Goal: Task Accomplishment & Management: Complete application form

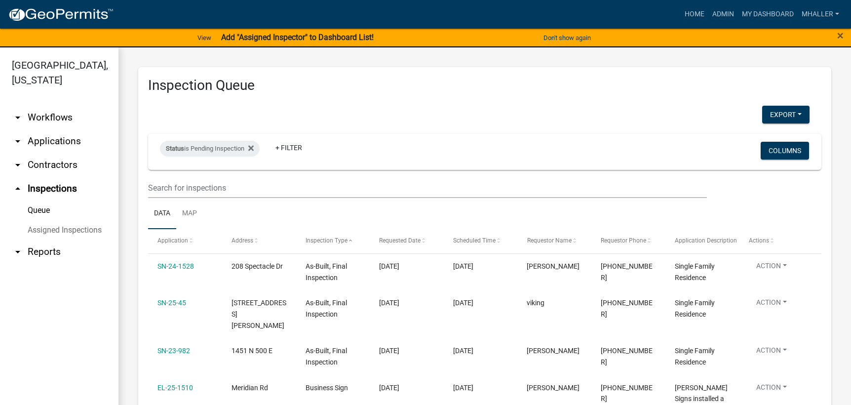
select select "1: 25"
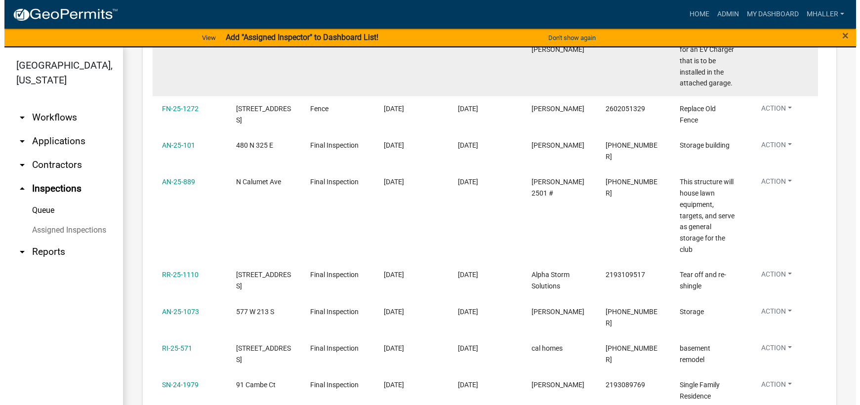
scroll to position [593, 0]
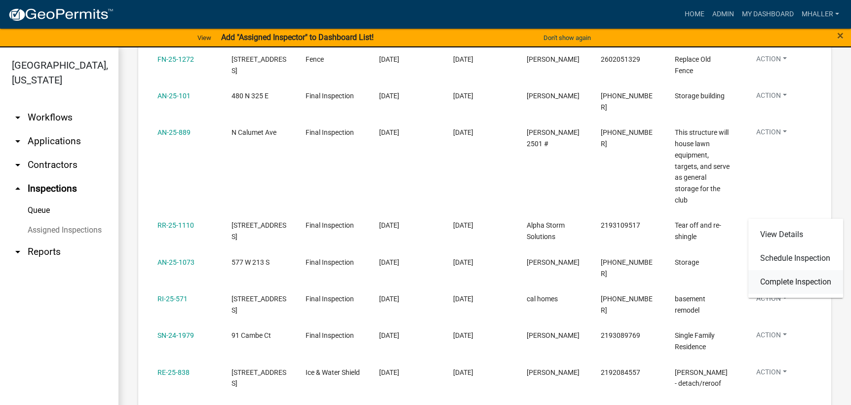
click at [786, 281] on link "Complete Inspection" at bounding box center [796, 282] width 95 height 24
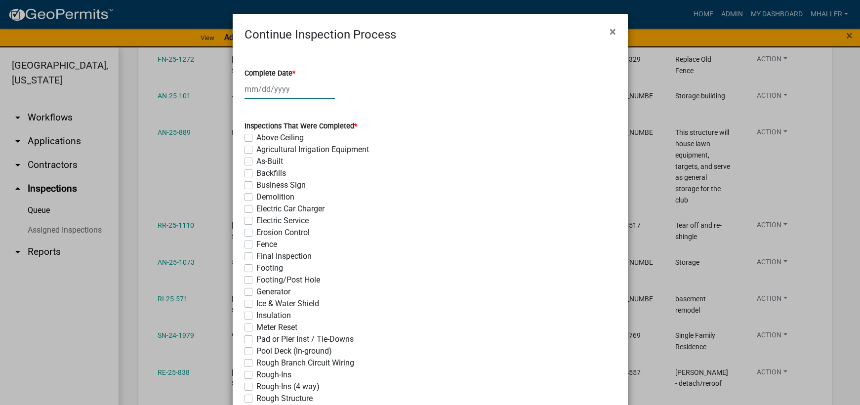
click at [271, 86] on div at bounding box center [289, 89] width 90 height 20
select select "8"
select select "2025"
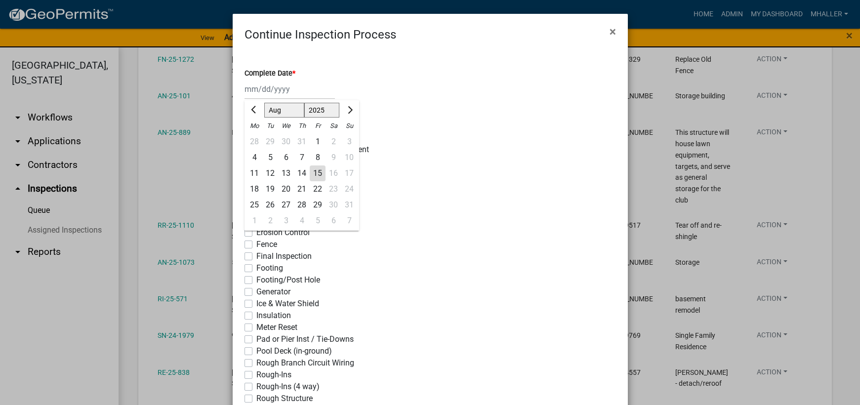
click at [314, 172] on div "15" at bounding box center [318, 173] width 16 height 16
type input "[DATE]"
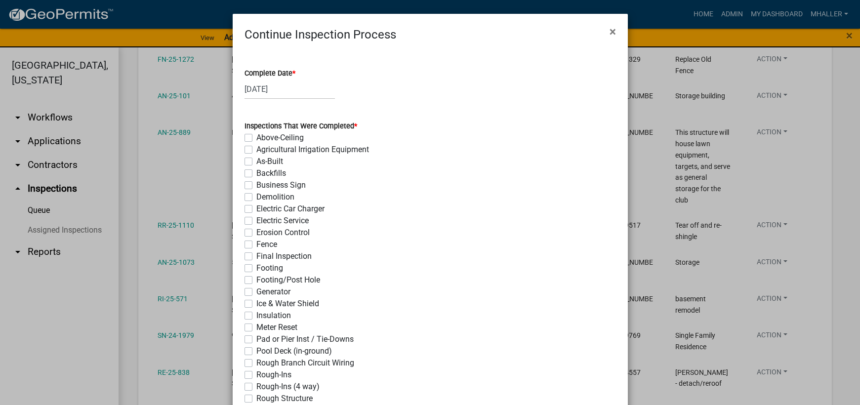
click at [256, 257] on label "Final Inspection" at bounding box center [283, 256] width 55 height 12
click at [256, 257] on input "Final Inspection" at bounding box center [259, 253] width 6 height 6
checkbox input "true"
checkbox input "false"
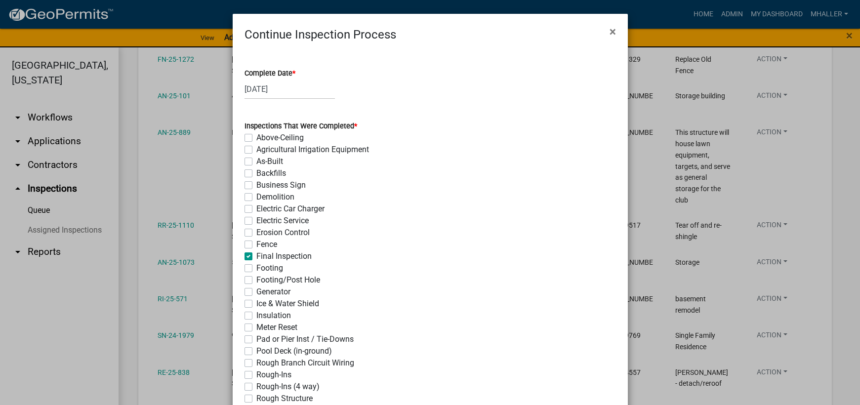
checkbox input "false"
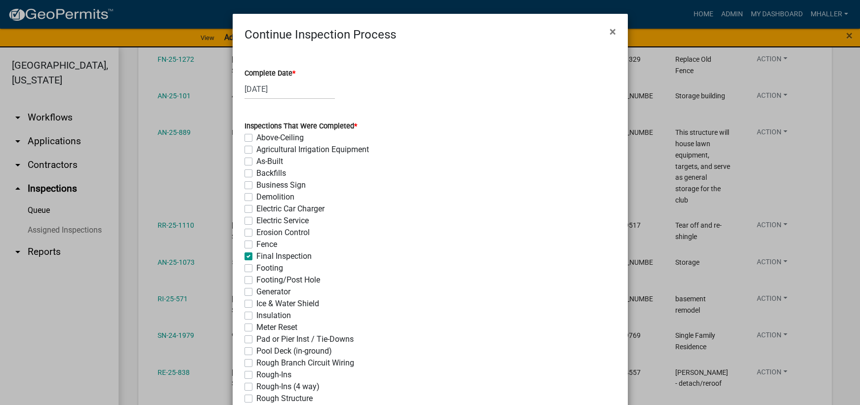
checkbox input "false"
checkbox input "true"
checkbox input "false"
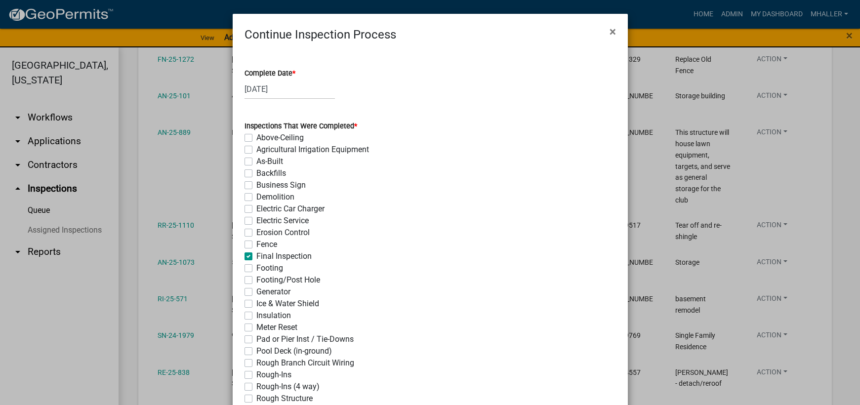
checkbox input "false"
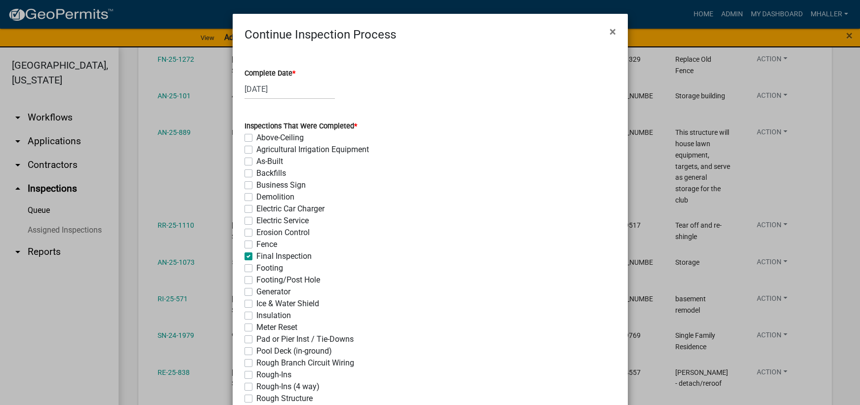
checkbox input "false"
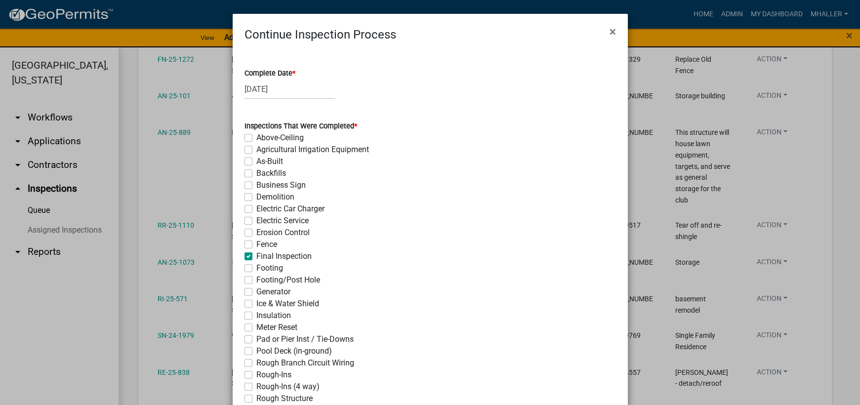
checkbox input "false"
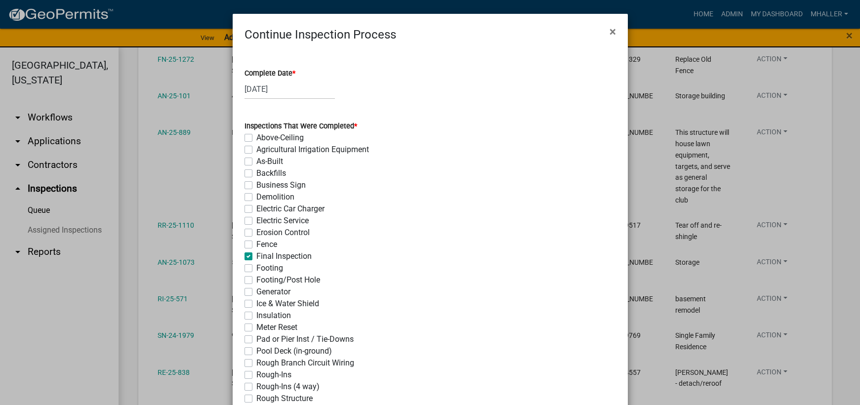
checkbox input "false"
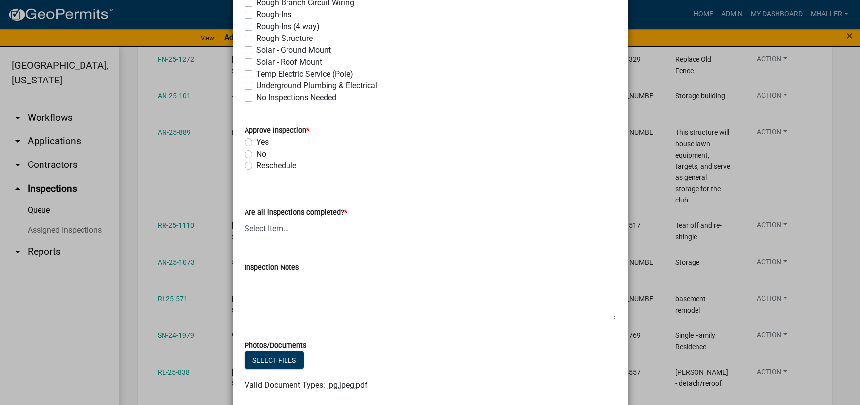
scroll to position [444, 0]
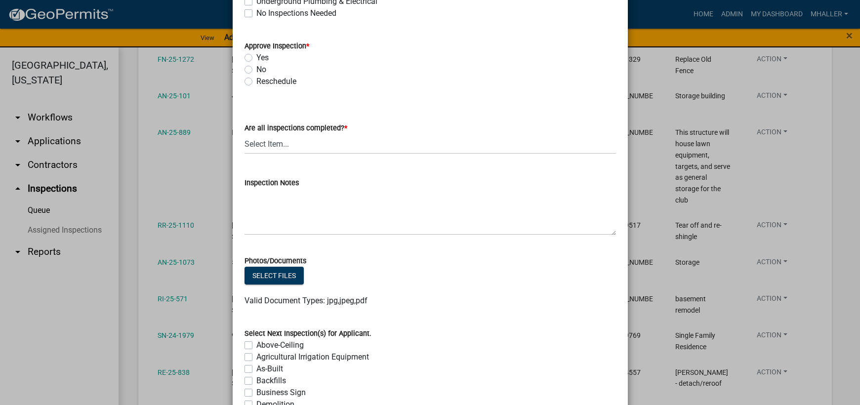
click at [256, 57] on label "Yes" at bounding box center [262, 58] width 12 height 12
click at [256, 57] on input "Yes" at bounding box center [259, 55] width 6 height 6
radio input "true"
click at [282, 148] on select "Select Item... Yes - All Inspections Have Been Completed No - More Inspections …" at bounding box center [429, 144] width 371 height 20
click at [244, 134] on select "Select Item... Yes - All Inspections Have Been Completed No - More Inspections …" at bounding box center [429, 144] width 371 height 20
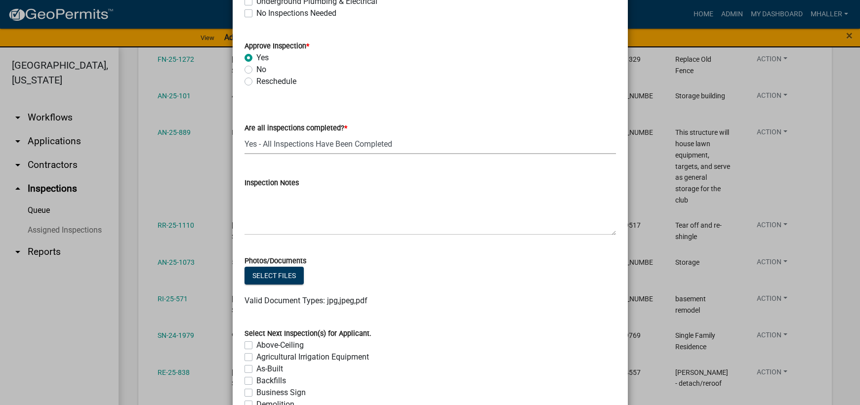
select select "9a8ccc90-dcd1-4d2c-ac64-5460e8d85408"
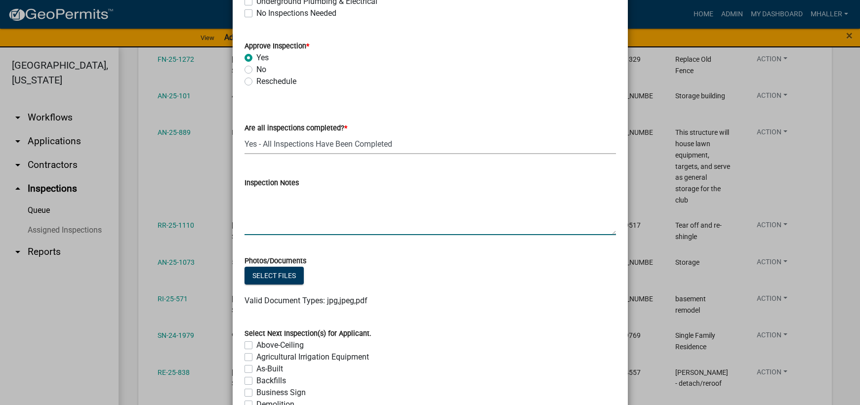
click at [293, 210] on textarea "Inspection Notes" at bounding box center [429, 212] width 371 height 46
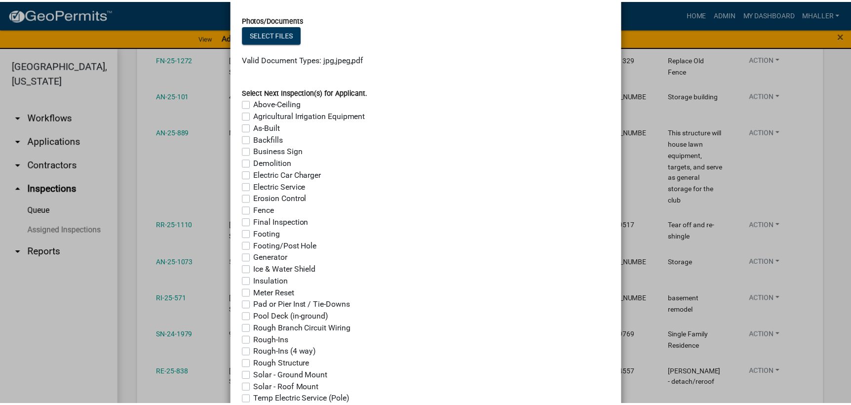
scroll to position [782, 0]
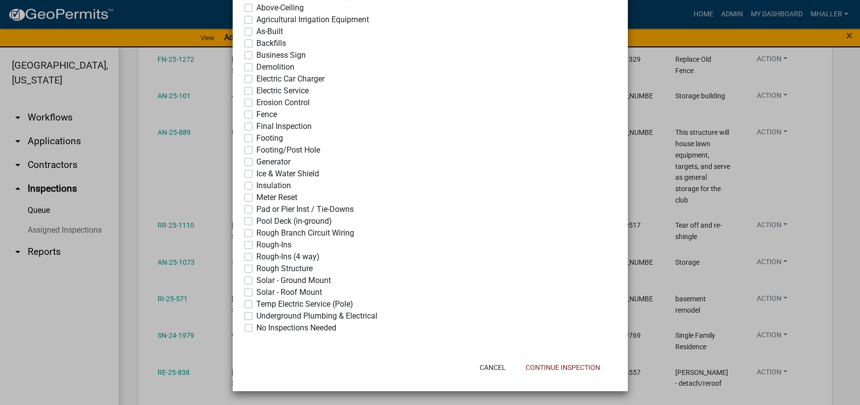
type textarea "complete and occupied"
click at [256, 327] on label "No Inspections Needed" at bounding box center [296, 328] width 80 height 12
click at [256, 327] on input "No Inspections Needed" at bounding box center [259, 325] width 6 height 6
checkbox input "true"
checkbox input "false"
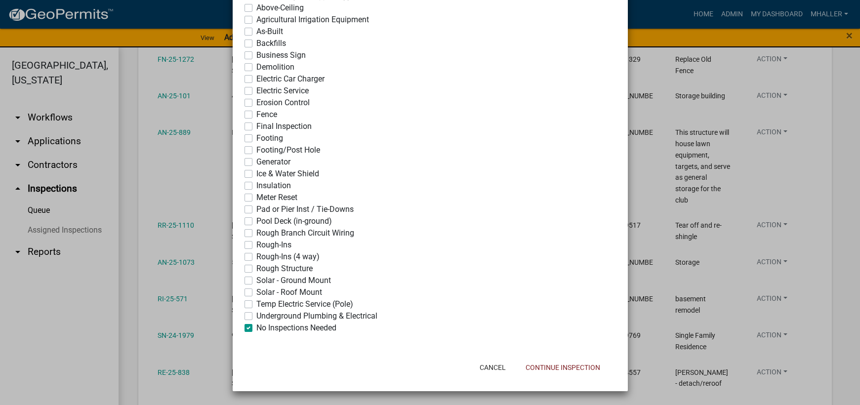
checkbox input "false"
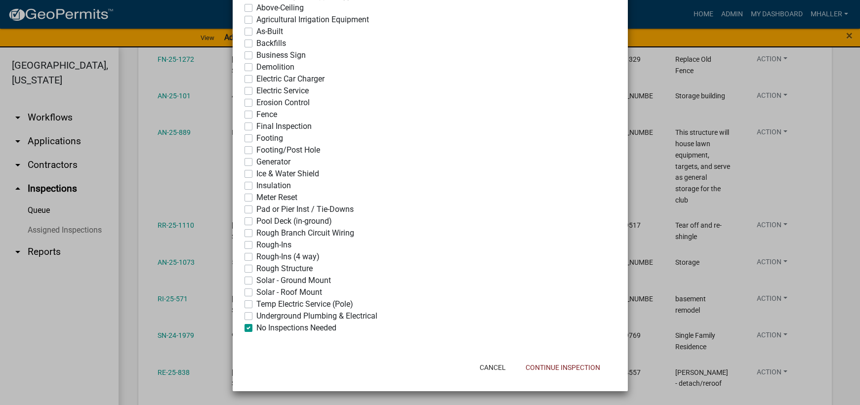
checkbox input "false"
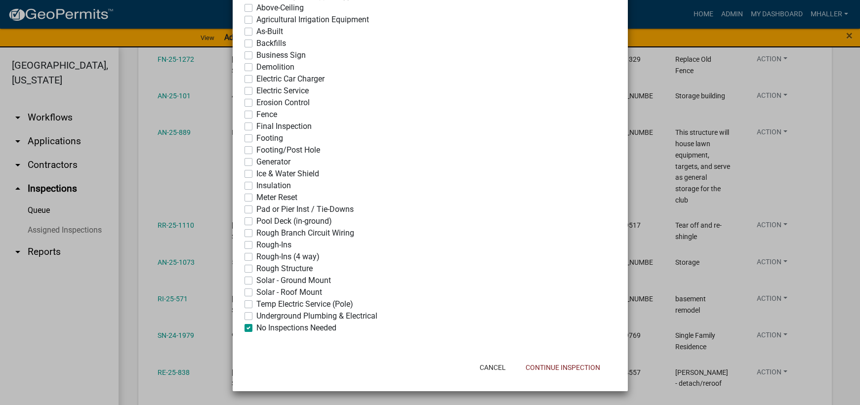
checkbox input "false"
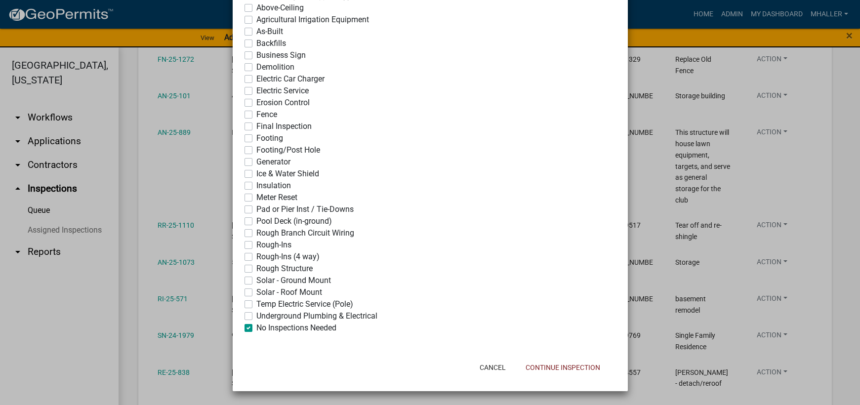
checkbox input "false"
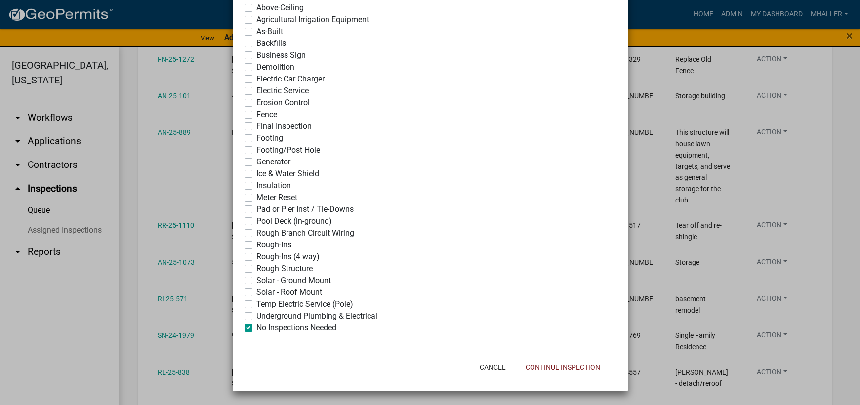
checkbox input "false"
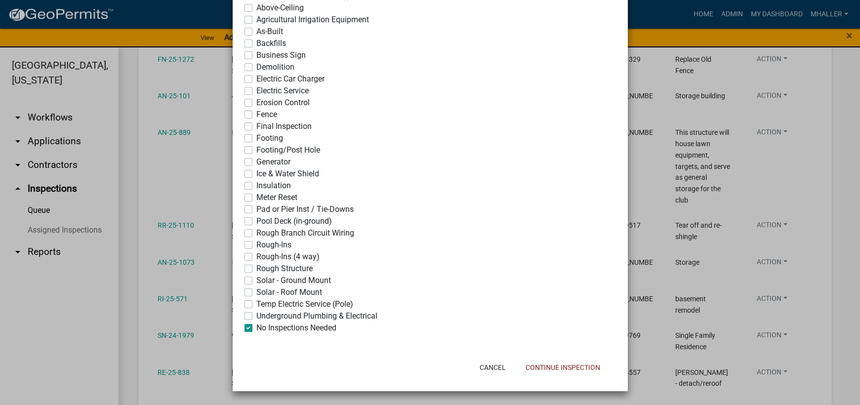
checkbox input "false"
checkbox input "true"
click at [551, 367] on button "Continue Inspection" at bounding box center [563, 367] width 90 height 18
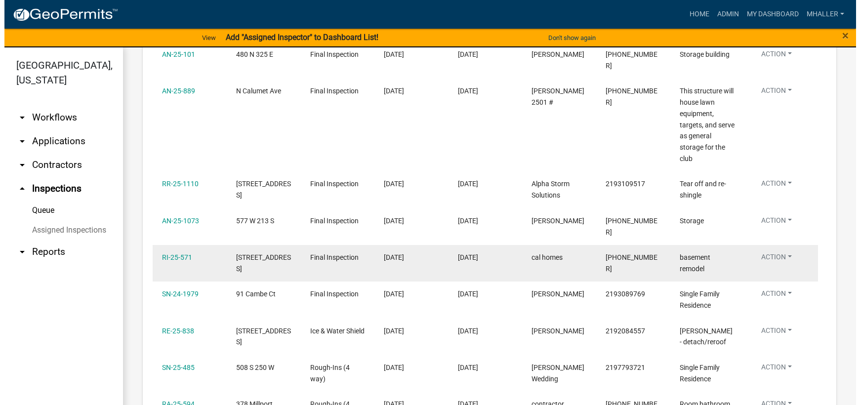
scroll to position [691, 0]
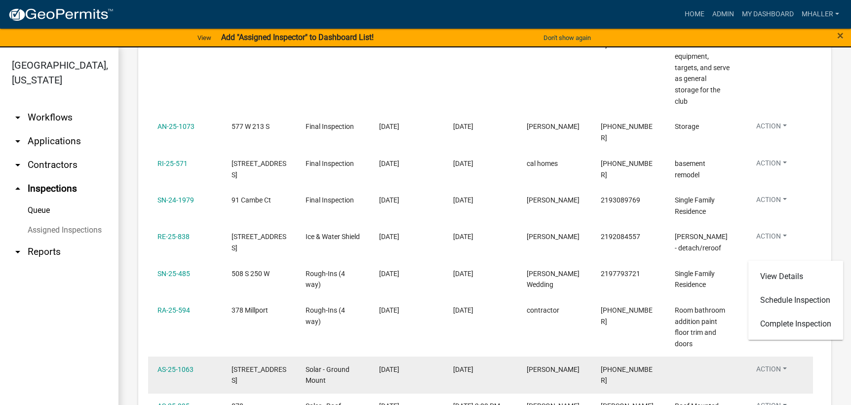
click at [809, 357] on datatable-body-cell "Action View Details Schedule Inspection Complete Inspection" at bounding box center [776, 375] width 74 height 37
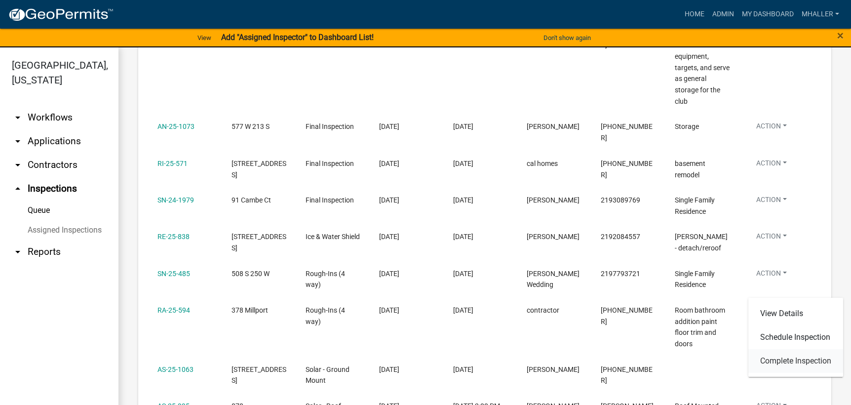
click at [781, 360] on link "Complete Inspection" at bounding box center [796, 361] width 95 height 24
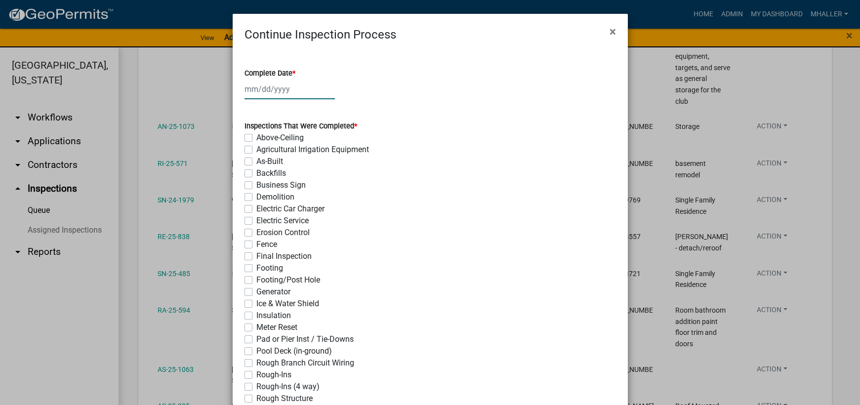
click at [267, 91] on div at bounding box center [289, 89] width 90 height 20
select select "8"
select select "2025"
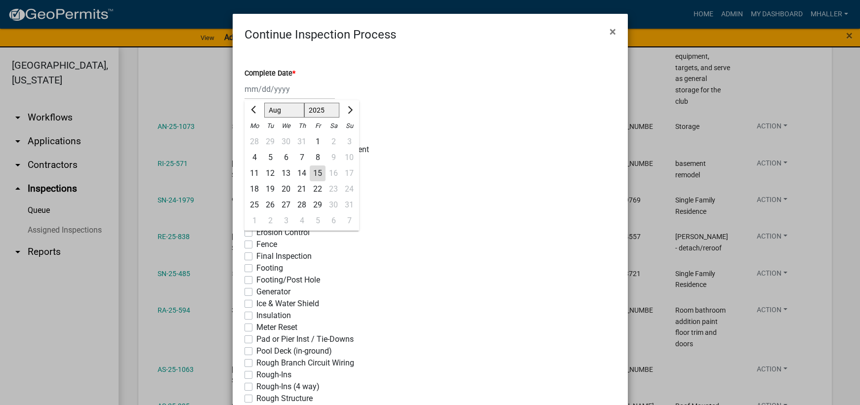
click at [310, 173] on div "15" at bounding box center [318, 173] width 16 height 16
type input "[DATE]"
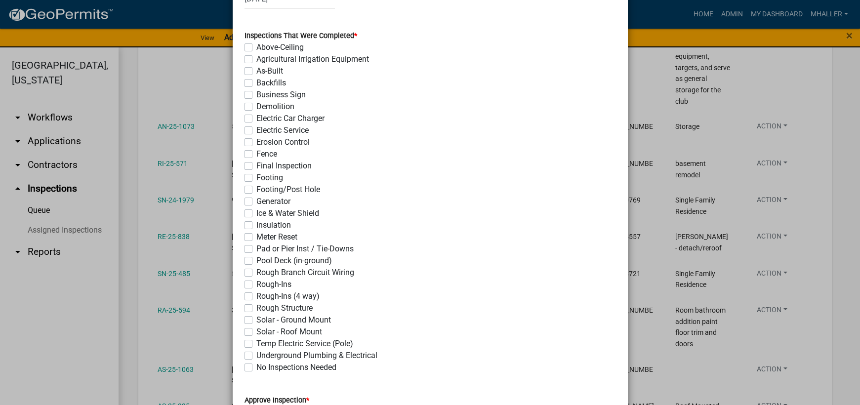
scroll to position [148, 0]
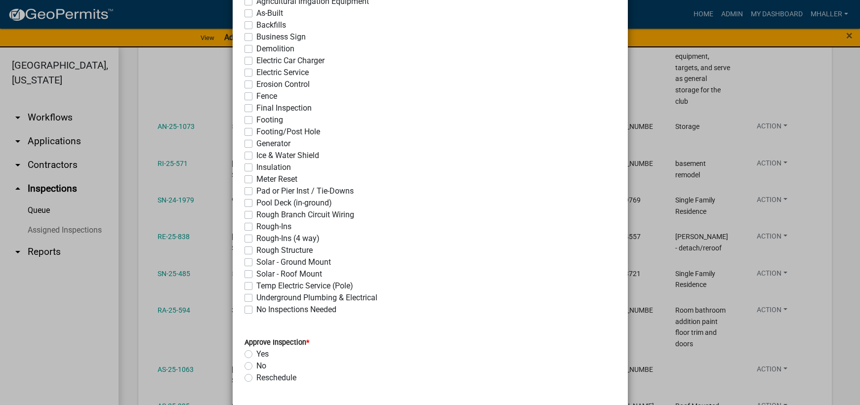
drag, startPoint x: 243, startPoint y: 237, endPoint x: 262, endPoint y: 271, distance: 39.1
click at [256, 237] on label "Rough-Ins (4 way)" at bounding box center [287, 239] width 63 height 12
click at [256, 237] on input "Rough-Ins (4 way)" at bounding box center [259, 236] width 6 height 6
checkbox input "true"
checkbox input "false"
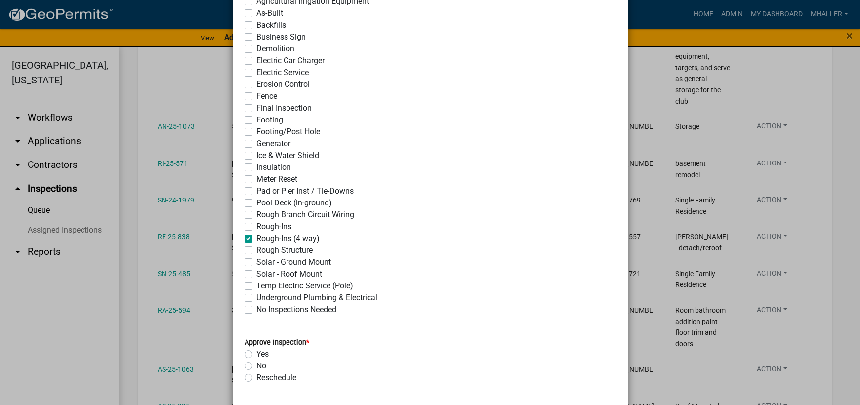
checkbox input "false"
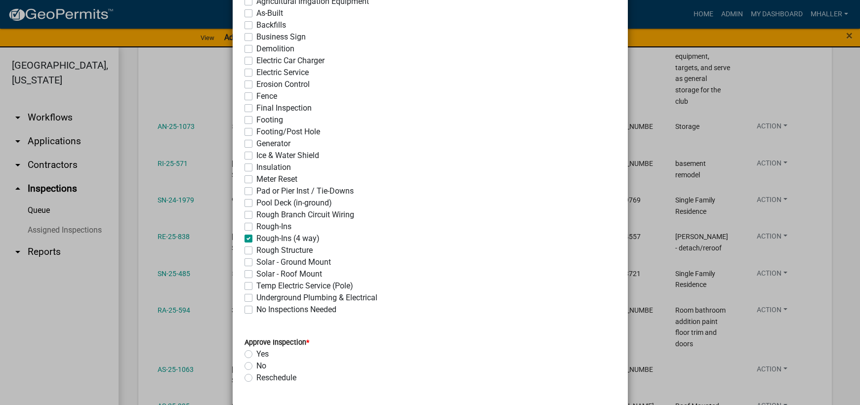
checkbox input "false"
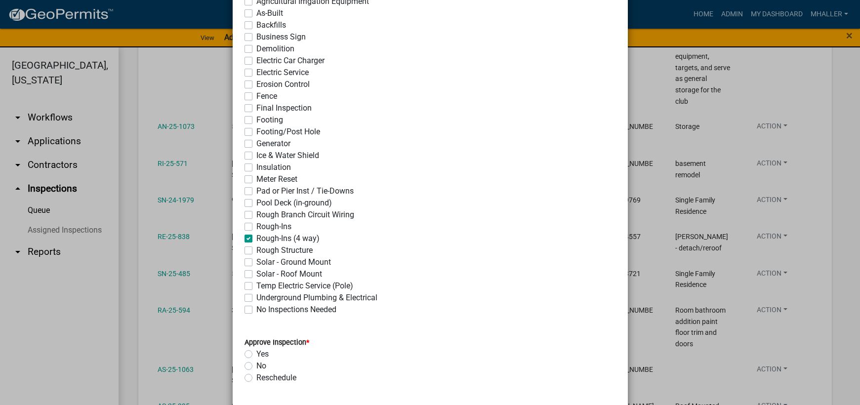
checkbox input "false"
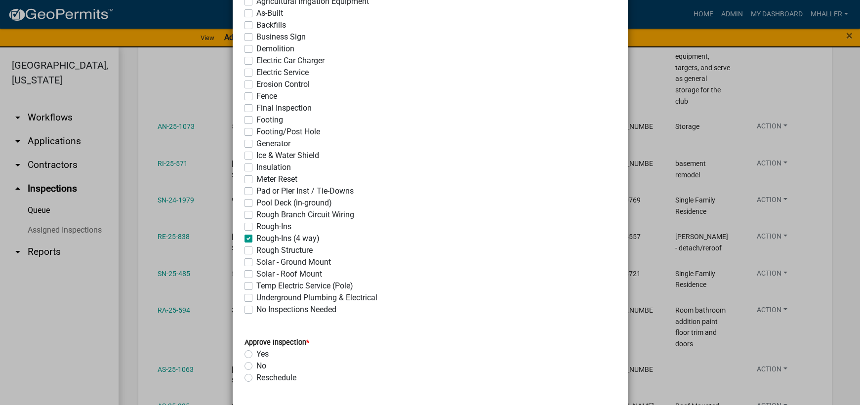
checkbox input "false"
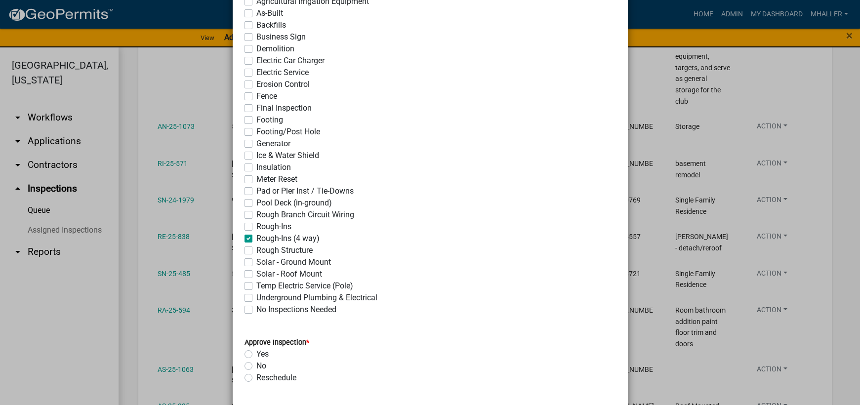
checkbox input "true"
checkbox input "false"
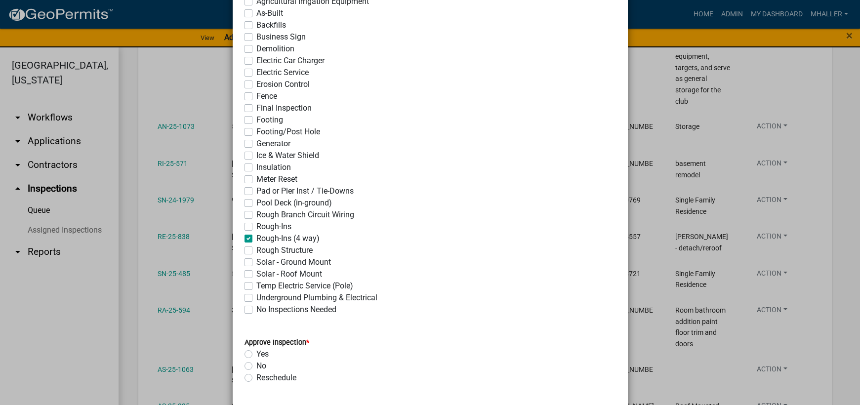
checkbox input "false"
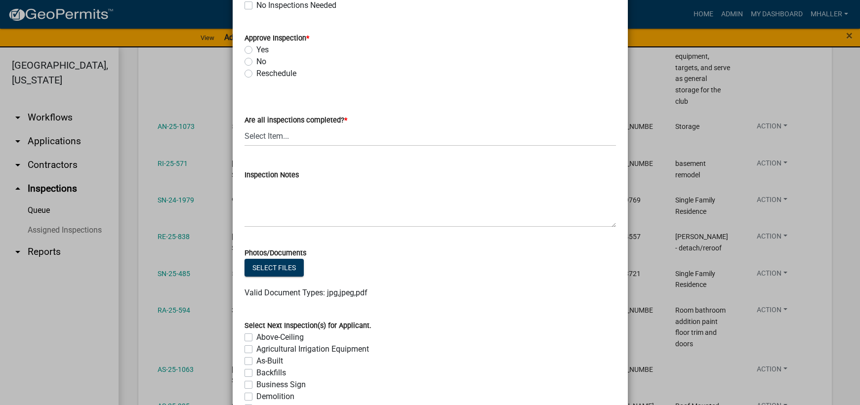
scroll to position [494, 0]
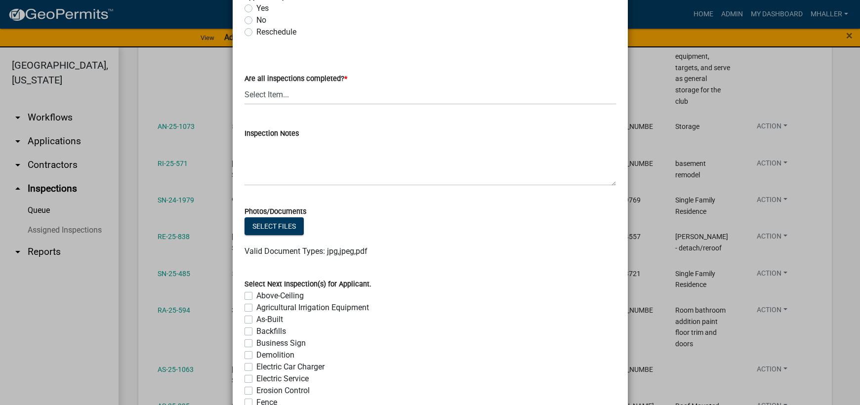
click at [256, 20] on label "No" at bounding box center [261, 20] width 10 height 12
click at [256, 20] on input "No" at bounding box center [259, 17] width 6 height 6
radio input "true"
click at [285, 96] on select "Select Item... Yes - All Inspections Have Been Completed No - More Inspections …" at bounding box center [429, 94] width 371 height 20
click at [244, 84] on select "Select Item... Yes - All Inspections Have Been Completed No - More Inspections …" at bounding box center [429, 94] width 371 height 20
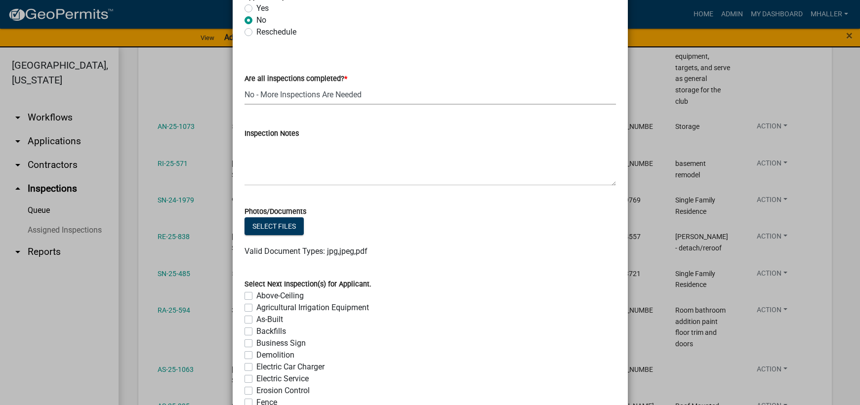
select select "eafbae6d-cbce-48e8-be87-ded322027707"
click at [288, 164] on textarea "Inspection Notes" at bounding box center [429, 162] width 371 height 46
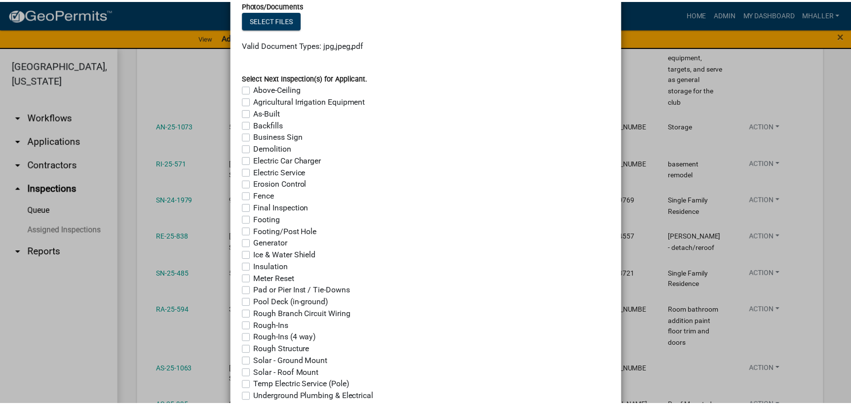
scroll to position [782, 0]
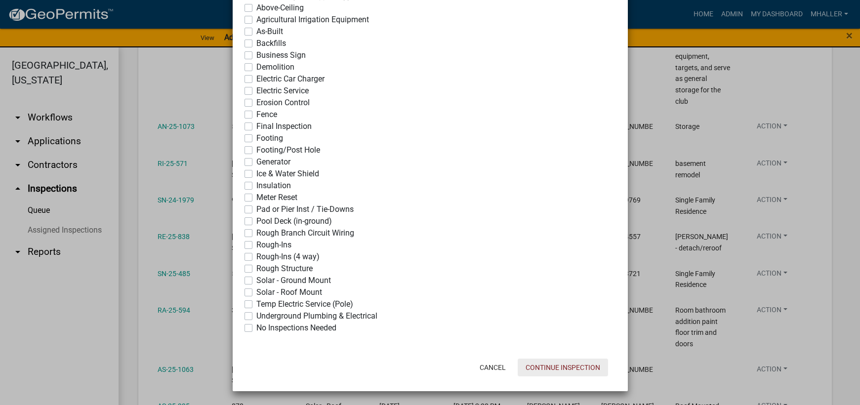
type textarea "need to brace improperly sized ridge beam"
click at [567, 366] on button "Continue Inspection" at bounding box center [563, 367] width 90 height 18
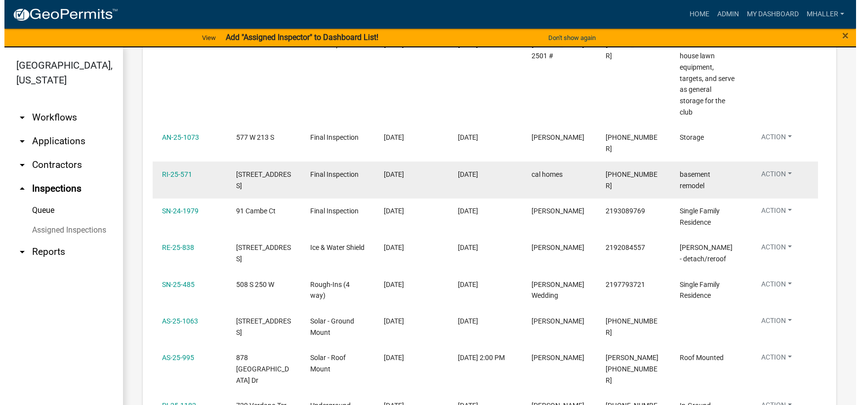
scroll to position [681, 0]
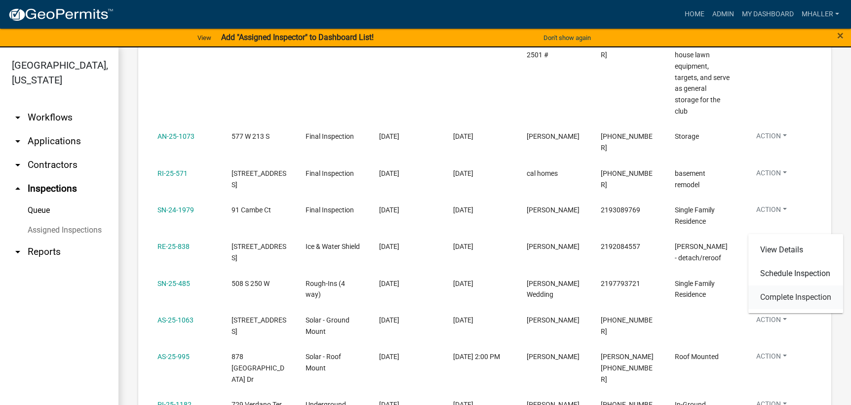
click at [787, 296] on link "Complete Inspection" at bounding box center [796, 297] width 95 height 24
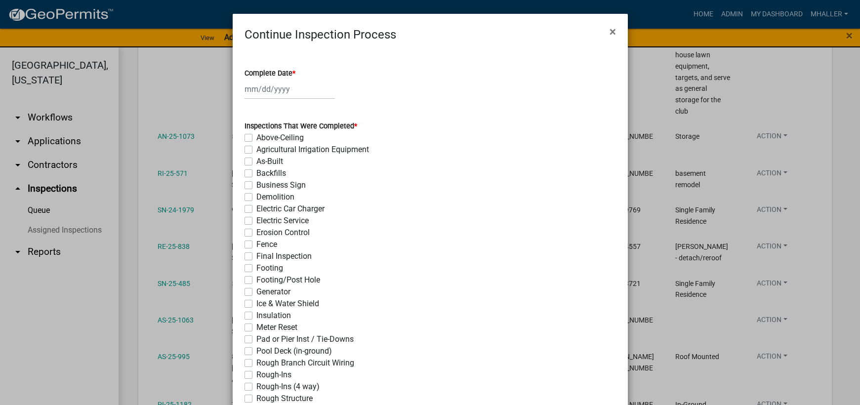
select select "8"
select select "2025"
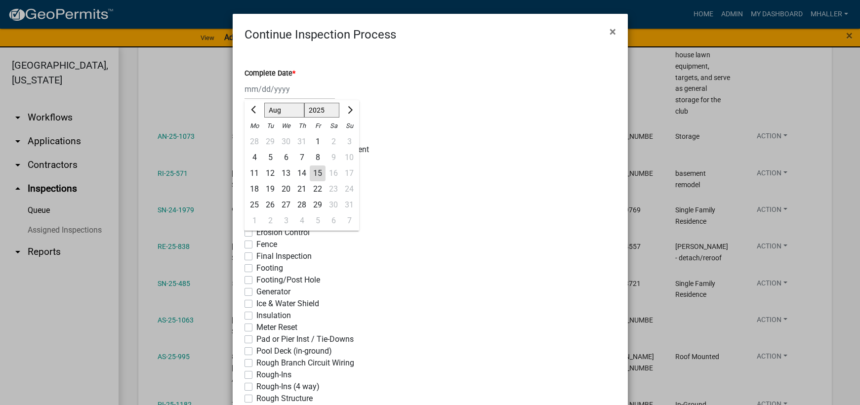
drag, startPoint x: 270, startPoint y: 85, endPoint x: 272, endPoint y: 91, distance: 6.2
click at [270, 85] on div "Jan Feb Mar Apr May Jun Jul Aug Sep Oct Nov Dec 1525 1526 1527 1528 1529 1530 1…" at bounding box center [289, 89] width 90 height 20
click at [312, 177] on div "15" at bounding box center [318, 173] width 16 height 16
type input "[DATE]"
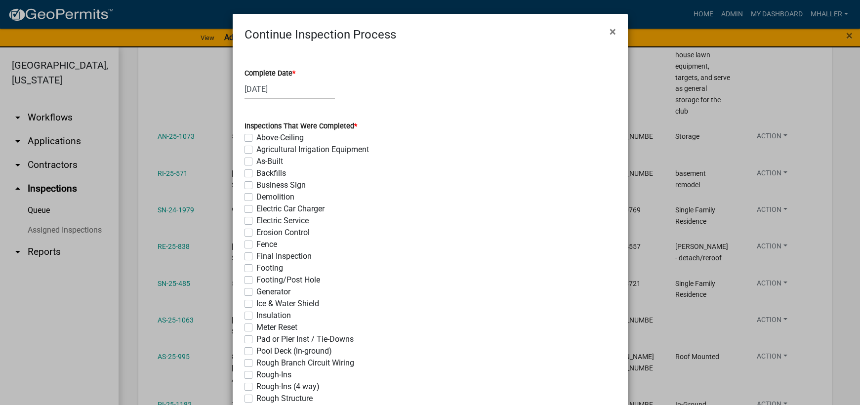
click at [256, 305] on label "Ice & Water Shield" at bounding box center [287, 304] width 63 height 12
click at [256, 304] on input "Ice & Water Shield" at bounding box center [259, 301] width 6 height 6
checkbox input "true"
checkbox input "false"
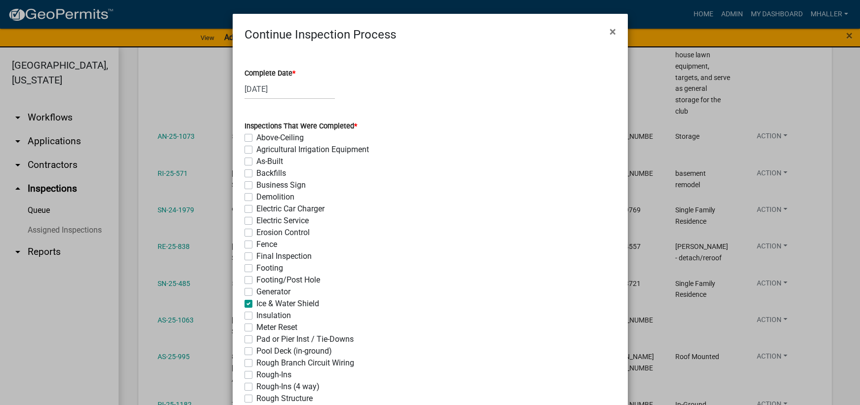
checkbox input "false"
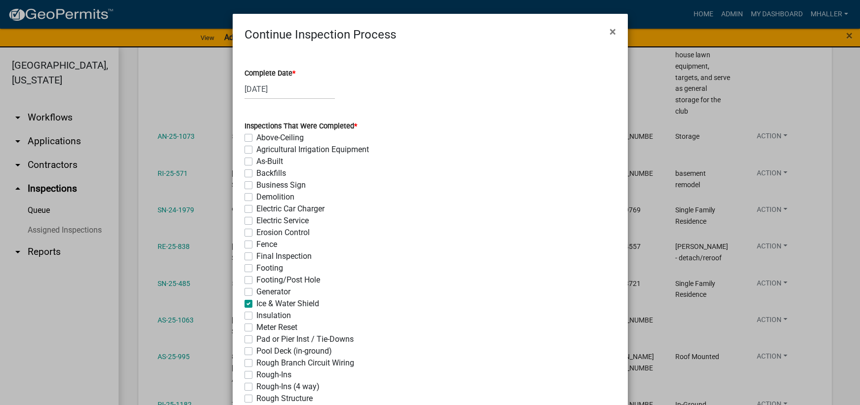
checkbox input "false"
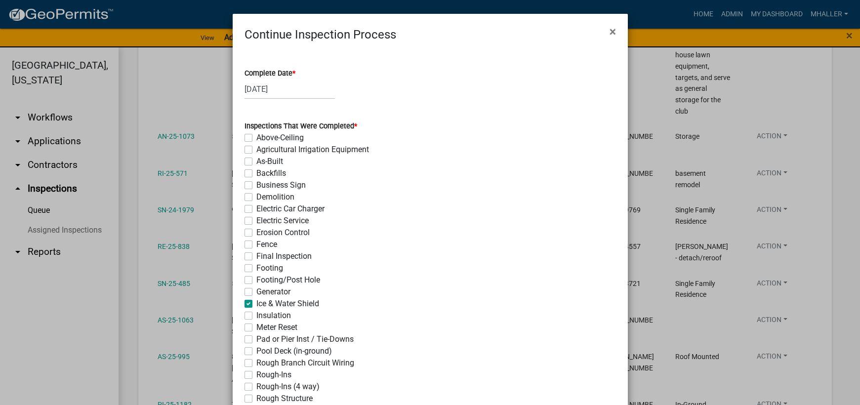
checkbox input "false"
checkbox input "true"
checkbox input "false"
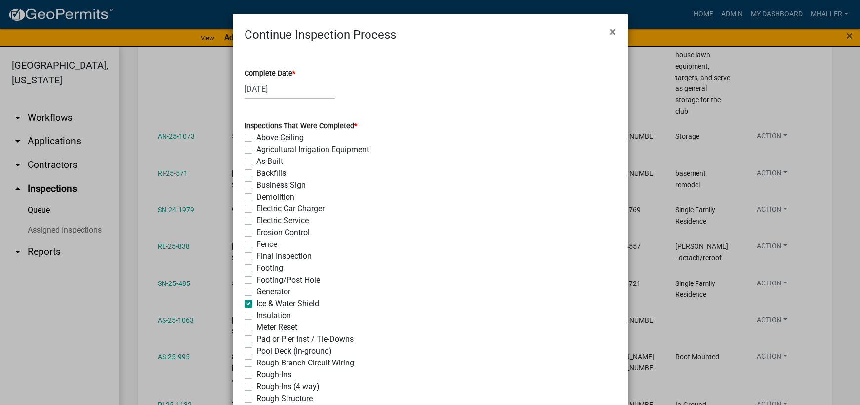
checkbox input "false"
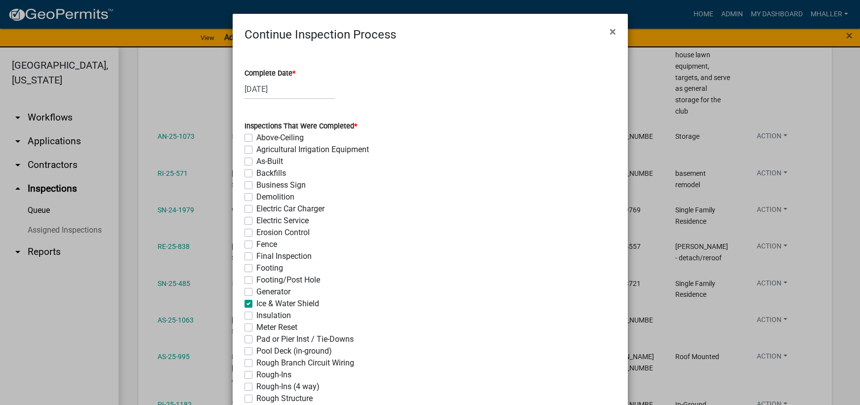
checkbox input "false"
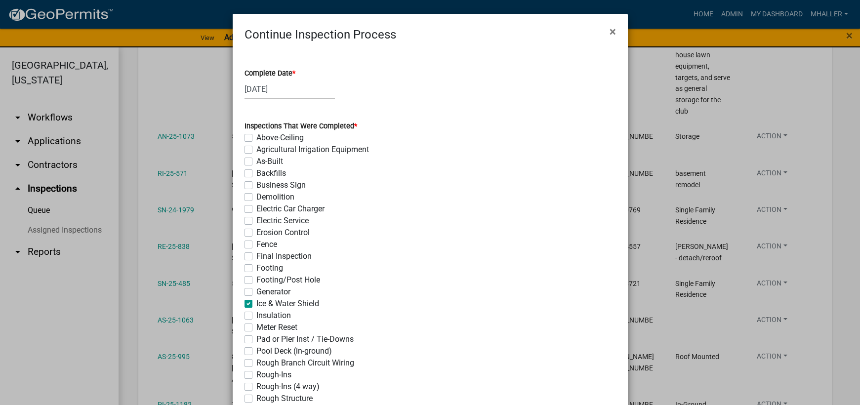
checkbox input "false"
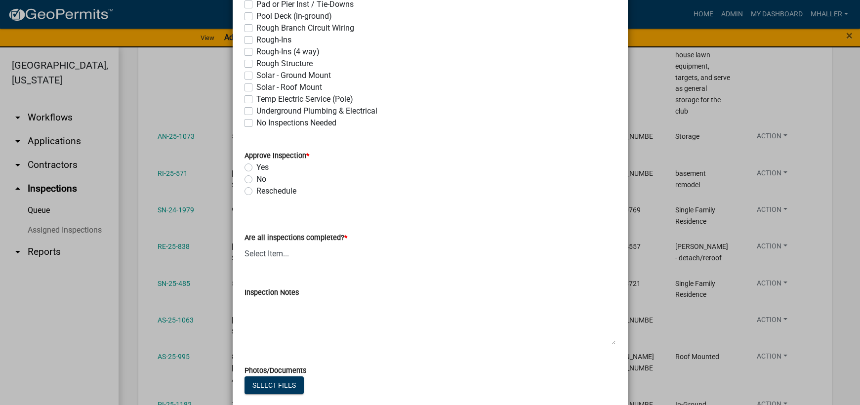
scroll to position [395, 0]
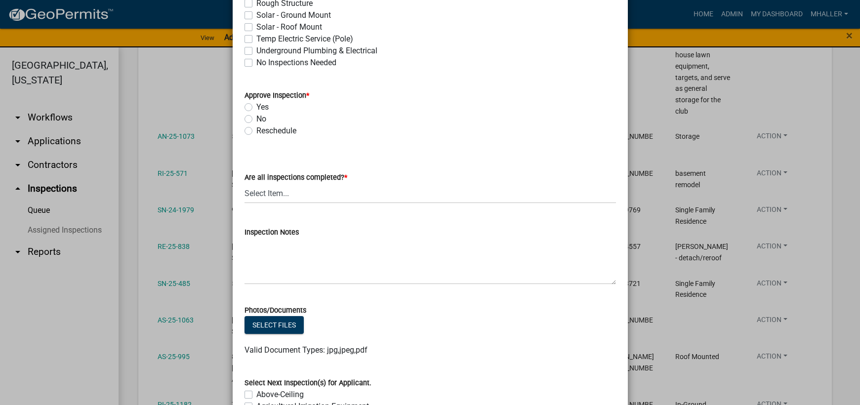
click at [256, 109] on label "Yes" at bounding box center [262, 107] width 12 height 12
click at [256, 108] on input "Yes" at bounding box center [259, 104] width 6 height 6
radio input "true"
click at [308, 196] on select "Select Item... Yes - All Inspections Have Been Completed No - More Inspections …" at bounding box center [429, 193] width 371 height 20
click at [244, 183] on select "Select Item... Yes - All Inspections Have Been Completed No - More Inspections …" at bounding box center [429, 193] width 371 height 20
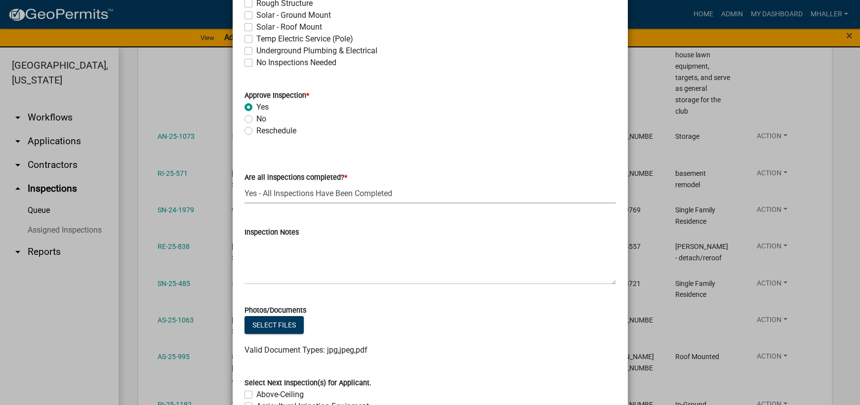
select select "9a8ccc90-dcd1-4d2c-ac64-5460e8d85408"
click at [315, 258] on textarea "Inspection Notes" at bounding box center [429, 261] width 371 height 46
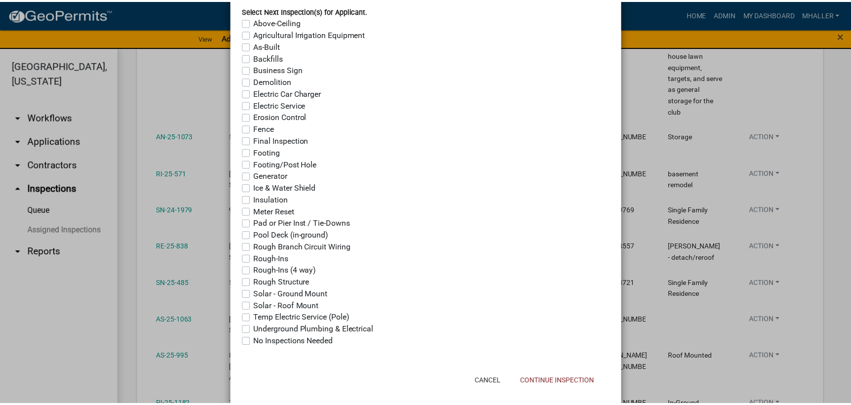
scroll to position [782, 0]
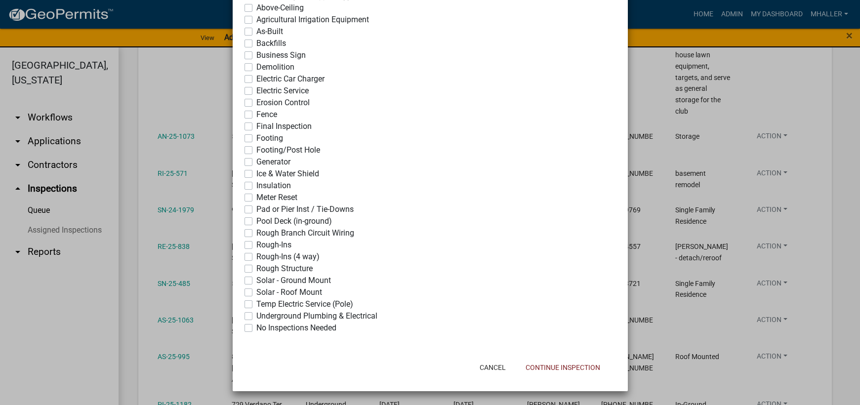
type textarea "complete and occupied"
drag, startPoint x: 242, startPoint y: 326, endPoint x: 316, endPoint y: 344, distance: 76.2
click at [256, 327] on label "No Inspections Needed" at bounding box center [296, 328] width 80 height 12
click at [256, 327] on input "No Inspections Needed" at bounding box center [259, 325] width 6 height 6
checkbox input "true"
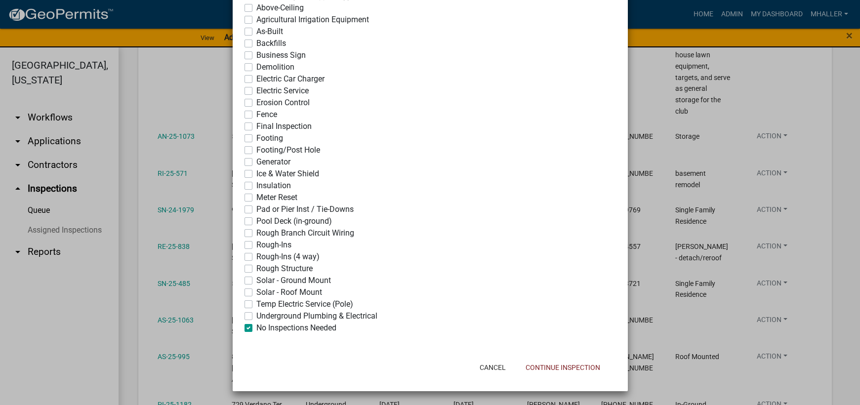
checkbox input "false"
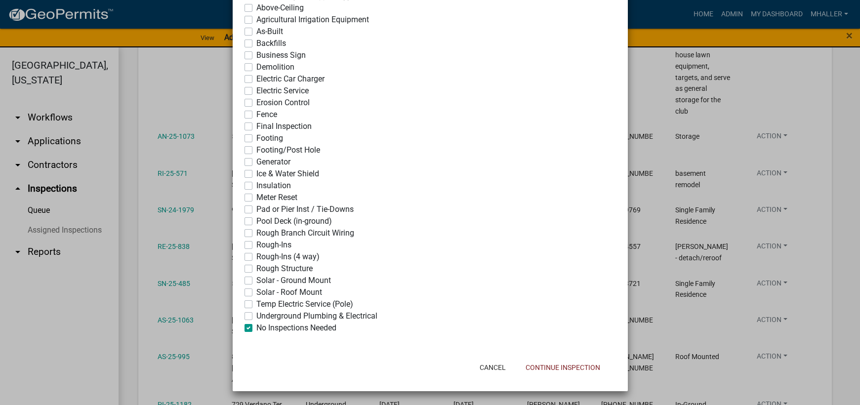
checkbox input "false"
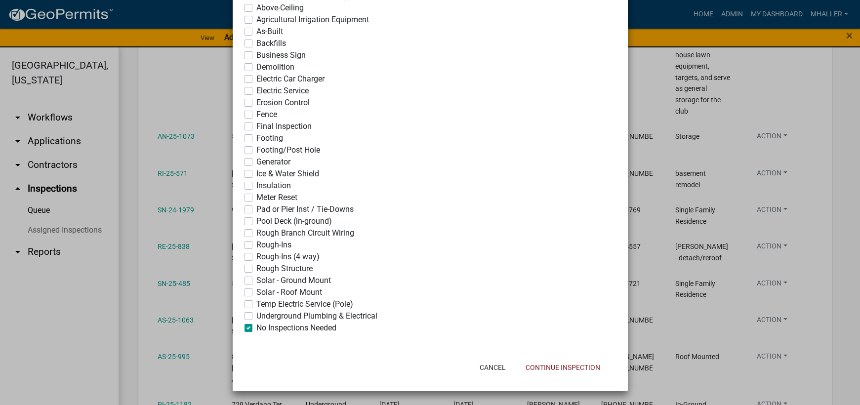
checkbox input "false"
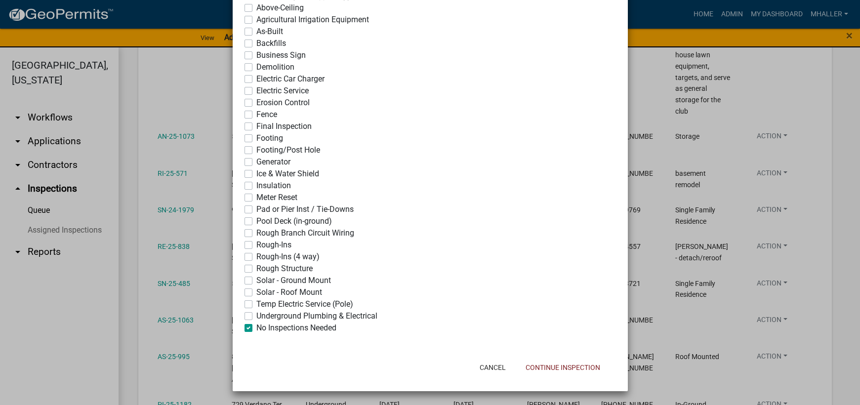
checkbox input "false"
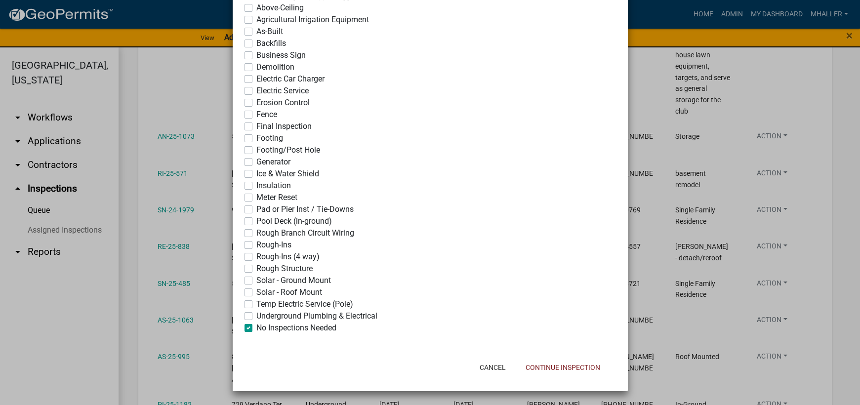
checkbox input "false"
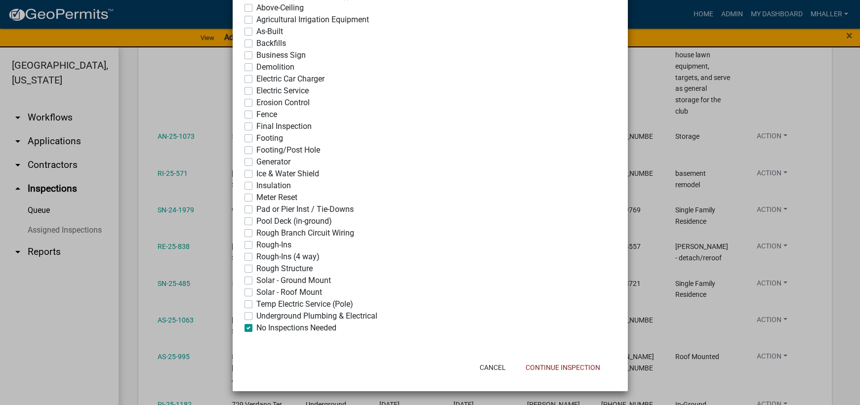
checkbox input "false"
checkbox input "true"
click at [580, 366] on button "Continue Inspection" at bounding box center [563, 367] width 90 height 18
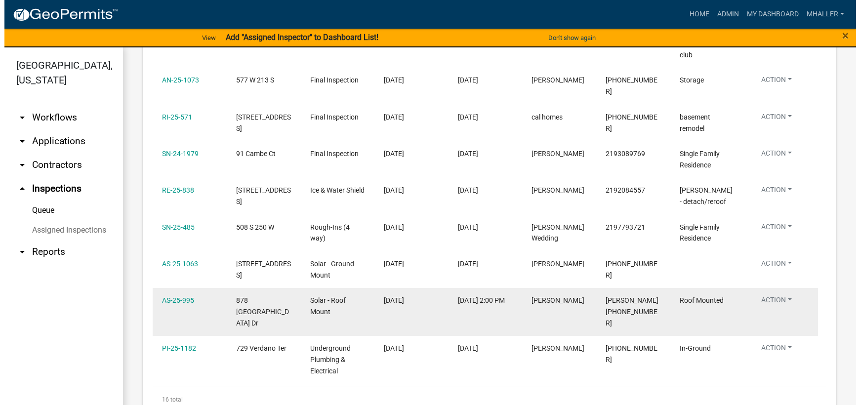
scroll to position [780, 0]
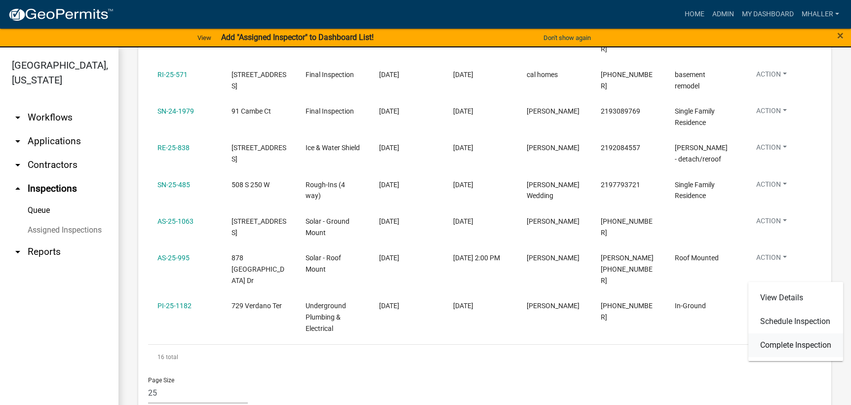
click at [790, 346] on link "Complete Inspection" at bounding box center [796, 345] width 95 height 24
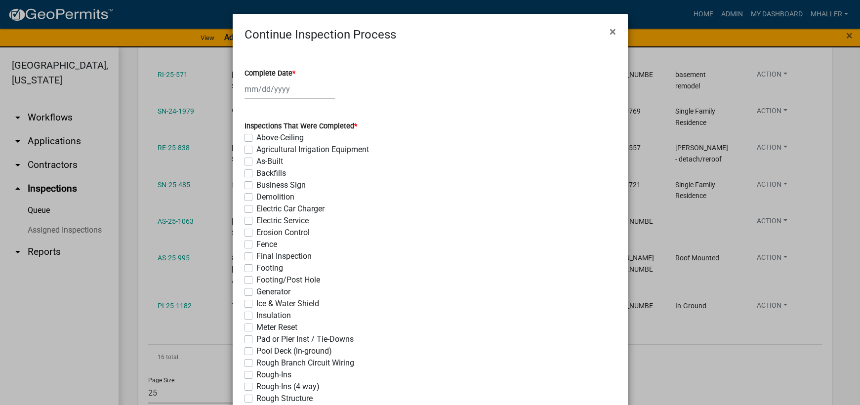
click at [256, 87] on div at bounding box center [289, 89] width 90 height 20
select select "8"
select select "2025"
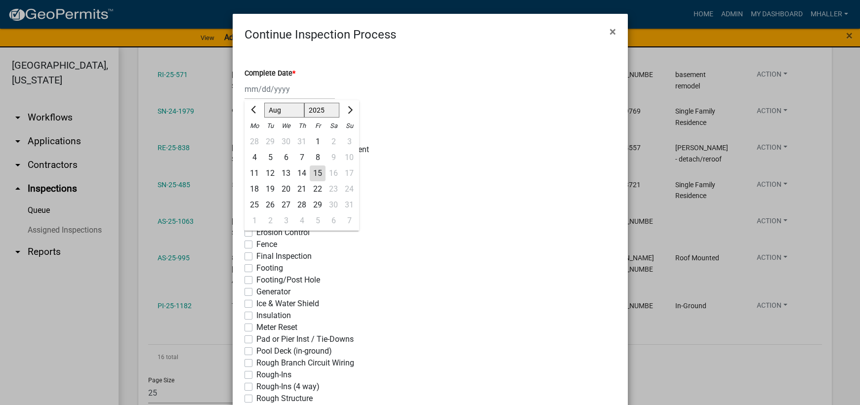
scroll to position [744, 0]
click at [314, 171] on div "15" at bounding box center [318, 173] width 16 height 16
type input "[DATE]"
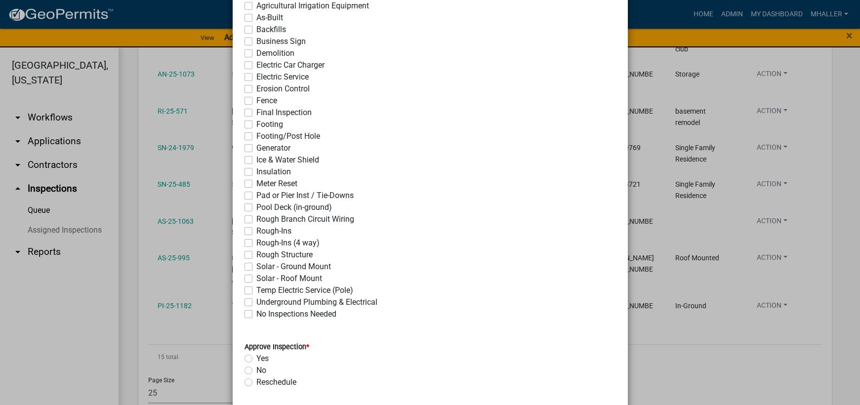
scroll to position [148, 0]
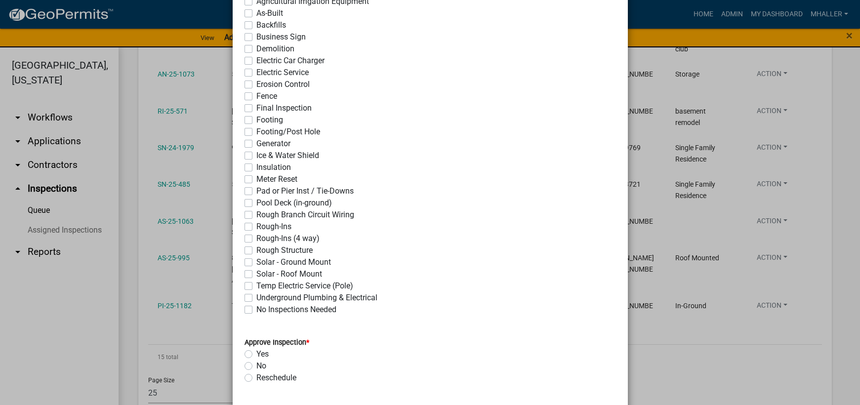
click at [256, 298] on label "Underground Plumbing & Electrical" at bounding box center [316, 298] width 121 height 12
click at [256, 298] on input "Underground Plumbing & Electrical" at bounding box center [259, 295] width 6 height 6
checkbox input "true"
checkbox input "false"
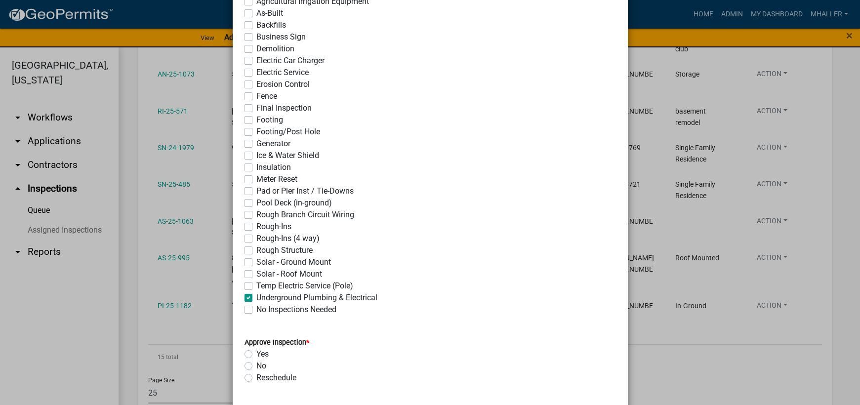
checkbox input "false"
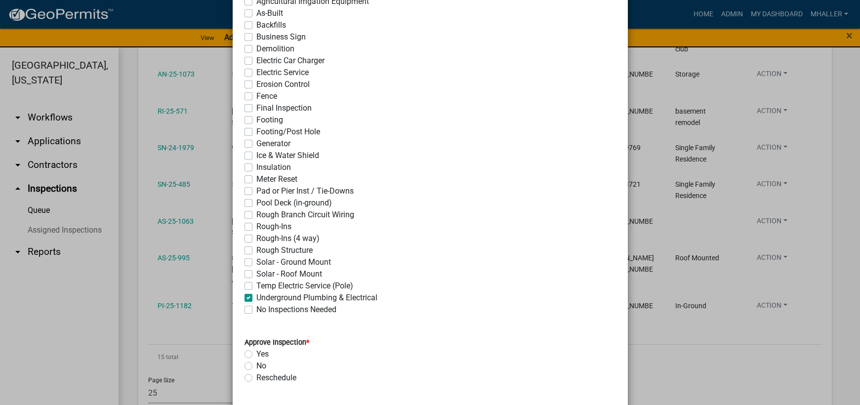
checkbox input "false"
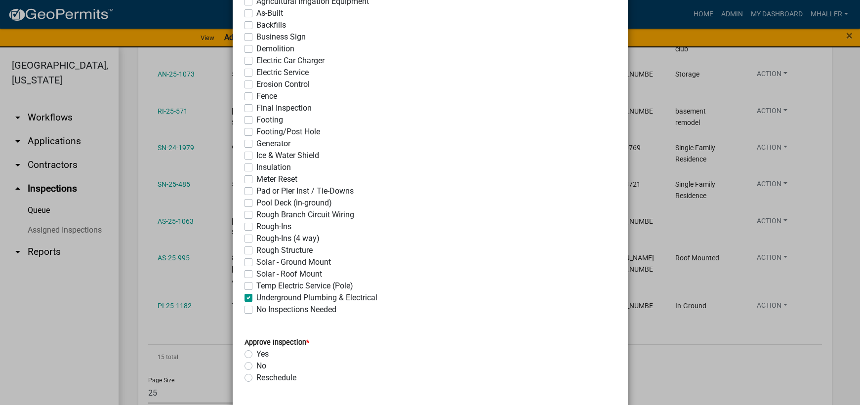
checkbox input "false"
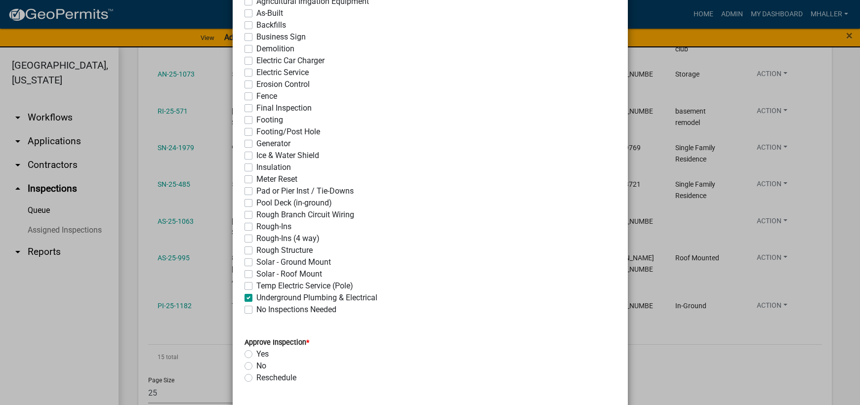
checkbox input "false"
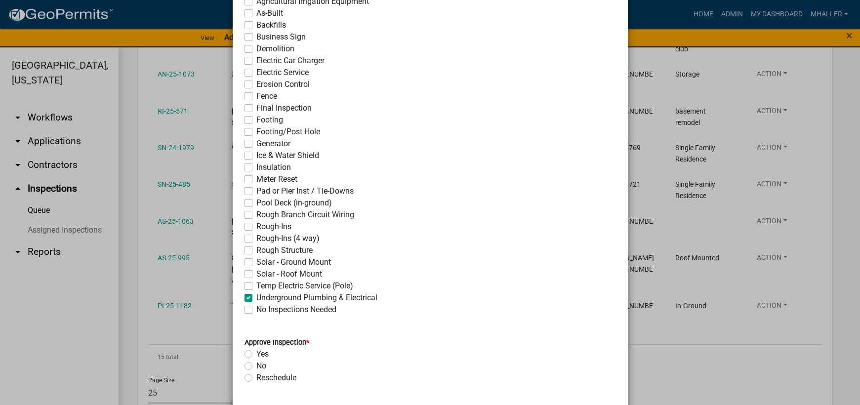
checkbox input "false"
checkbox input "true"
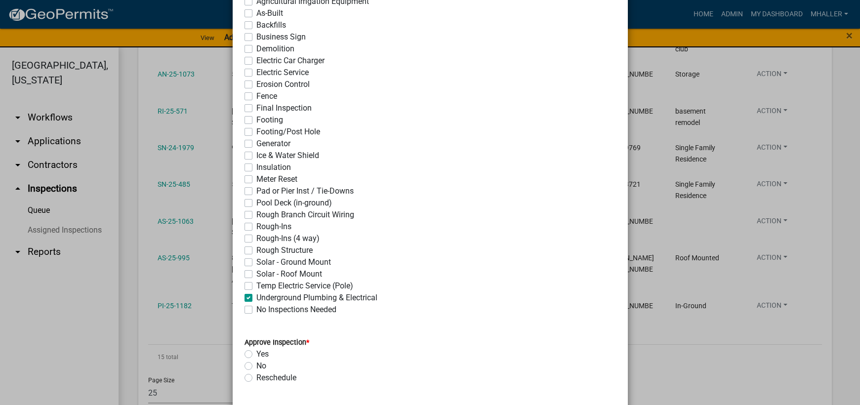
checkbox input "false"
click at [256, 354] on label "Yes" at bounding box center [262, 354] width 12 height 12
click at [256, 354] on input "Yes" at bounding box center [259, 351] width 6 height 6
radio input "true"
click at [256, 366] on label "No" at bounding box center [261, 366] width 10 height 12
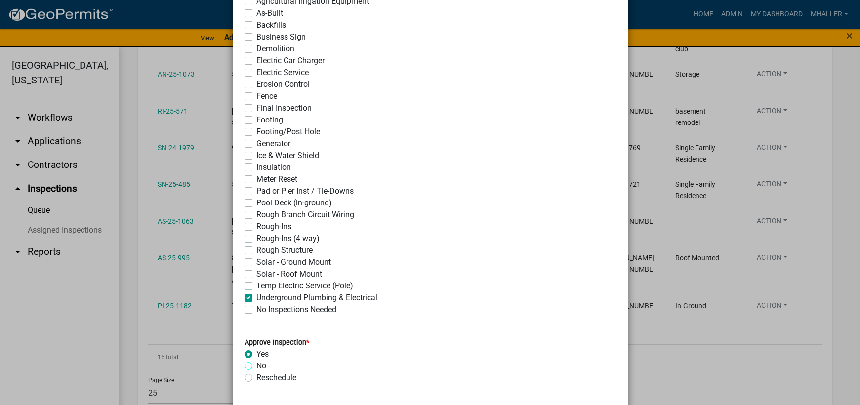
click at [256, 366] on input "No" at bounding box center [259, 363] width 6 height 6
radio input "true"
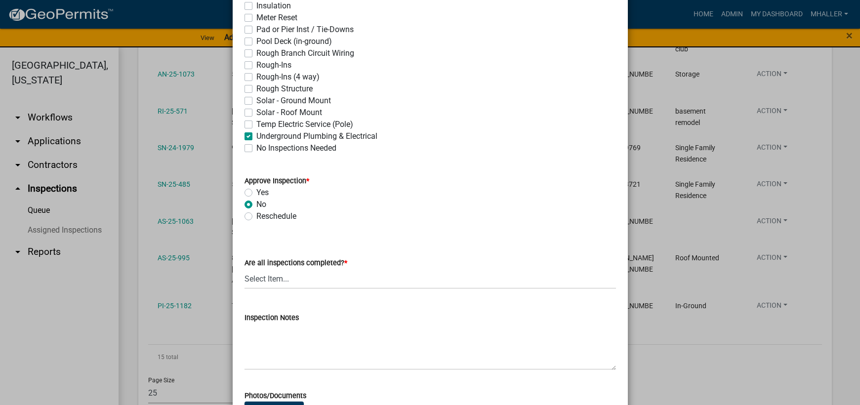
scroll to position [395, 0]
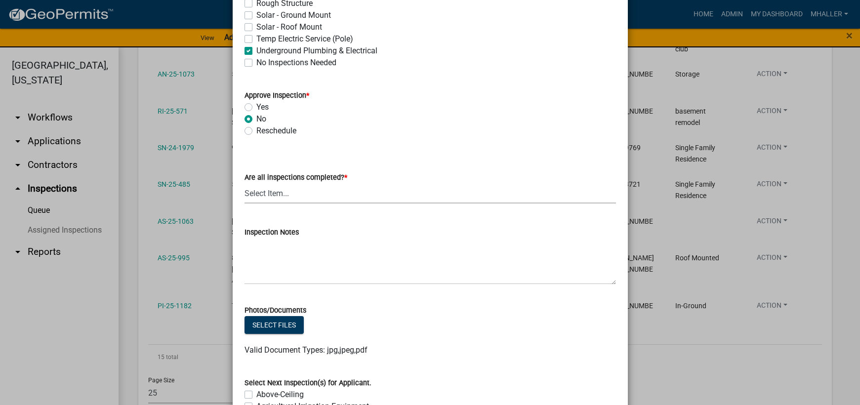
click at [288, 195] on select "Select Item... Yes - All Inspections Have Been Completed No - More Inspections …" at bounding box center [429, 193] width 371 height 20
click at [244, 183] on select "Select Item... Yes - All Inspections Have Been Completed No - More Inspections …" at bounding box center [429, 193] width 371 height 20
select select "eafbae6d-cbce-48e8-be87-ded322027707"
click at [299, 253] on textarea "Inspection Notes" at bounding box center [429, 261] width 371 height 46
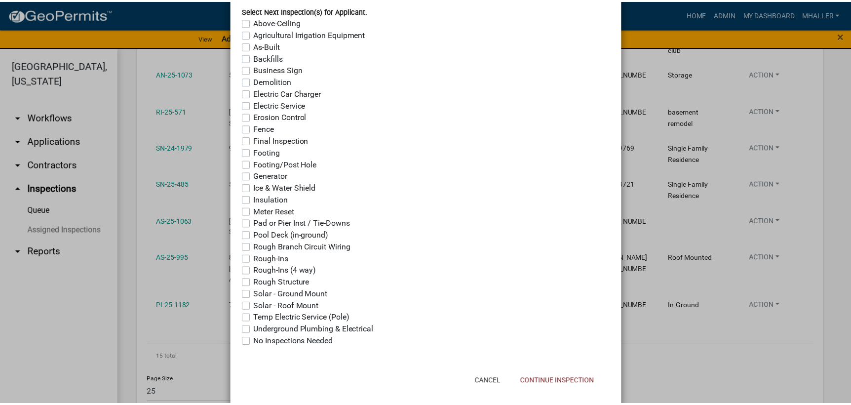
scroll to position [782, 0]
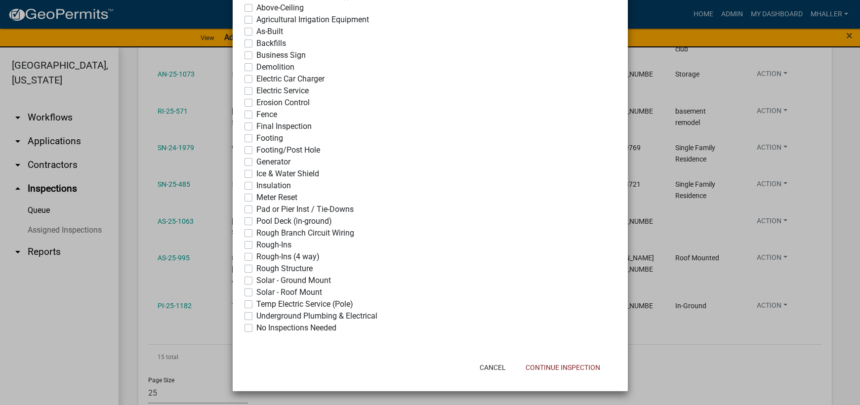
type textarea "no need for under plumbing inspect-- only deed "pool deck" for electrical bondi…"
drag, startPoint x: 245, startPoint y: 222, endPoint x: 290, endPoint y: 244, distance: 49.9
click at [256, 222] on label "Pool Deck (in-ground)" at bounding box center [294, 221] width 76 height 12
click at [256, 222] on input "Pool Deck (in-ground)" at bounding box center [259, 218] width 6 height 6
click at [557, 370] on button "Continue Inspection" at bounding box center [563, 367] width 90 height 18
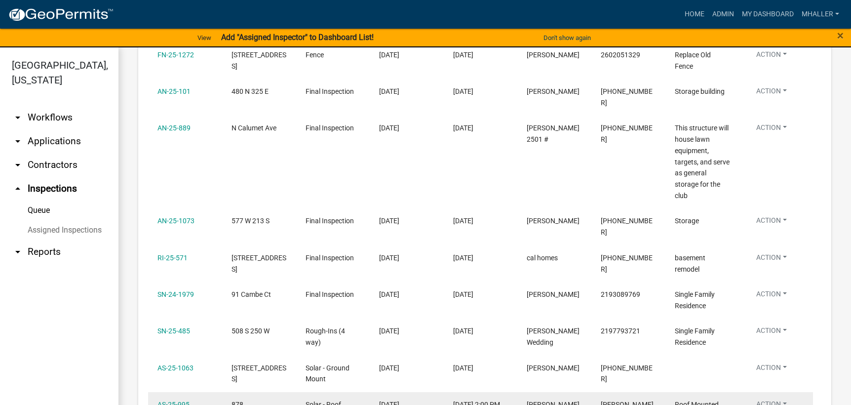
scroll to position [646, 0]
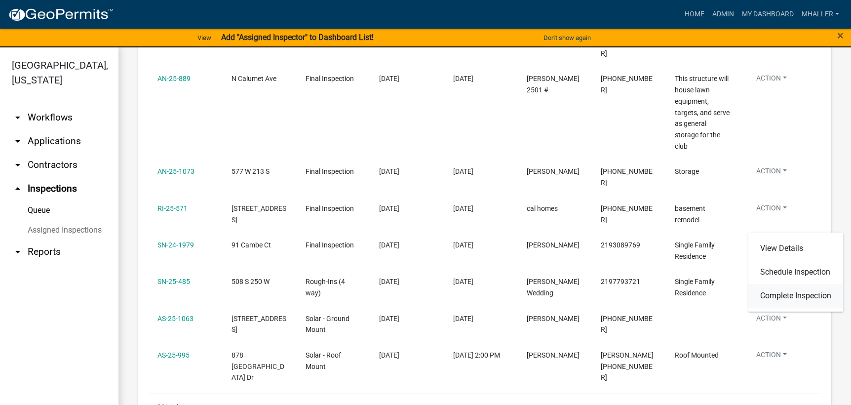
click at [785, 298] on link "Complete Inspection" at bounding box center [796, 296] width 95 height 24
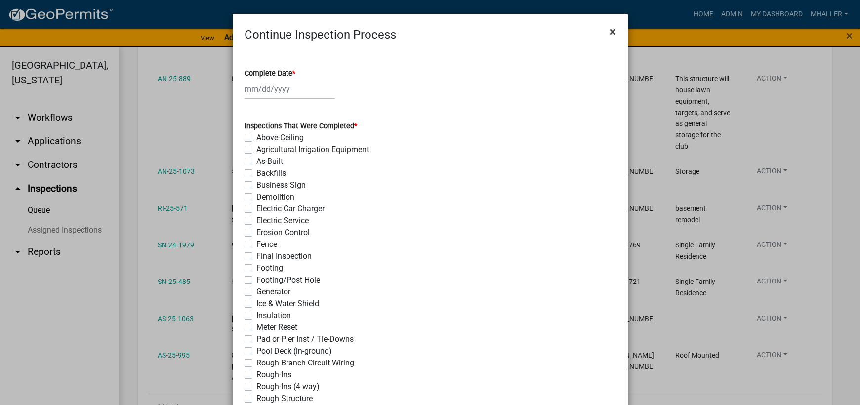
click at [609, 32] on span "×" at bounding box center [612, 32] width 6 height 14
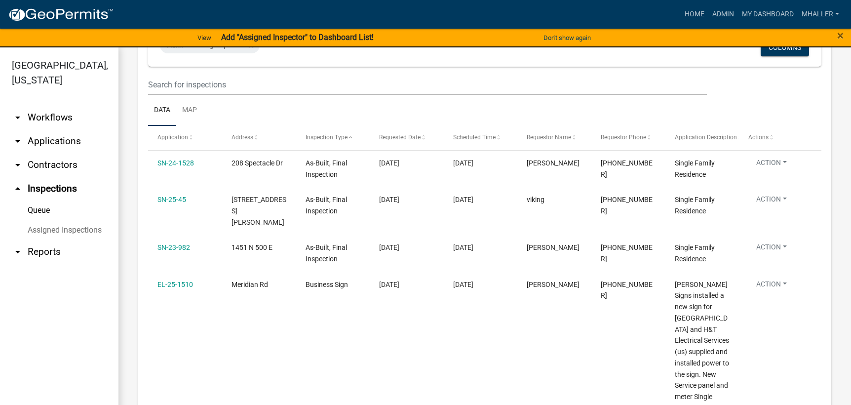
scroll to position [0, 0]
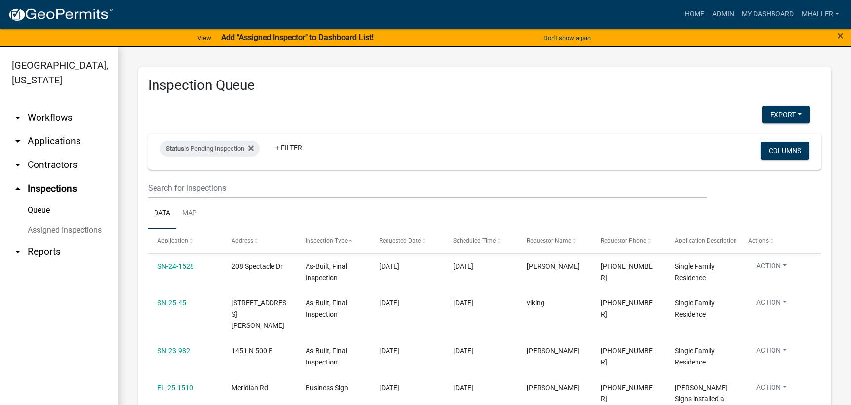
click at [55, 129] on link "arrow_drop_down Applications" at bounding box center [59, 141] width 119 height 24
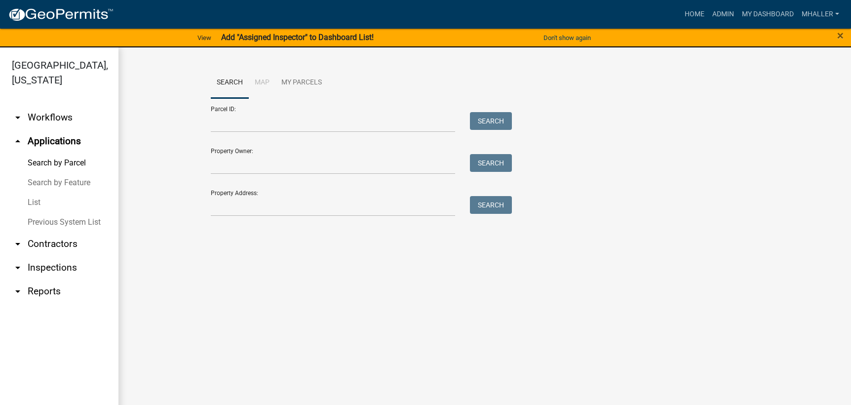
click at [33, 193] on link "List" at bounding box center [59, 203] width 119 height 20
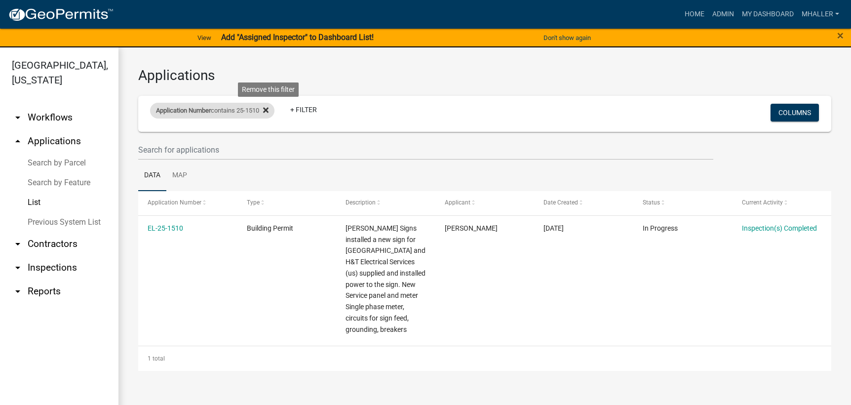
click at [269, 111] on icon at bounding box center [265, 110] width 5 height 5
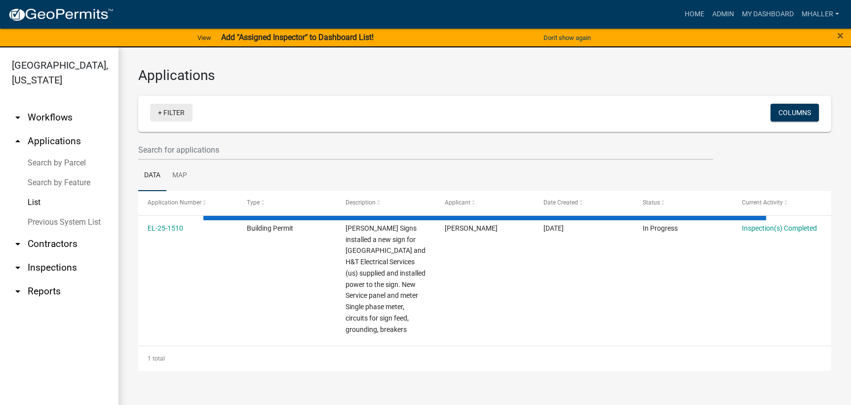
click at [171, 114] on link "+ Filter" at bounding box center [171, 113] width 42 height 18
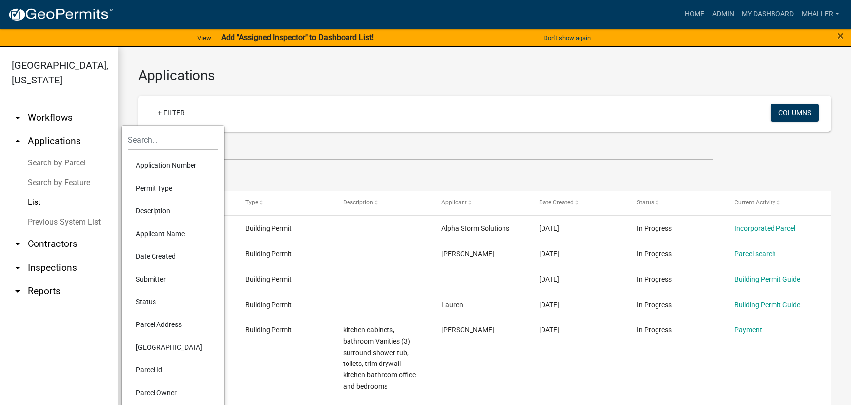
click at [166, 163] on li "Application Number" at bounding box center [173, 165] width 90 height 23
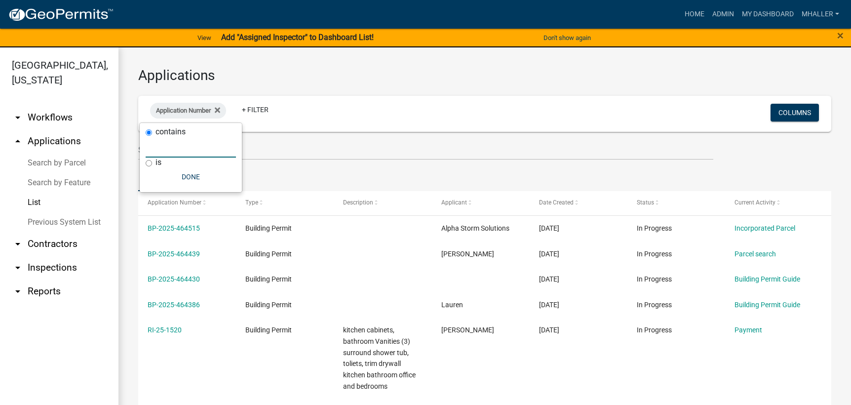
click at [168, 147] on input "text" at bounding box center [191, 147] width 90 height 20
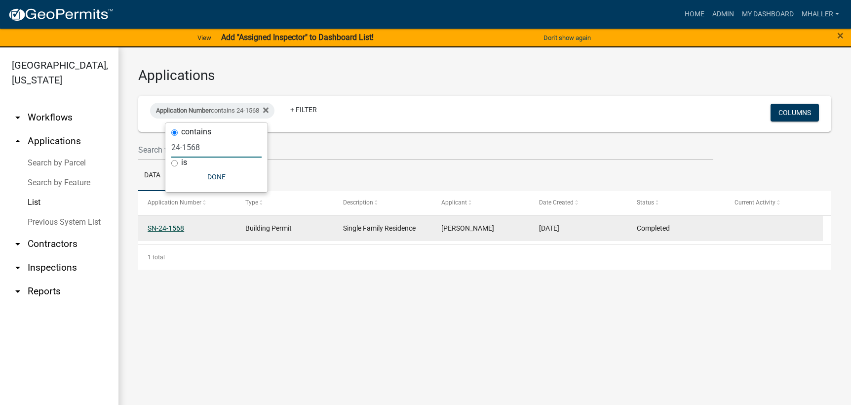
click at [169, 227] on link "SN-24-1568" at bounding box center [166, 228] width 37 height 8
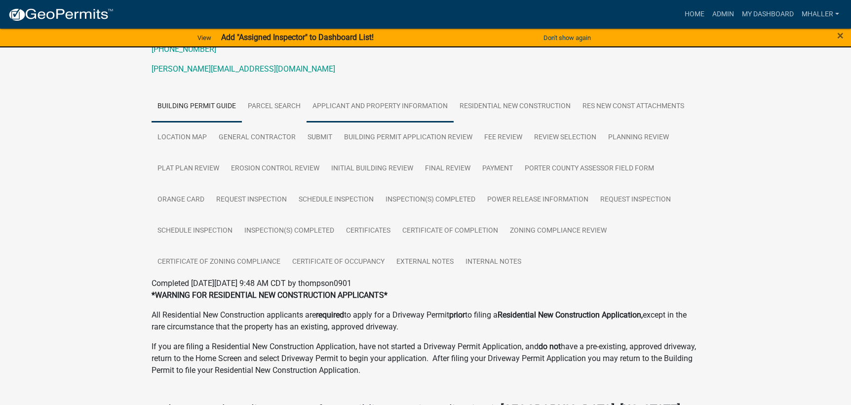
scroll to position [148, 0]
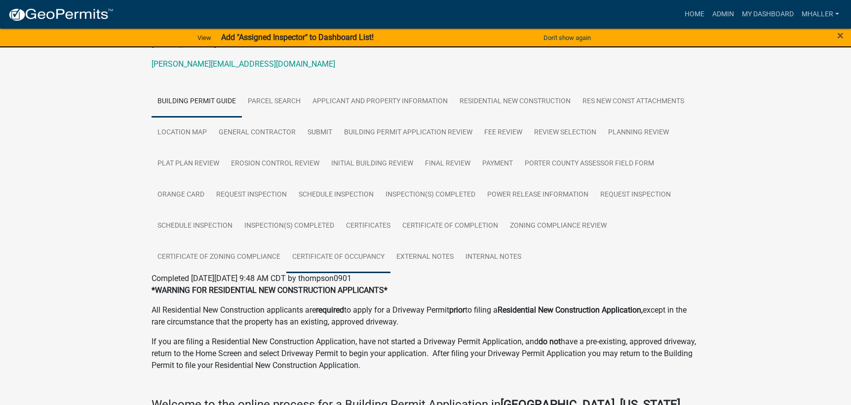
click at [361, 255] on link "Certificate of Occupancy" at bounding box center [338, 257] width 104 height 32
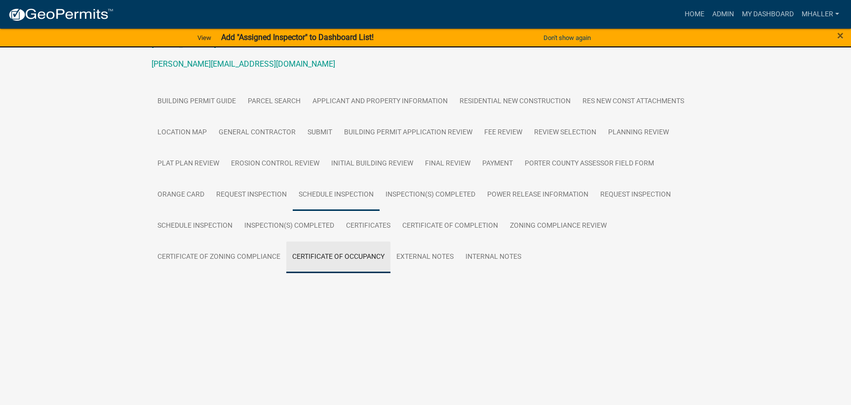
scroll to position [81, 0]
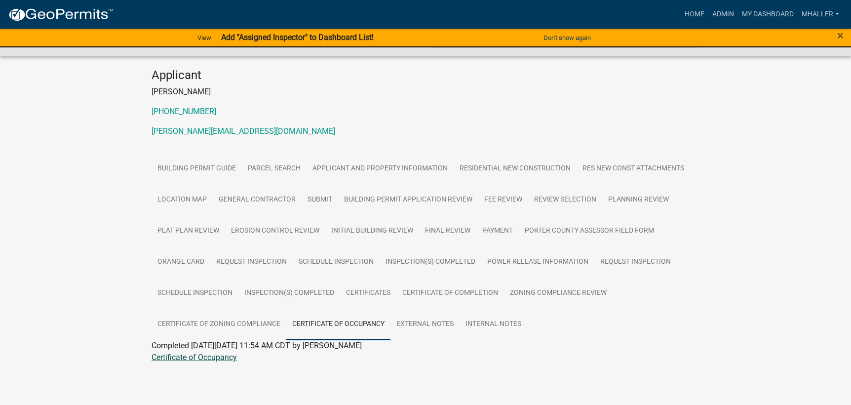
click at [200, 358] on link "Certificate of Occupancy" at bounding box center [194, 357] width 85 height 9
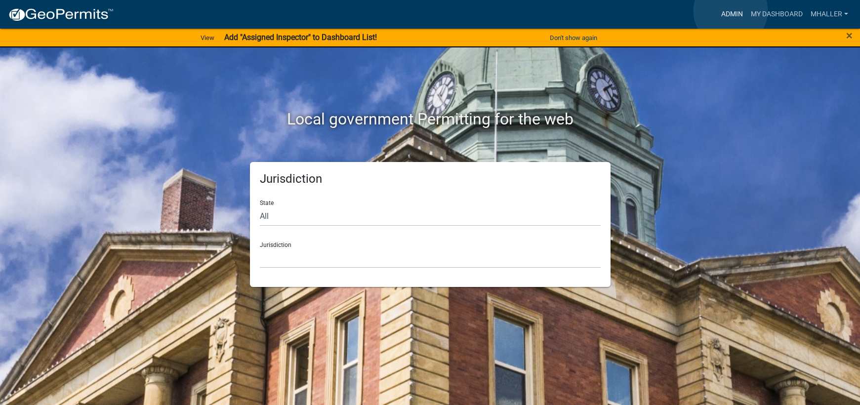
click at [730, 11] on link "Admin" at bounding box center [732, 14] width 30 height 19
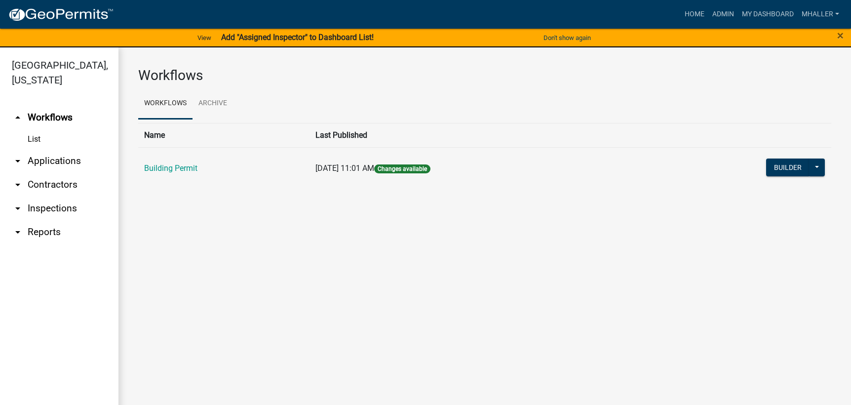
click at [54, 149] on link "arrow_drop_down Applications" at bounding box center [59, 161] width 119 height 24
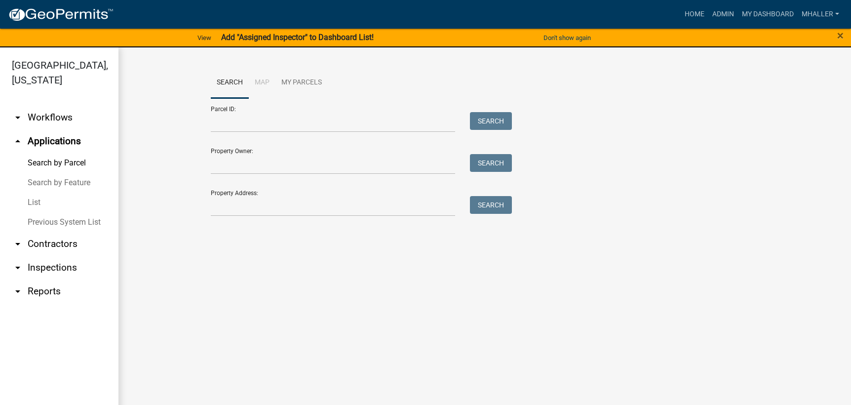
click at [34, 193] on link "List" at bounding box center [59, 203] width 119 height 20
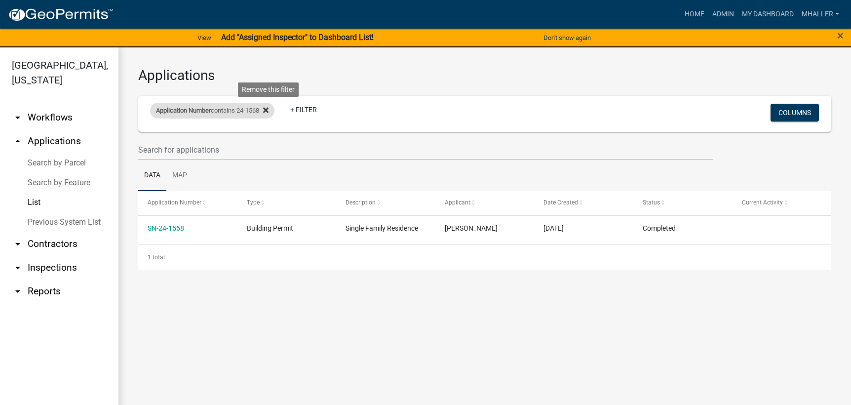
click at [268, 109] on icon at bounding box center [265, 110] width 5 height 8
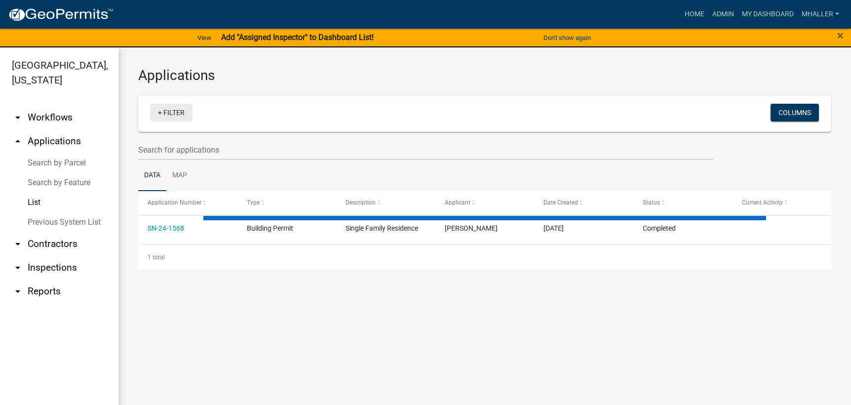
click at [171, 111] on link "+ Filter" at bounding box center [171, 113] width 42 height 18
select select "1: 25"
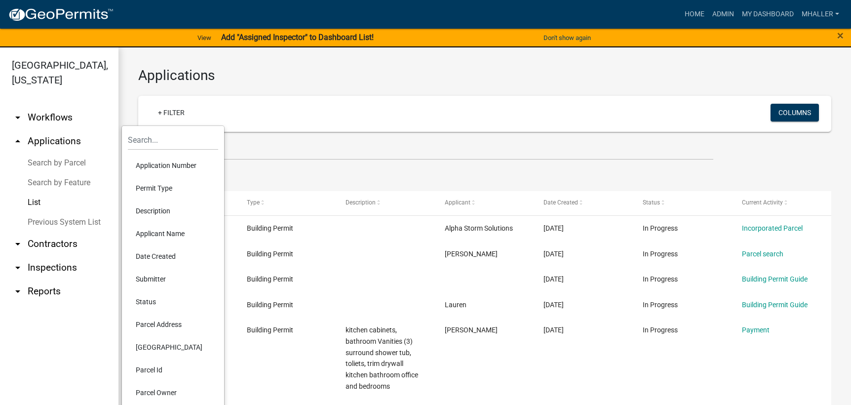
click at [142, 164] on li "Application Number" at bounding box center [173, 165] width 90 height 23
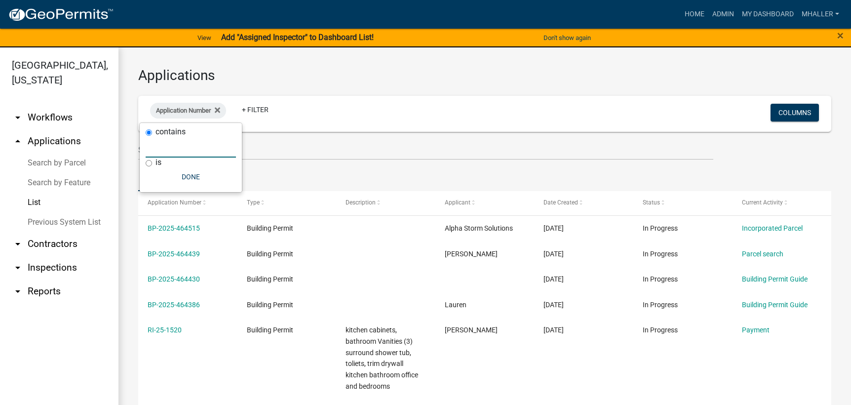
click at [181, 145] on input "text" at bounding box center [191, 147] width 90 height 20
type input "25-115"
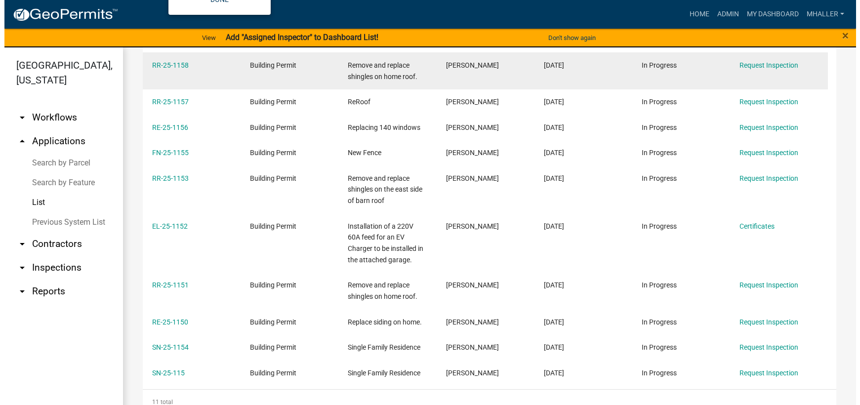
scroll to position [281, 0]
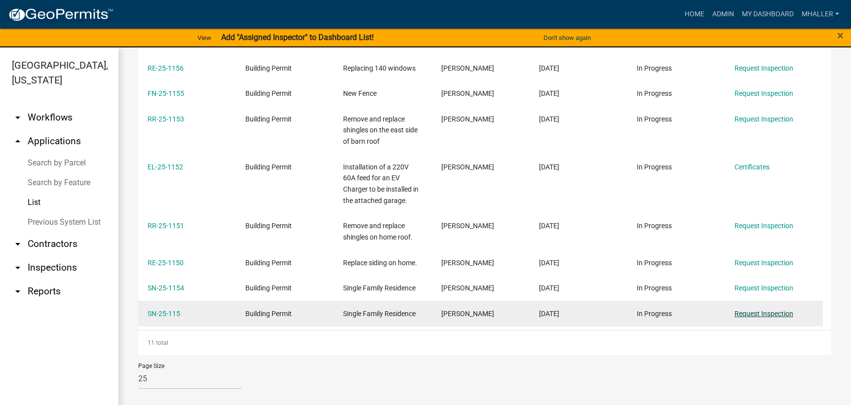
click at [741, 313] on link "Request Inspection" at bounding box center [764, 314] width 59 height 8
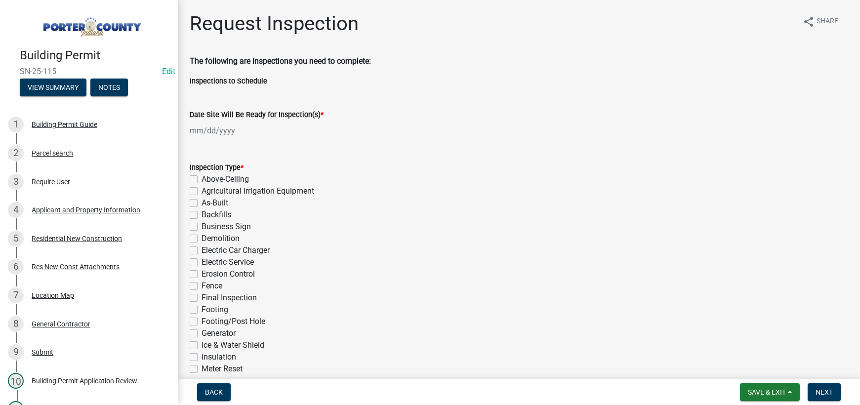
select select "8"
select select "2025"
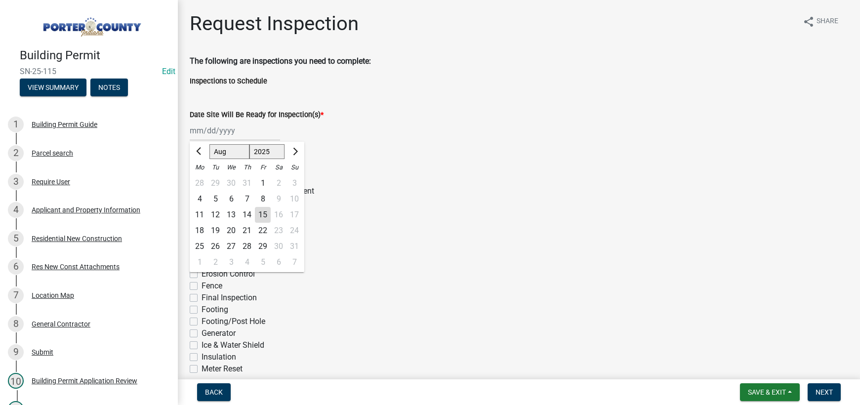
click at [209, 132] on div "Jan Feb Mar Apr May Jun Jul Aug Sep Oct Nov Dec 1525 1526 1527 1528 1529 1530 1…" at bounding box center [235, 130] width 90 height 20
click at [263, 215] on div "15" at bounding box center [263, 215] width 16 height 16
type input "[DATE]"
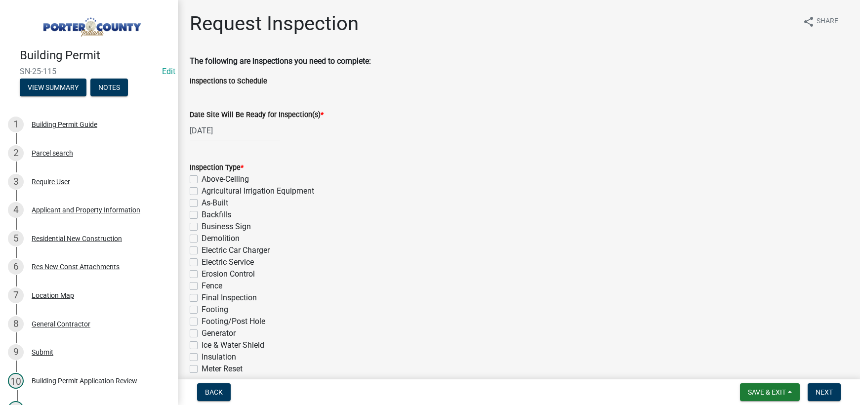
drag, startPoint x: 193, startPoint y: 202, endPoint x: 193, endPoint y: 215, distance: 13.3
click at [201, 203] on label "As-Built" at bounding box center [214, 203] width 27 height 12
click at [201, 203] on input "As-Built" at bounding box center [204, 200] width 6 height 6
checkbox input "true"
checkbox input "false"
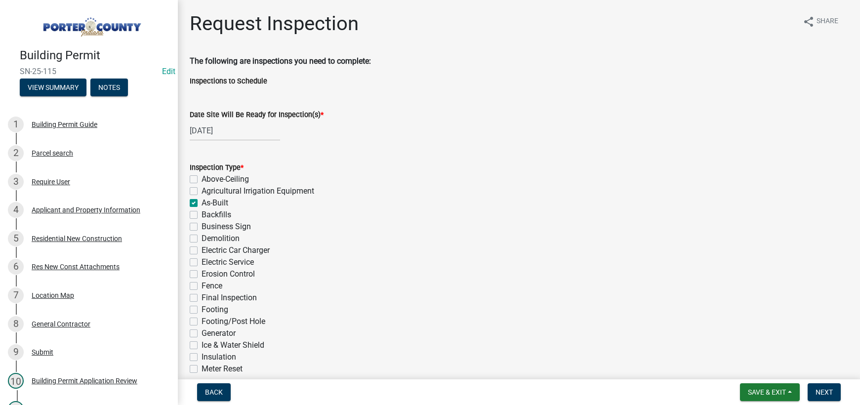
checkbox input "false"
checkbox input "true"
checkbox input "false"
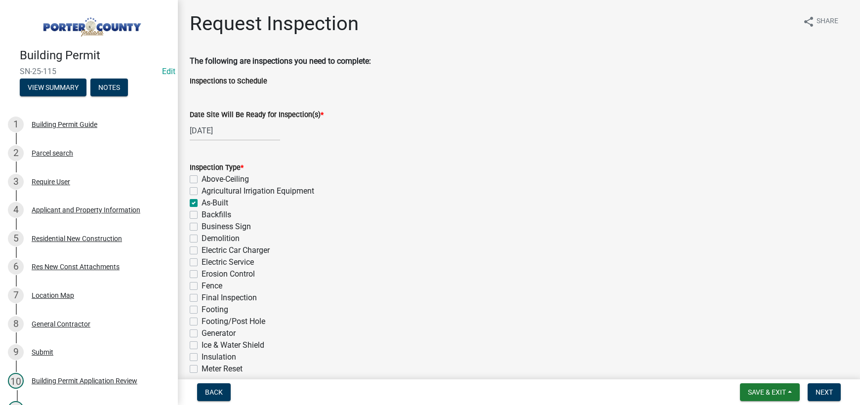
checkbox input "false"
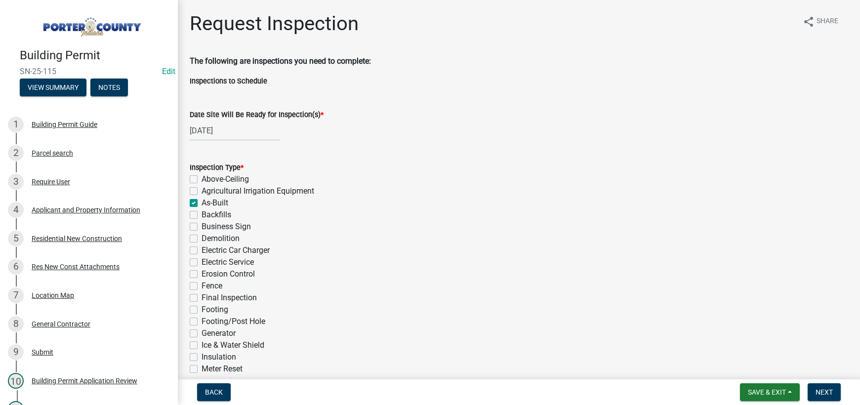
checkbox input "false"
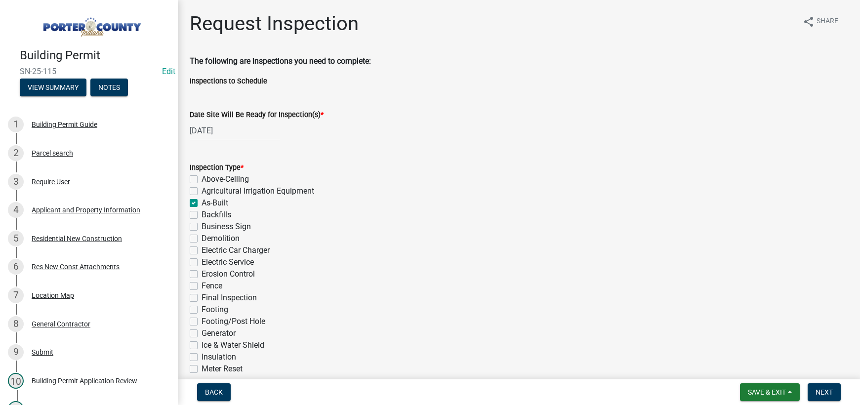
checkbox input "false"
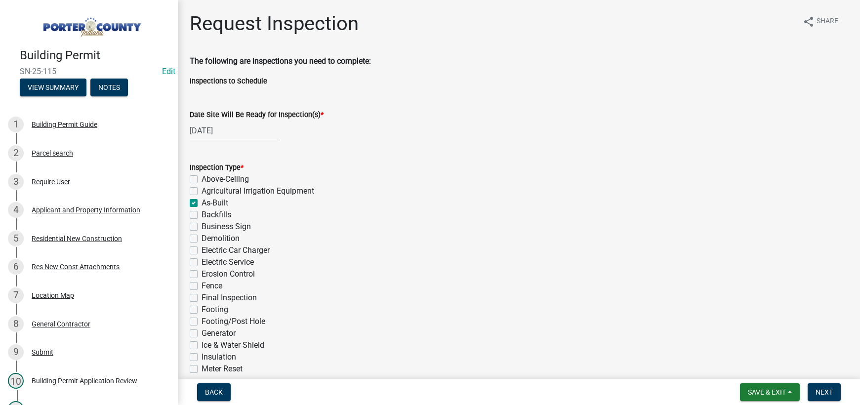
checkbox input "false"
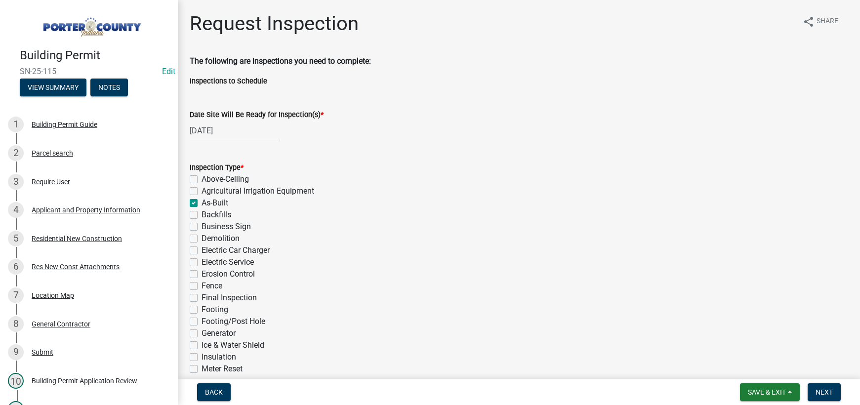
checkbox input "false"
click at [201, 301] on label "Final Inspection" at bounding box center [228, 298] width 55 height 12
click at [201, 298] on input "Final Inspection" at bounding box center [204, 295] width 6 height 6
checkbox input "true"
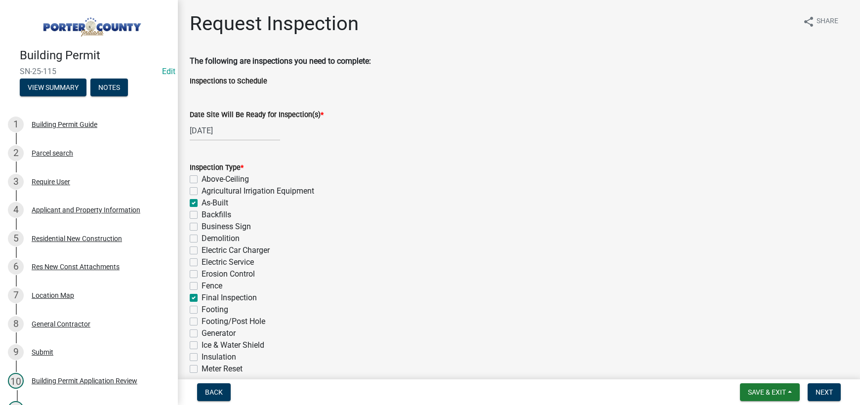
checkbox input "false"
checkbox input "true"
checkbox input "false"
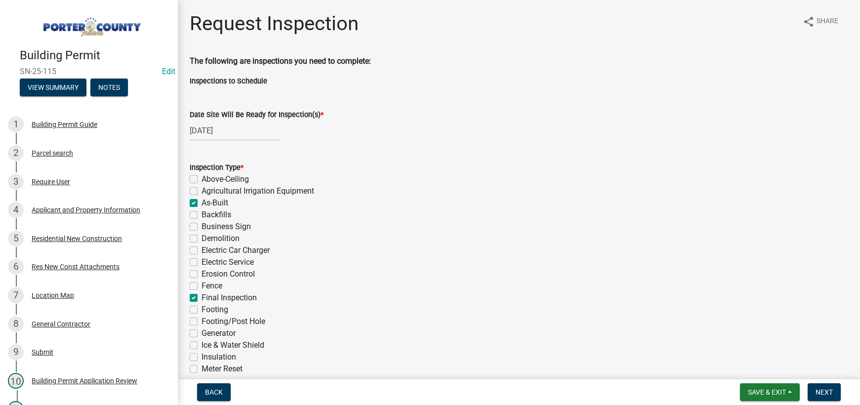
checkbox input "false"
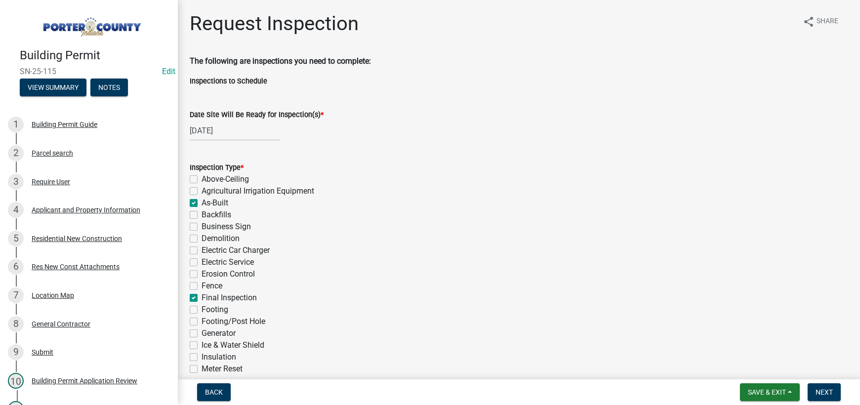
checkbox input "true"
checkbox input "false"
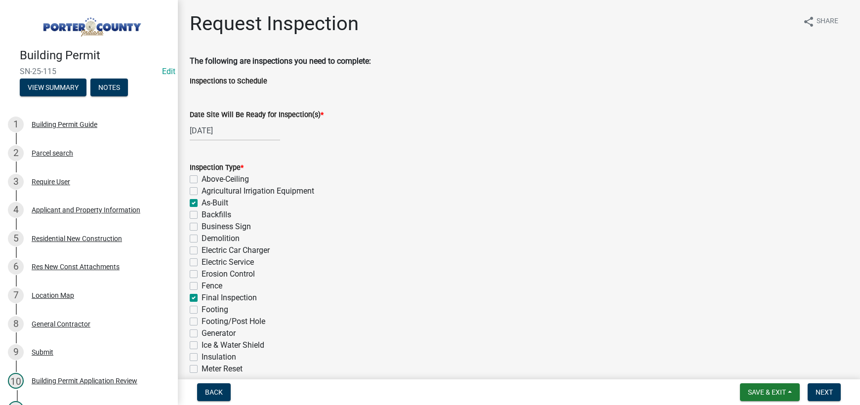
checkbox input "false"
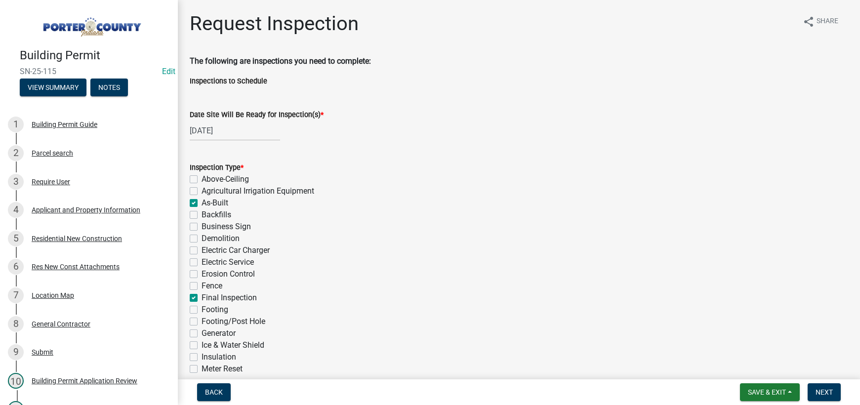
checkbox input "false"
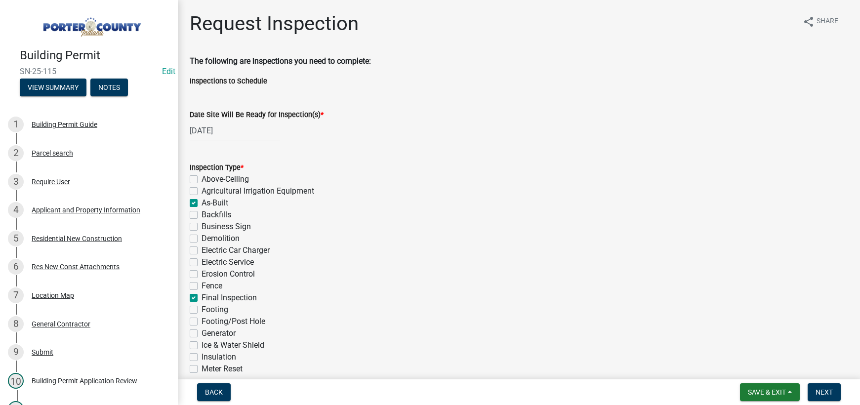
checkbox input "false"
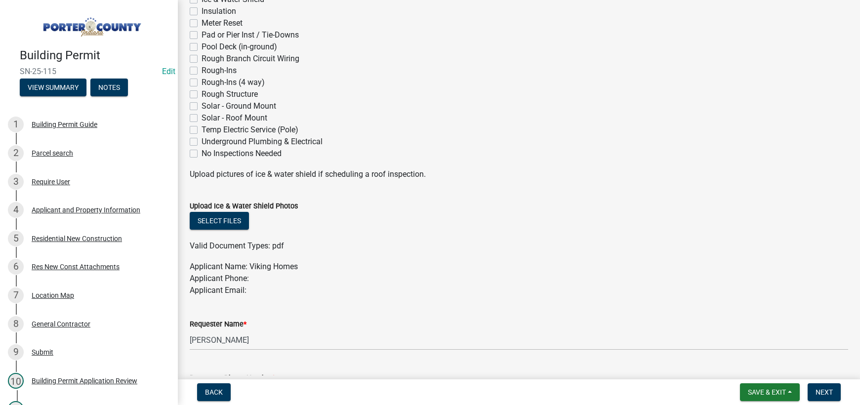
scroll to position [543, 0]
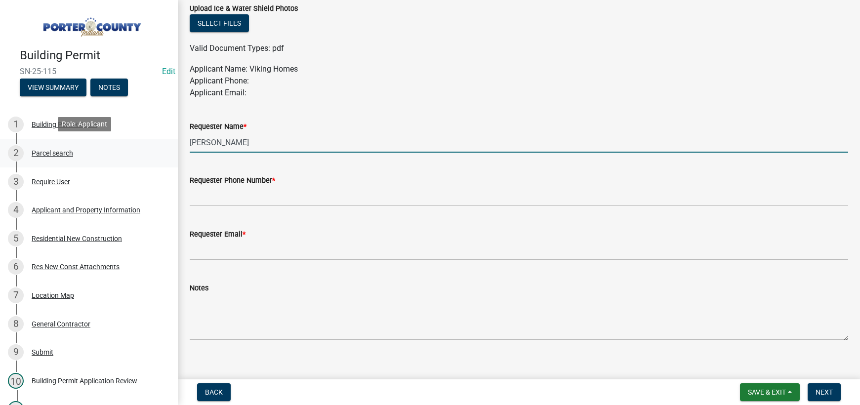
drag, startPoint x: 244, startPoint y: 144, endPoint x: 154, endPoint y: 143, distance: 89.9
click at [154, 143] on div "Building Permit SN-25-115 Edit View Summary Notes 1 Building Permit Guide 2 Par…" at bounding box center [430, 202] width 860 height 405
type input "[PERSON_NAME]"
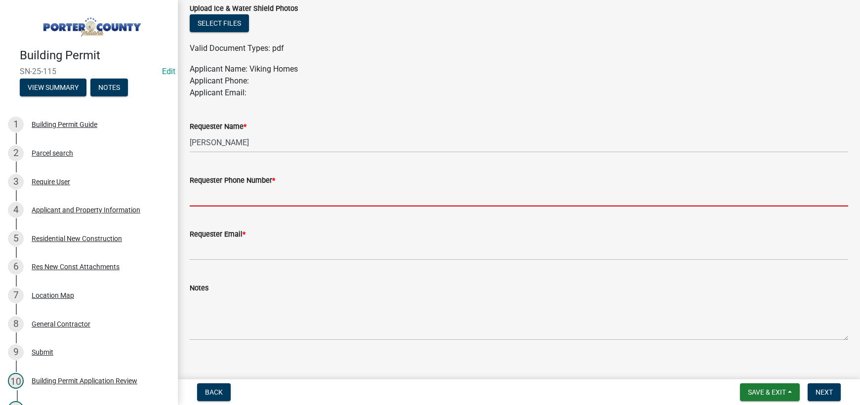
click at [257, 196] on input "Requester Phone Number *" at bounding box center [519, 196] width 658 height 20
type input "[PHONE_NUMBER]"
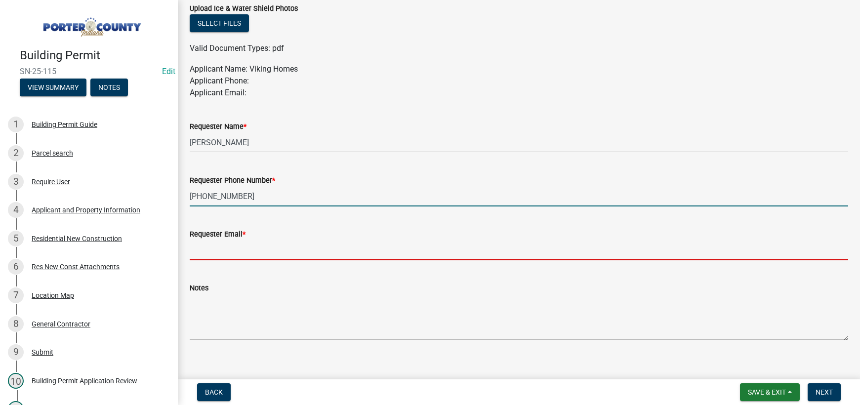
click at [275, 248] on input "Requester Email *" at bounding box center [519, 250] width 658 height 20
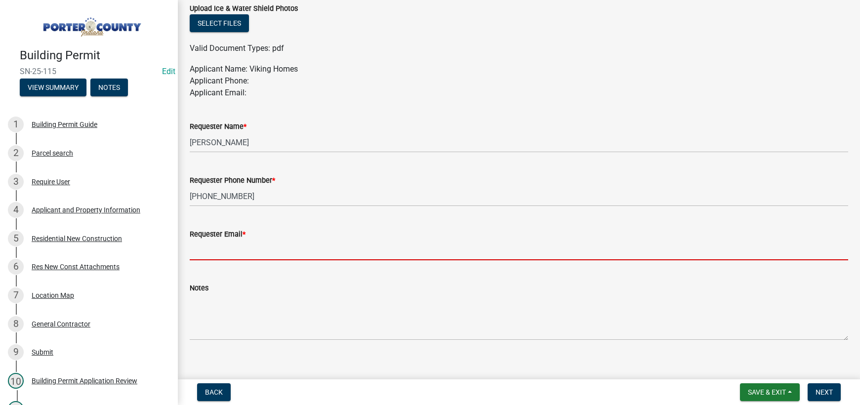
type input "mhaller@gmail.com"
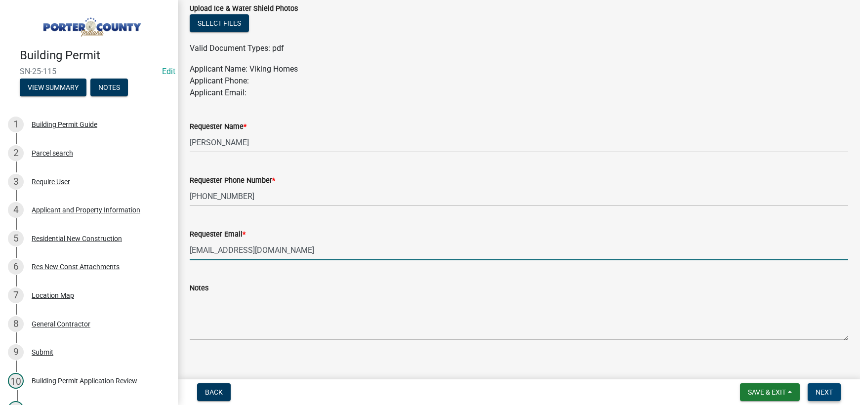
click at [822, 392] on span "Next" at bounding box center [823, 392] width 17 height 8
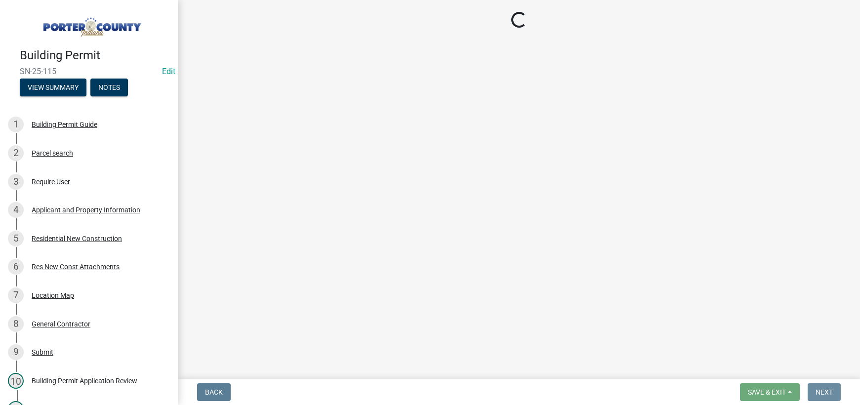
scroll to position [0, 0]
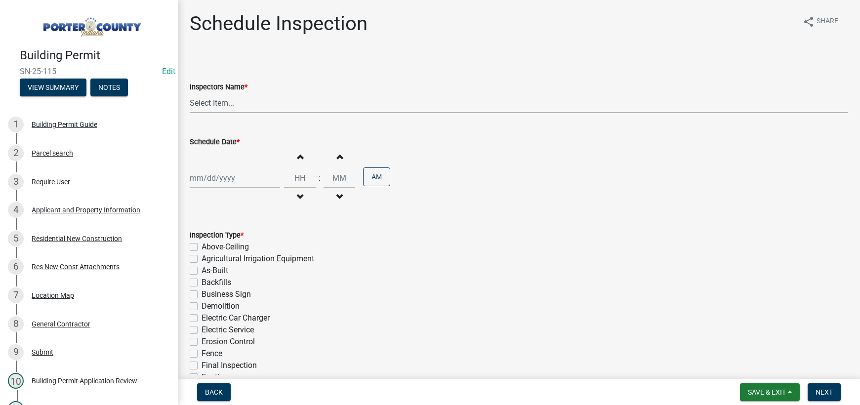
click at [215, 106] on select "Select Item... mhaller (Michael Haller)" at bounding box center [519, 103] width 658 height 20
select select "ca350da2-795e-4cf8-941d-46ff53e354ae"
click at [190, 93] on select "Select Item... mhaller (Michael Haller)" at bounding box center [519, 103] width 658 height 20
click at [223, 176] on div at bounding box center [235, 178] width 90 height 20
select select "8"
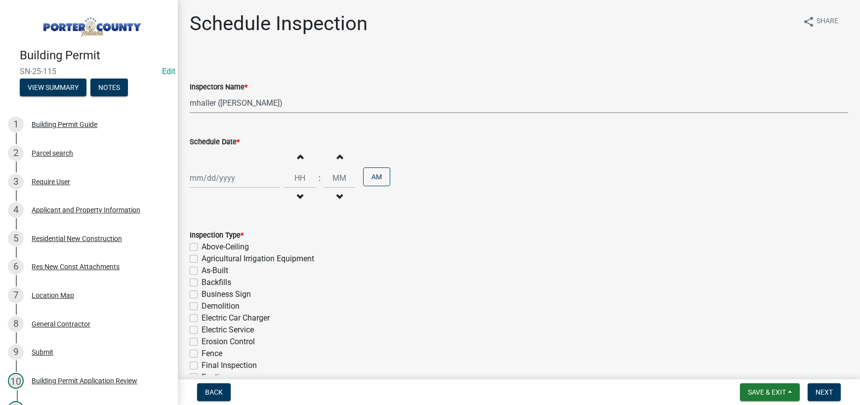
select select "2025"
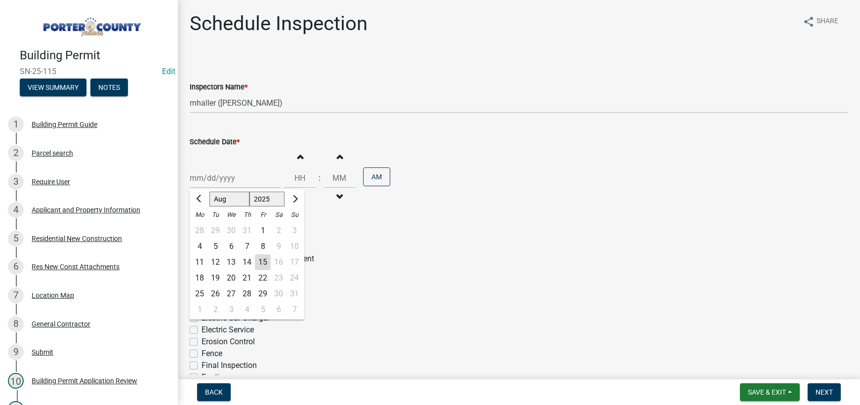
click at [260, 262] on div "15" at bounding box center [263, 262] width 16 height 16
type input "[DATE]"
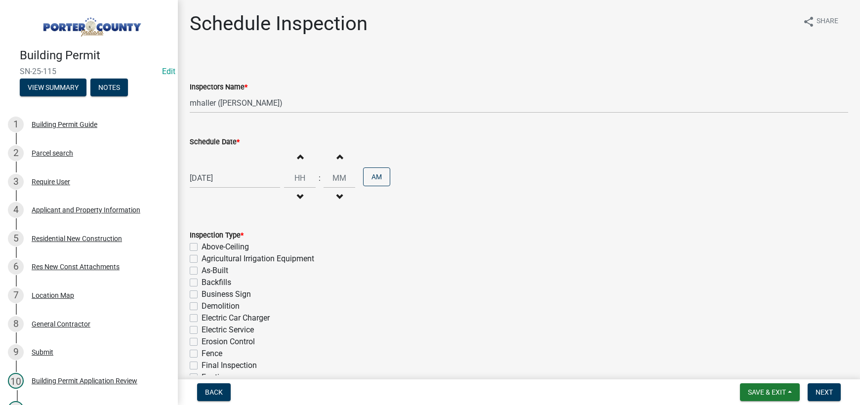
click at [201, 272] on label "As-Built" at bounding box center [214, 271] width 27 height 12
click at [201, 271] on input "As-Built" at bounding box center [204, 268] width 6 height 6
checkbox input "true"
checkbox input "false"
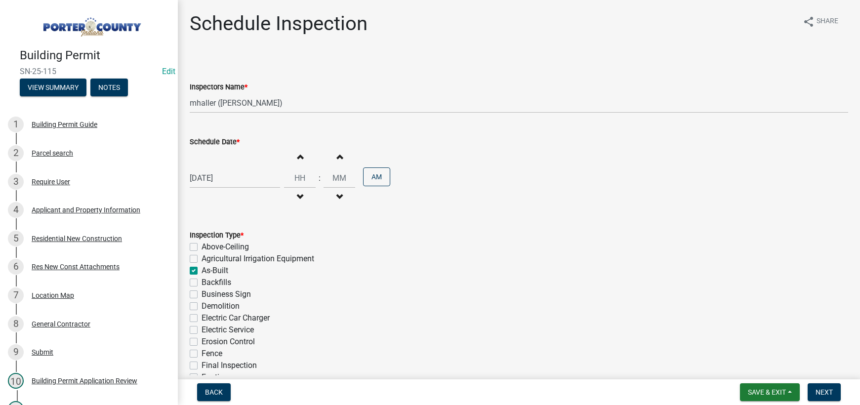
checkbox input "true"
checkbox input "false"
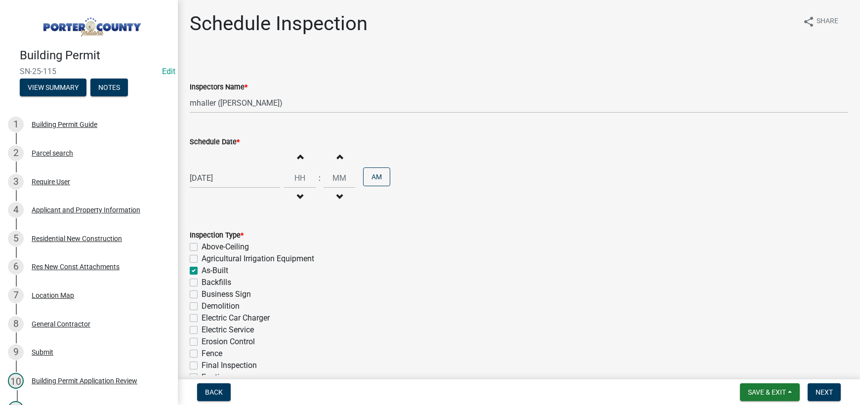
checkbox input "false"
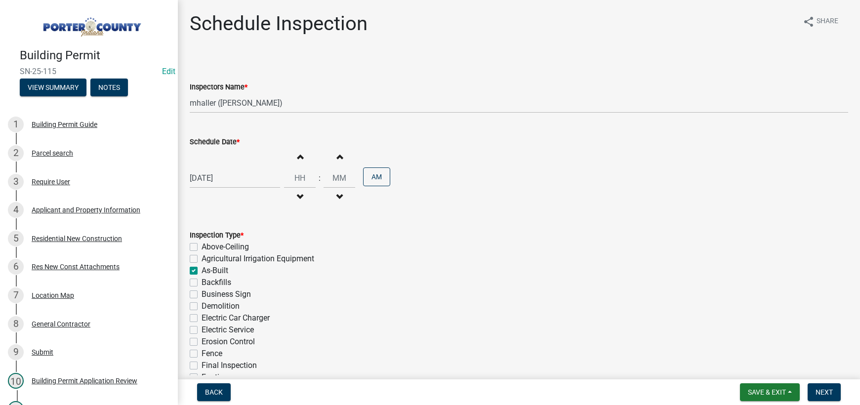
checkbox input "false"
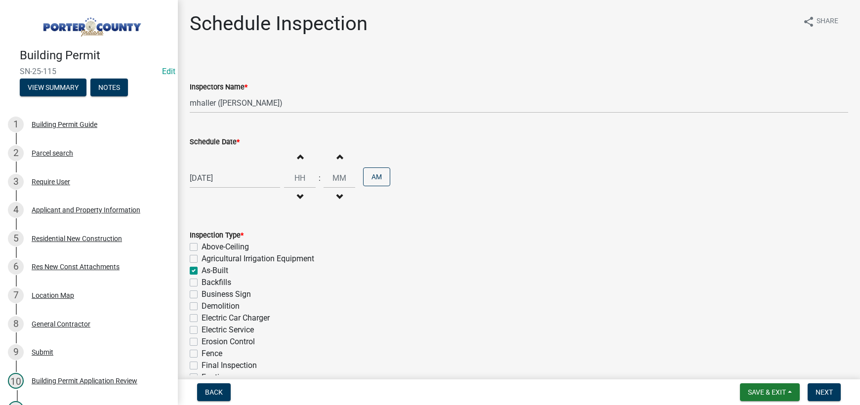
checkbox input "false"
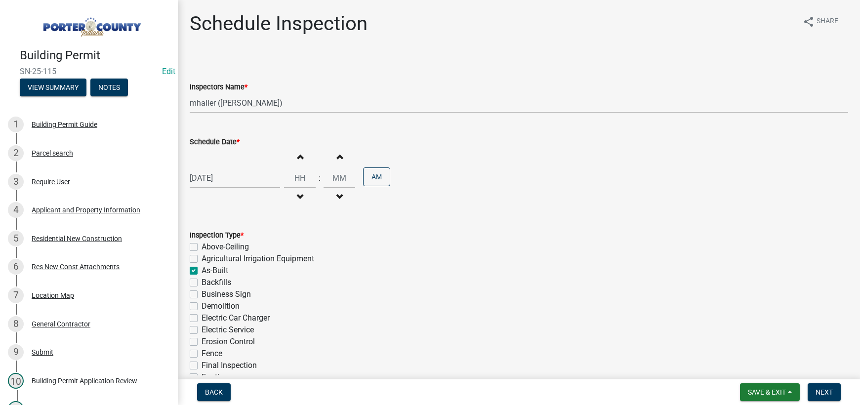
checkbox input "false"
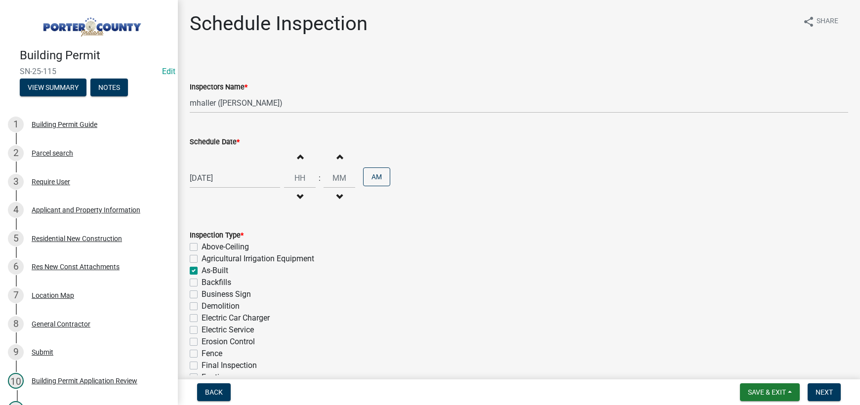
checkbox input "false"
click at [201, 364] on label "Final Inspection" at bounding box center [228, 365] width 55 height 12
click at [201, 364] on input "Final Inspection" at bounding box center [204, 362] width 6 height 6
checkbox input "true"
checkbox input "false"
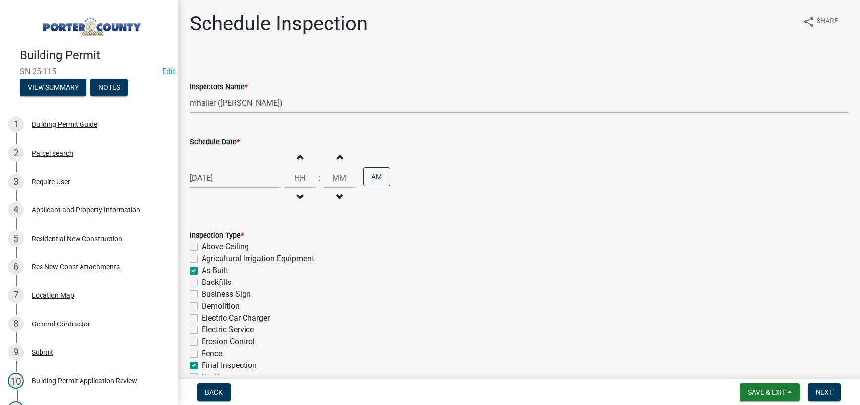
checkbox input "false"
checkbox input "true"
checkbox input "false"
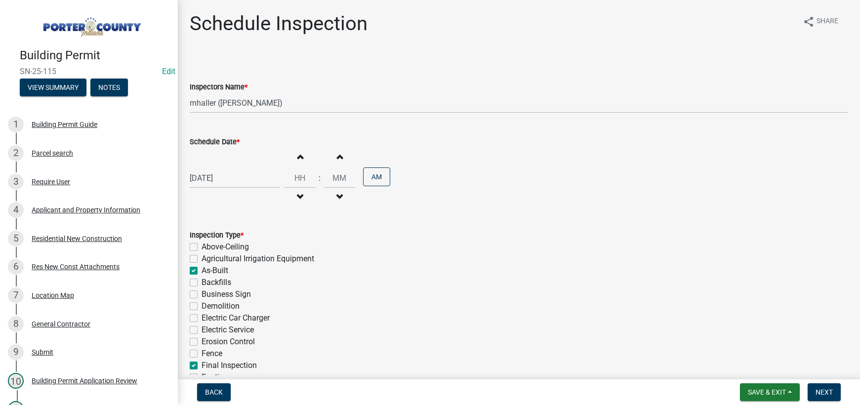
checkbox input "false"
checkbox input "true"
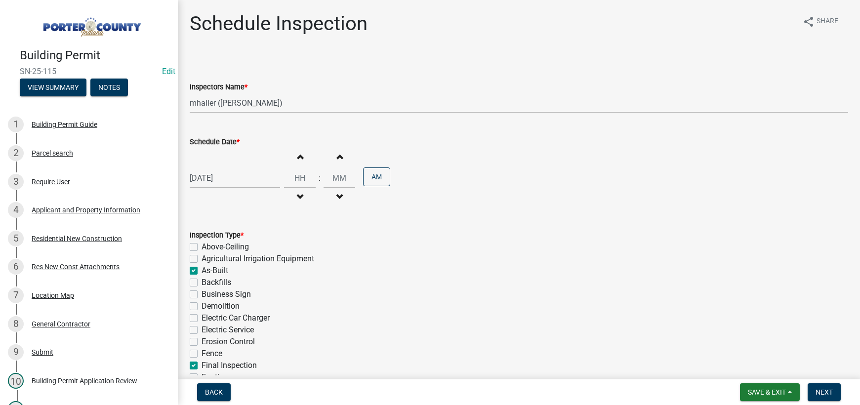
checkbox input "false"
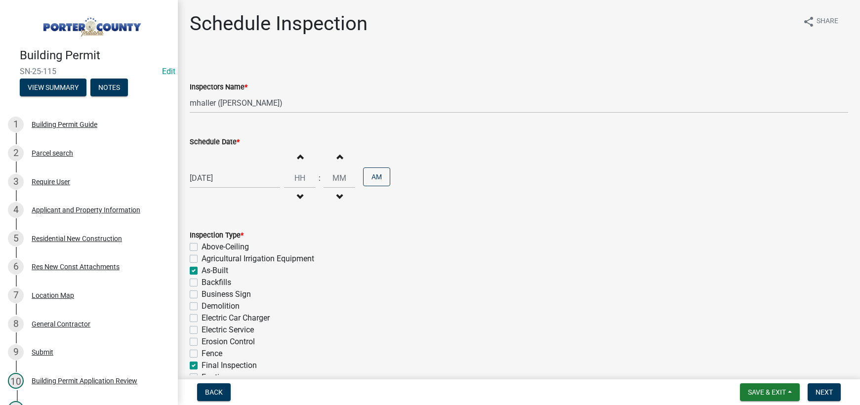
checkbox input "false"
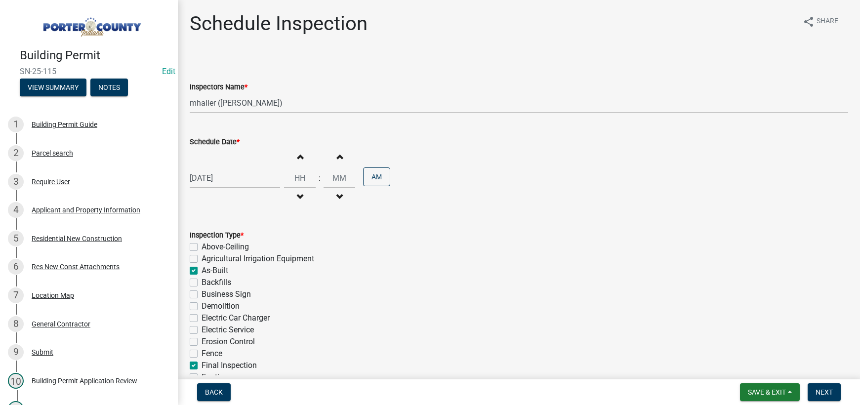
checkbox input "false"
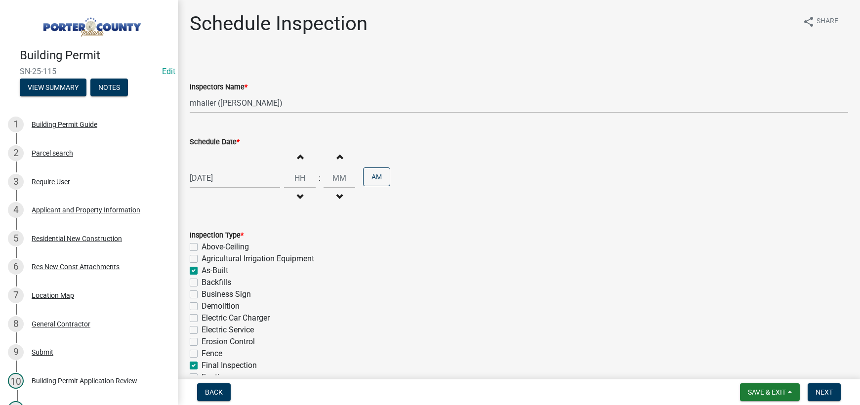
checkbox input "false"
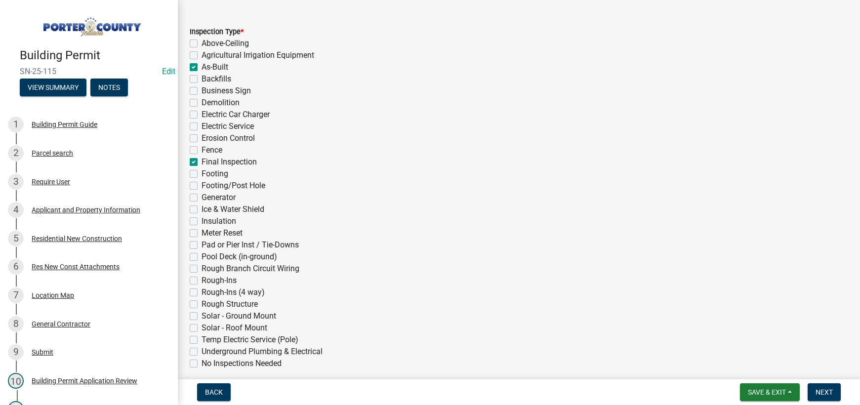
scroll to position [245, 0]
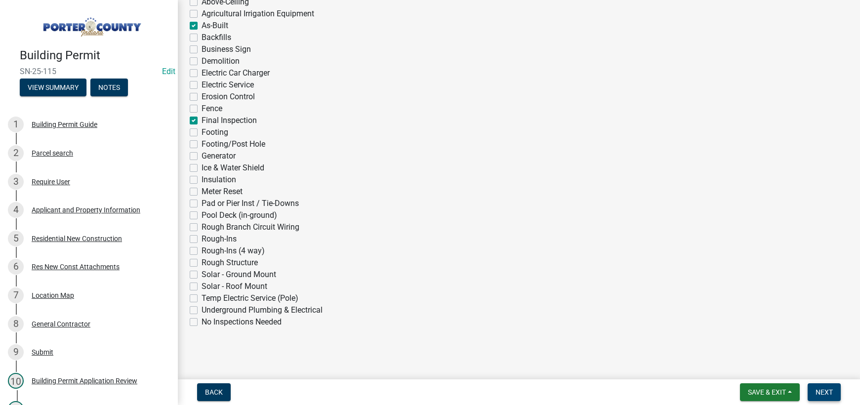
click at [826, 394] on span "Next" at bounding box center [823, 392] width 17 height 8
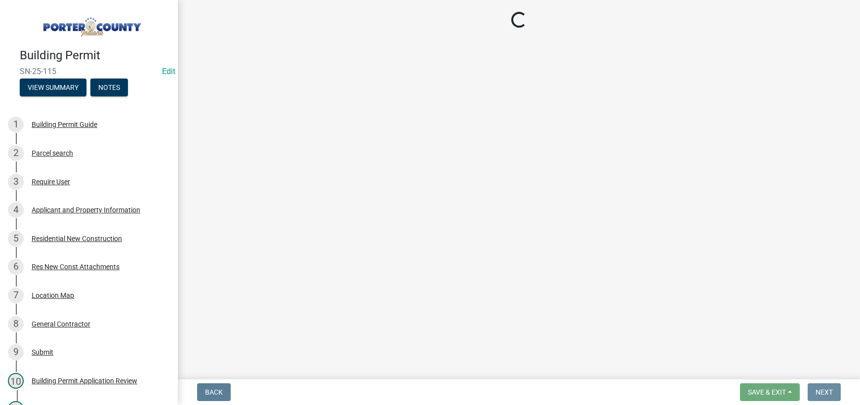
scroll to position [0, 0]
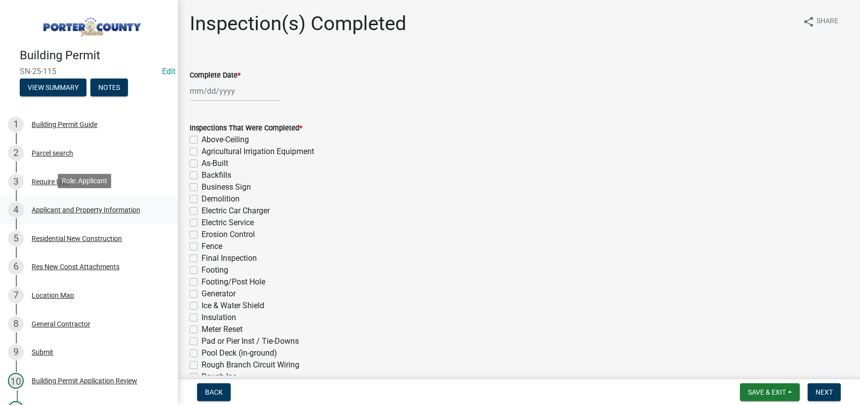
click at [77, 209] on div "Applicant and Property Information" at bounding box center [86, 209] width 109 height 7
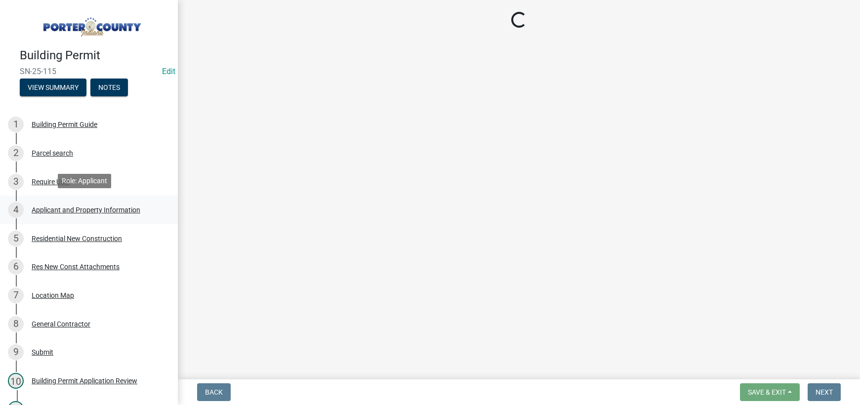
select select "6f5aa9ae-62ac-41bd-979a-9c71eae504cc"
select select "ea6751d4-6bf7-4a16-89ee-f7801ab82aa1"
select select "0d764019-f1ff-4f3b-9299-33f0d080acc7"
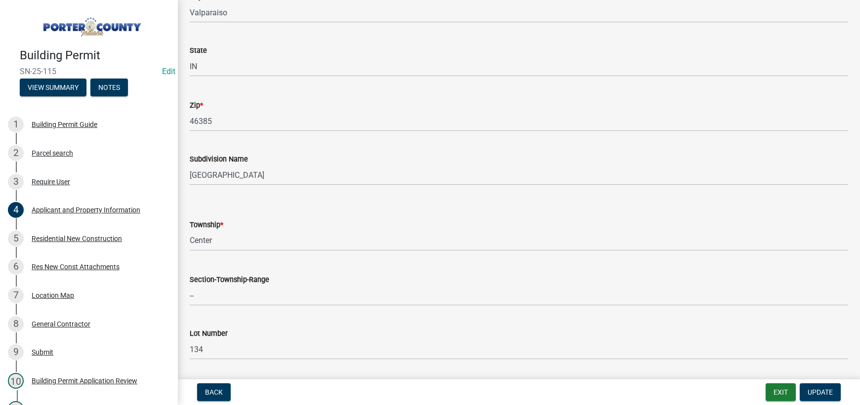
scroll to position [99, 0]
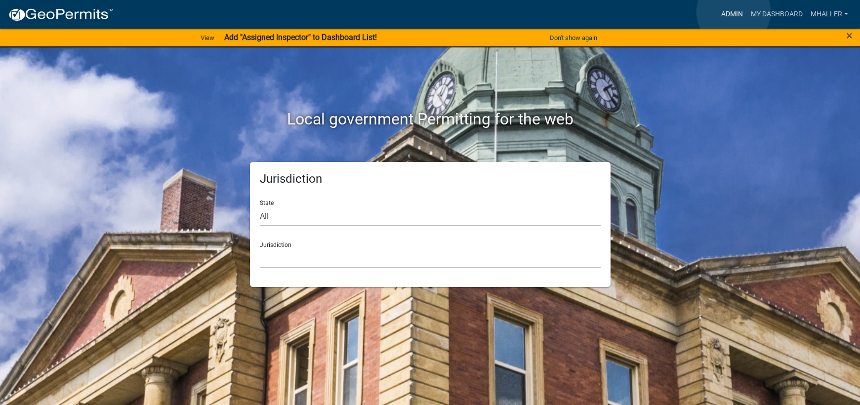
click at [733, 12] on link "Admin" at bounding box center [732, 14] width 30 height 19
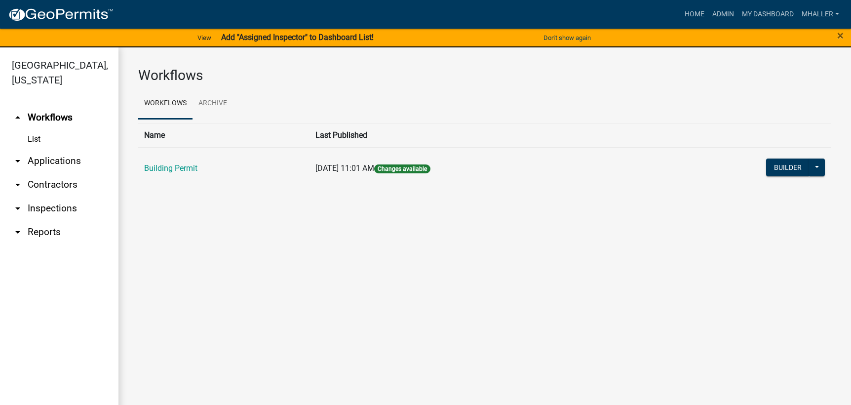
click at [45, 197] on link "arrow_drop_down Inspections" at bounding box center [59, 209] width 119 height 24
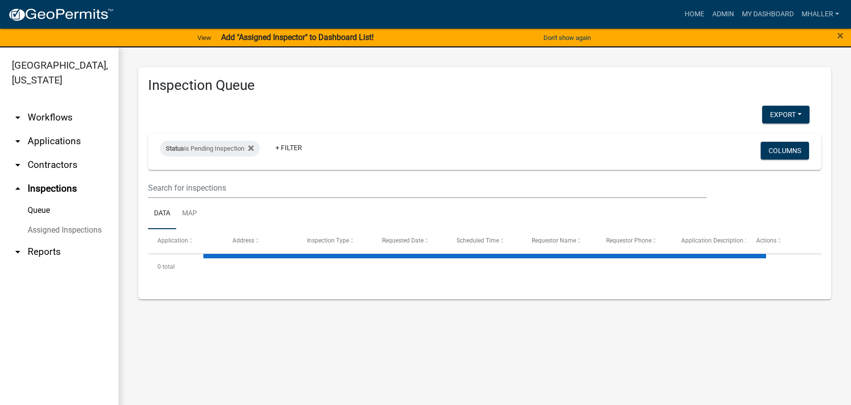
select select "1: 25"
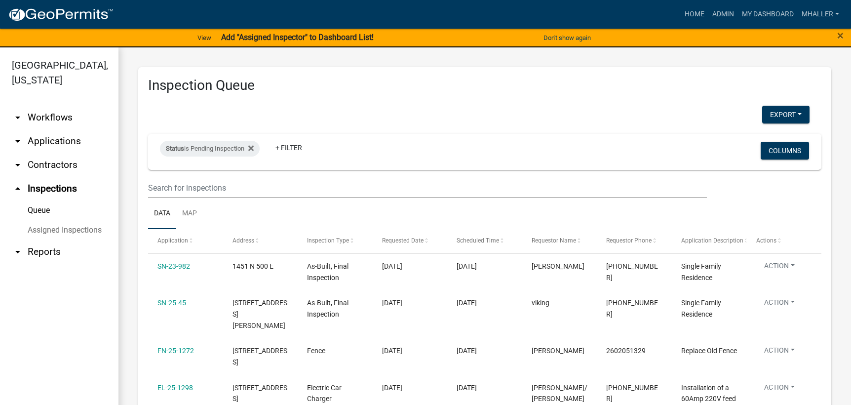
click at [47, 129] on link "arrow_drop_down Applications" at bounding box center [59, 141] width 119 height 24
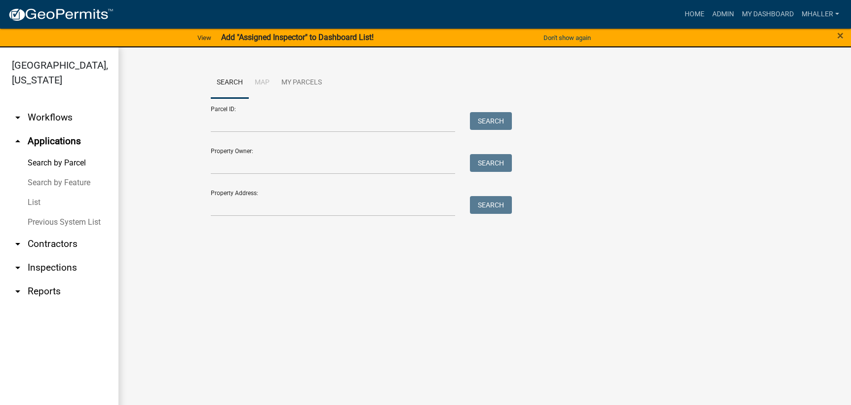
click at [34, 193] on link "List" at bounding box center [59, 203] width 119 height 20
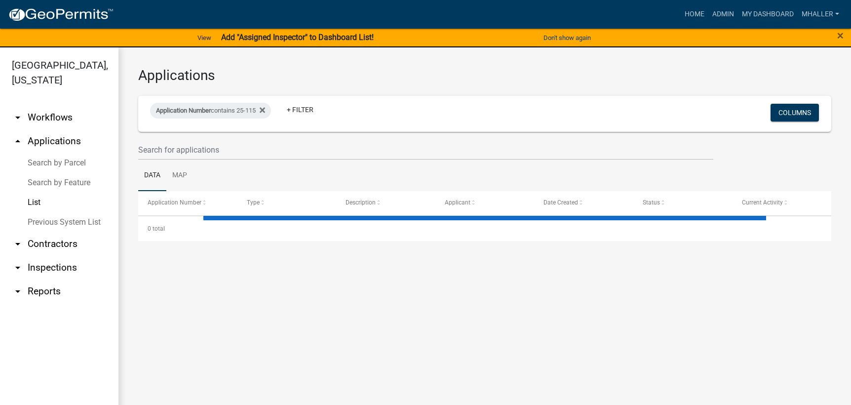
select select "1: 25"
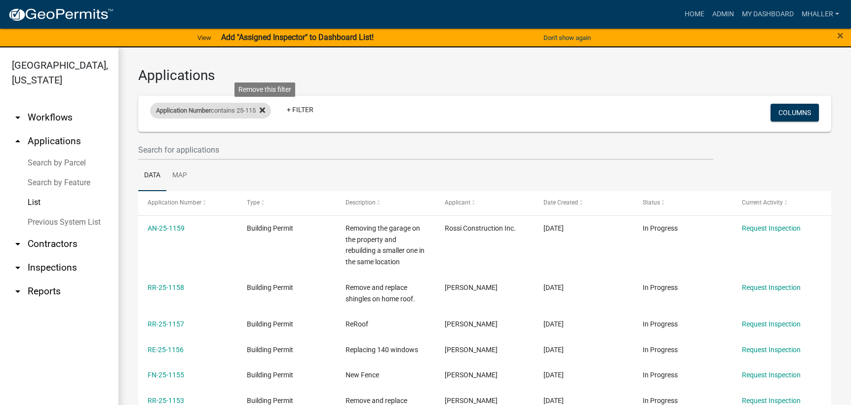
click at [265, 108] on icon at bounding box center [262, 110] width 5 height 8
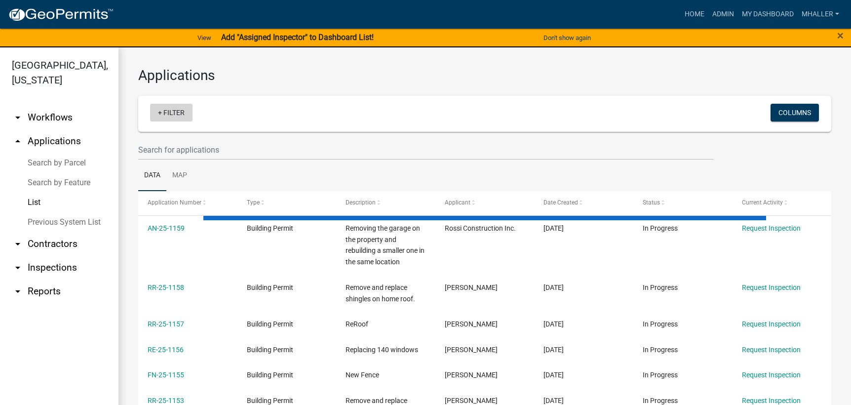
click at [183, 111] on link "+ Filter" at bounding box center [171, 113] width 42 height 18
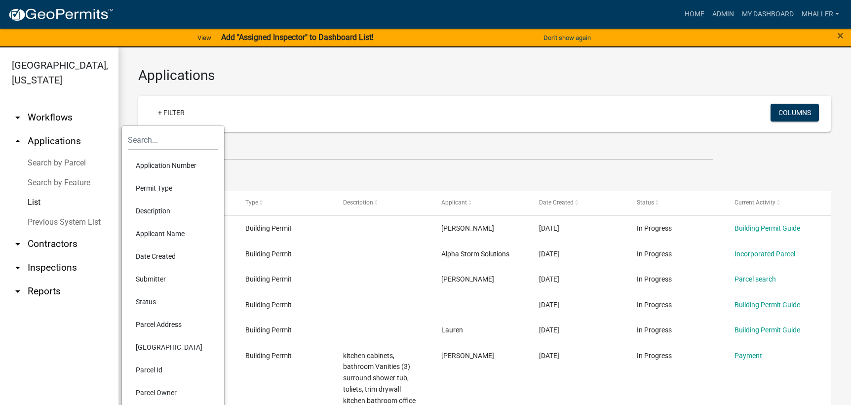
click at [149, 165] on li "Application Number" at bounding box center [173, 165] width 90 height 23
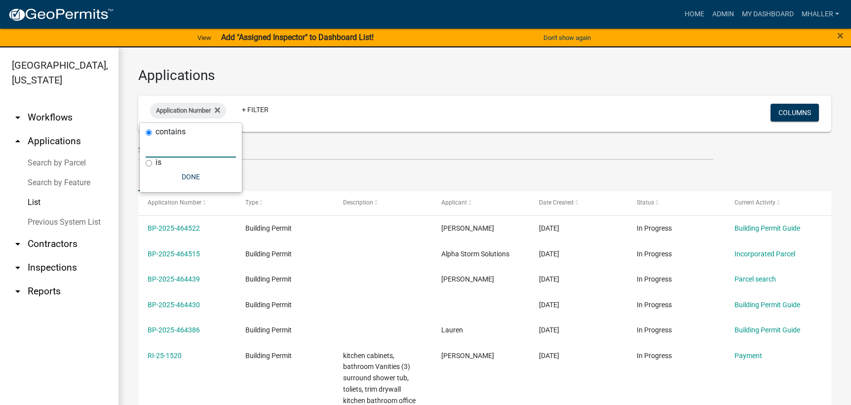
click at [157, 143] on input "text" at bounding box center [191, 147] width 90 height 20
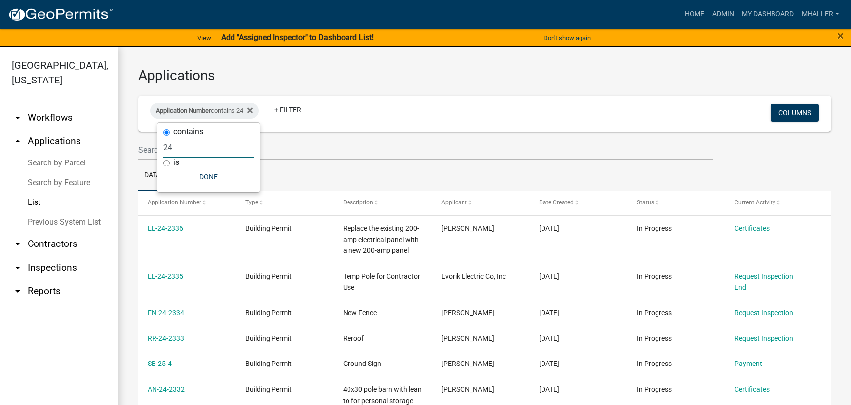
type input "2"
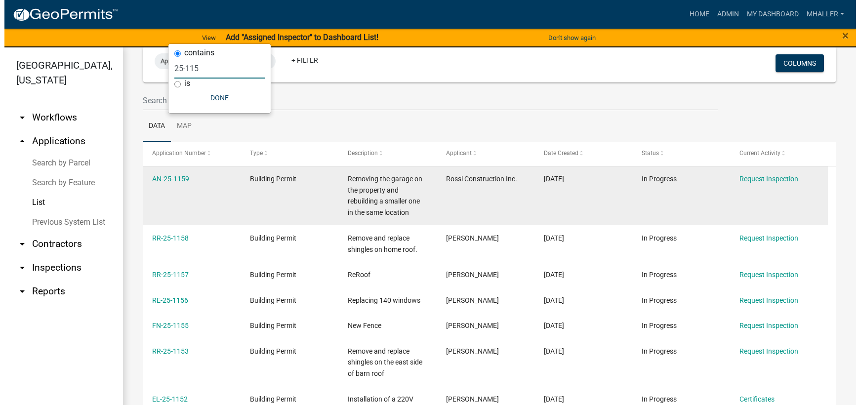
scroll to position [247, 0]
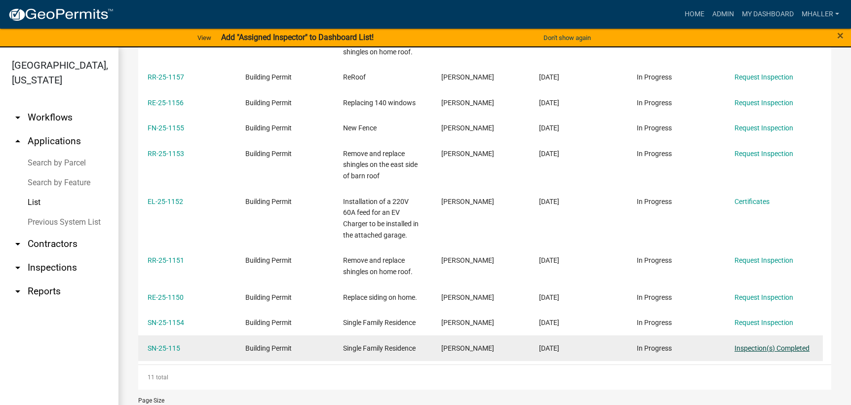
type input "25-115"
click at [756, 348] on link "Inspection(s) Completed" at bounding box center [772, 348] width 75 height 8
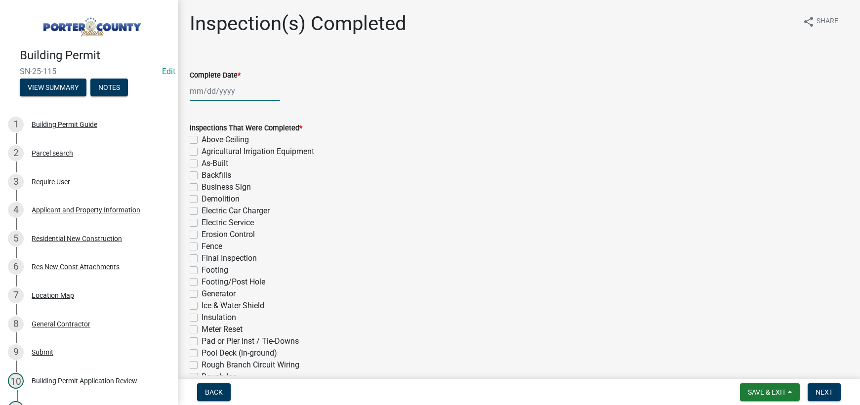
click at [226, 91] on div at bounding box center [235, 91] width 90 height 20
select select "8"
select select "2025"
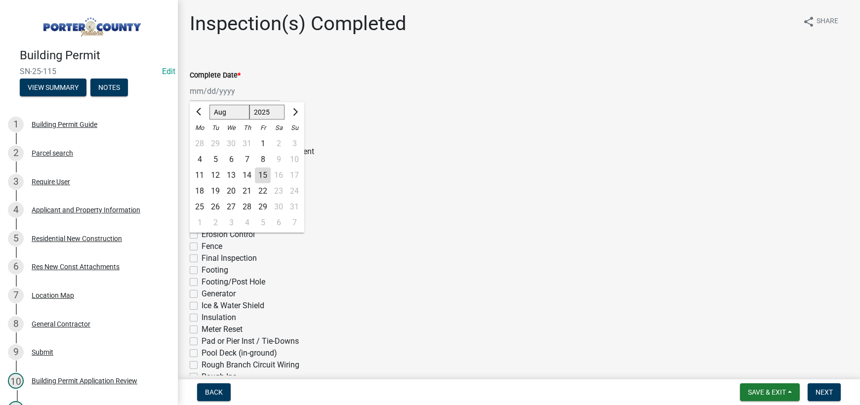
click at [260, 173] on div "15" at bounding box center [263, 175] width 16 height 16
type input "[DATE]"
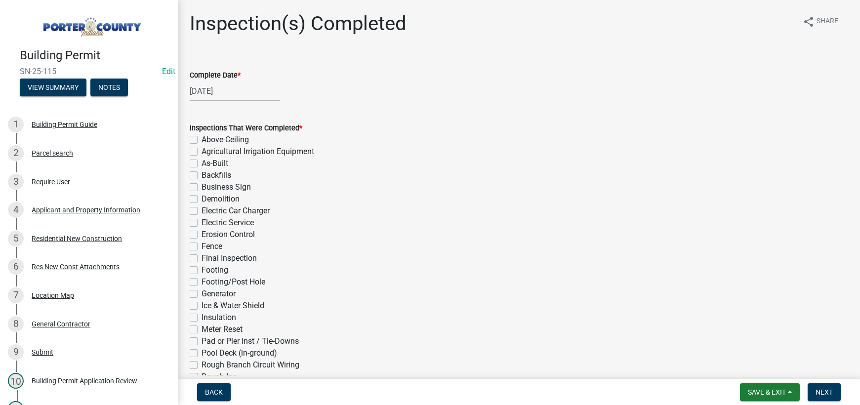
click at [201, 164] on label "As-Built" at bounding box center [214, 164] width 27 height 12
click at [201, 164] on input "As-Built" at bounding box center [204, 161] width 6 height 6
checkbox input "true"
checkbox input "false"
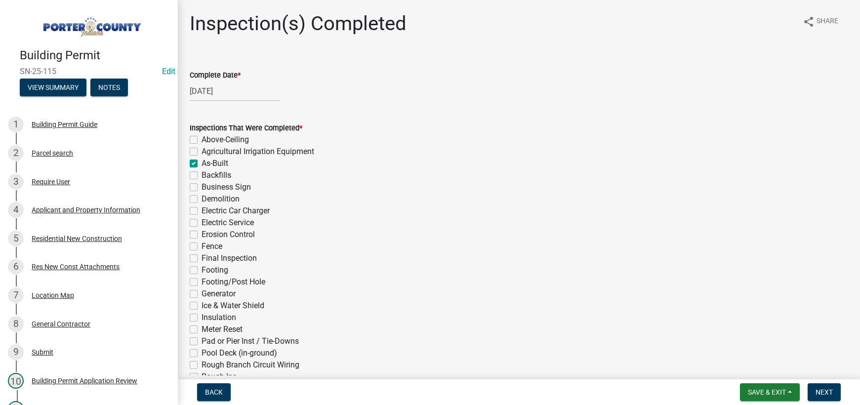
checkbox input "true"
checkbox input "false"
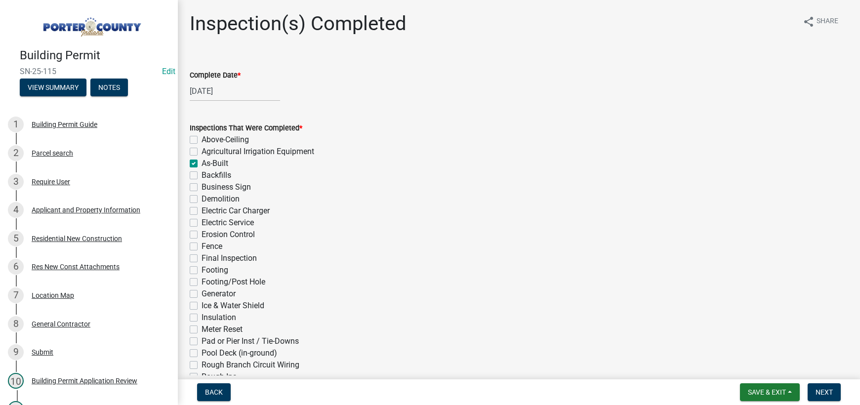
checkbox input "false"
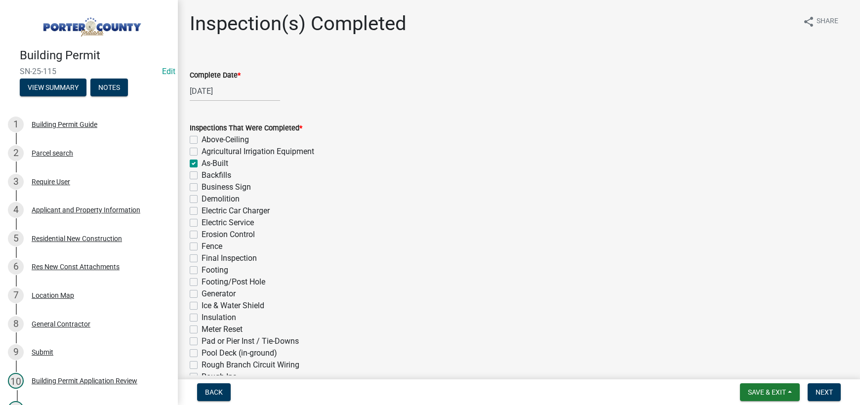
checkbox input "false"
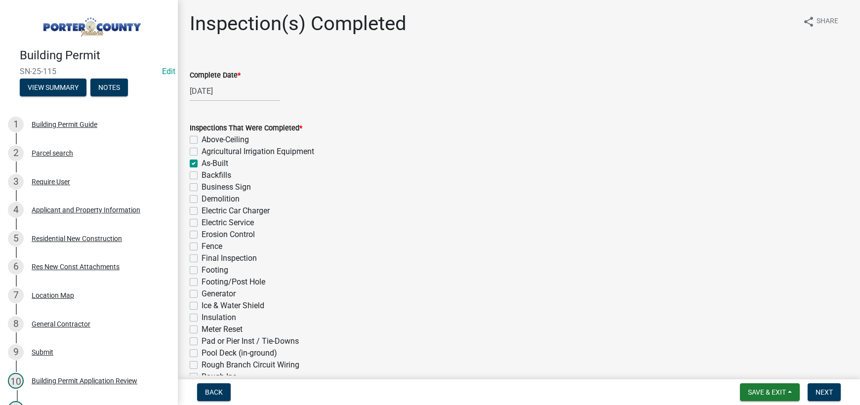
checkbox input "false"
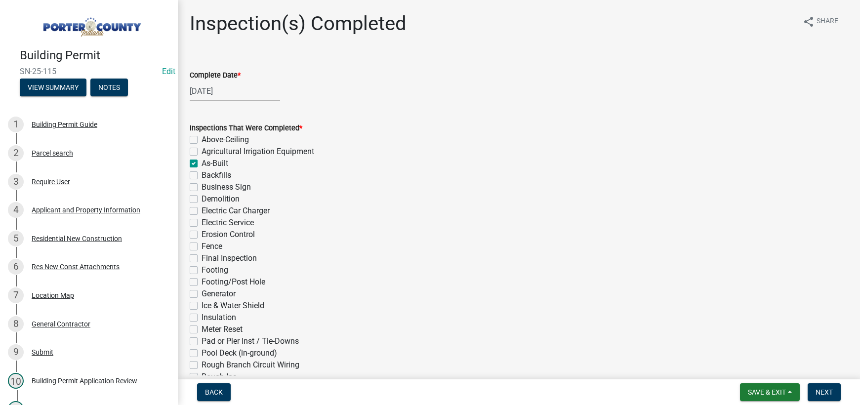
checkbox input "false"
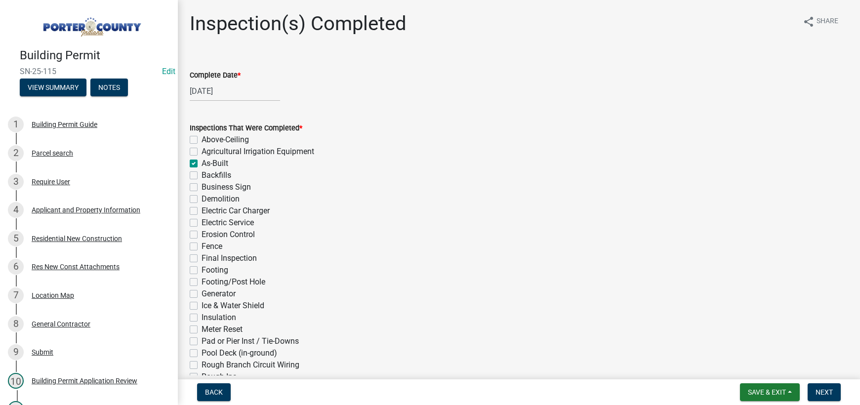
checkbox input "false"
drag, startPoint x: 194, startPoint y: 259, endPoint x: 276, endPoint y: 266, distance: 82.8
click at [201, 259] on label "Final Inspection" at bounding box center [228, 258] width 55 height 12
click at [201, 259] on input "Final Inspection" at bounding box center [204, 255] width 6 height 6
checkbox input "true"
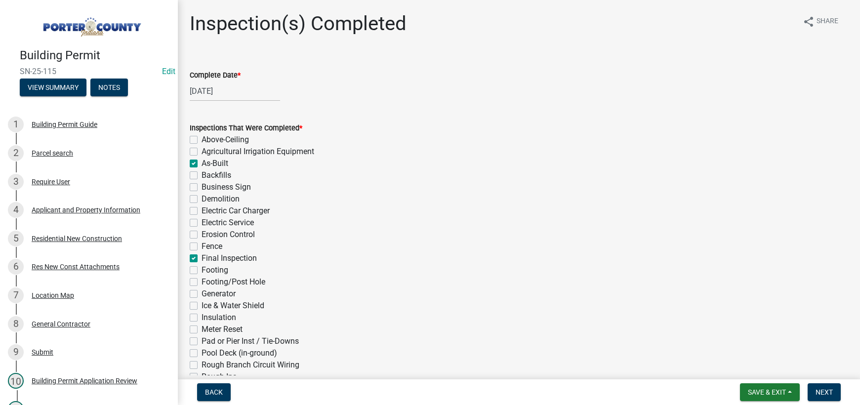
checkbox input "false"
checkbox input "true"
checkbox input "false"
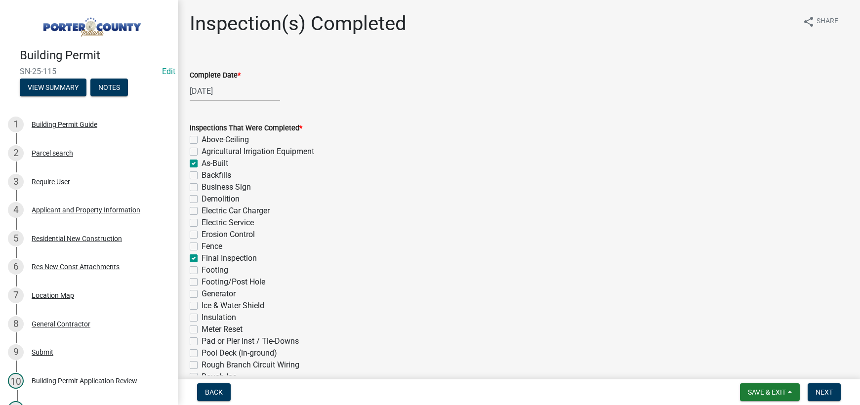
checkbox input "false"
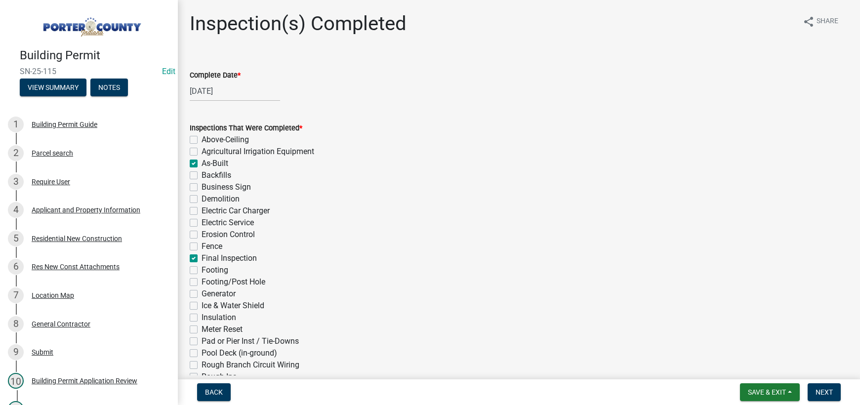
checkbox input "true"
checkbox input "false"
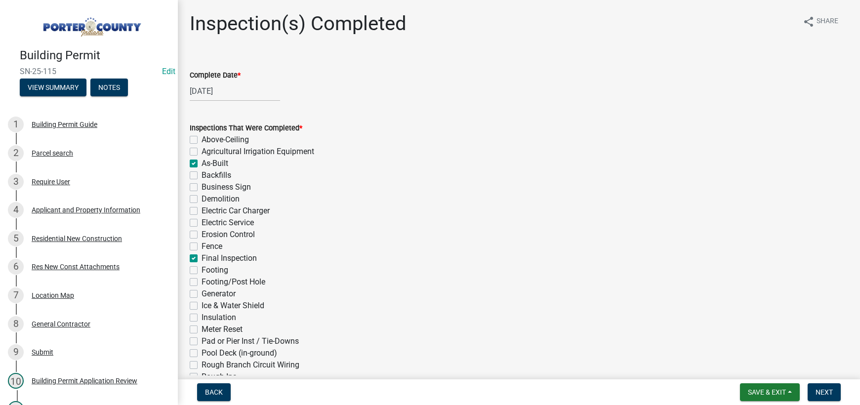
checkbox input "false"
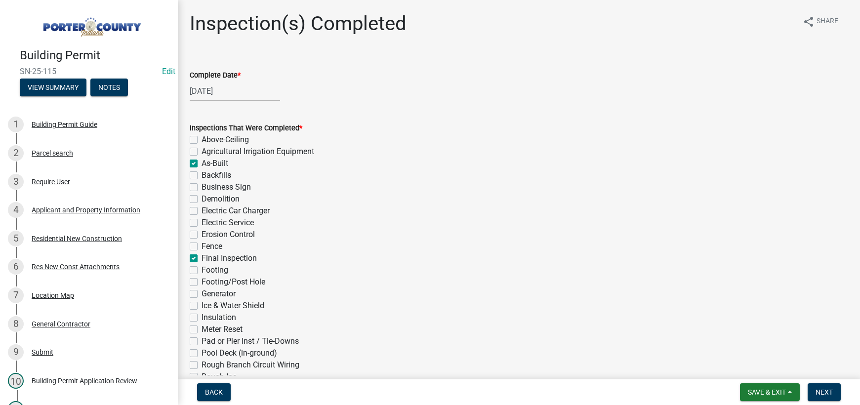
checkbox input "false"
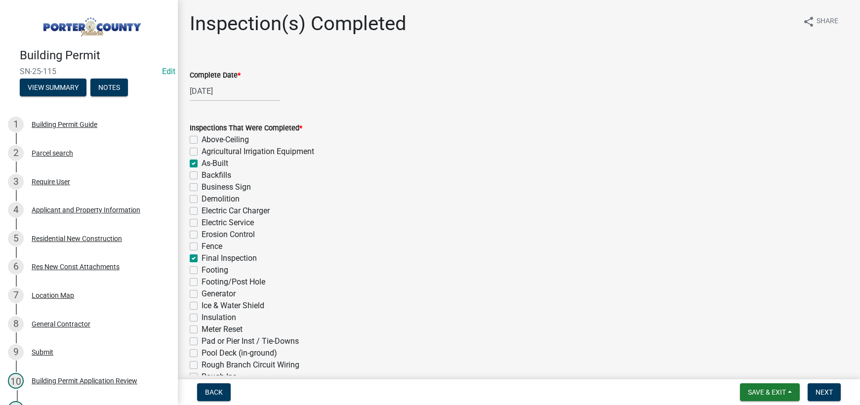
checkbox input "false"
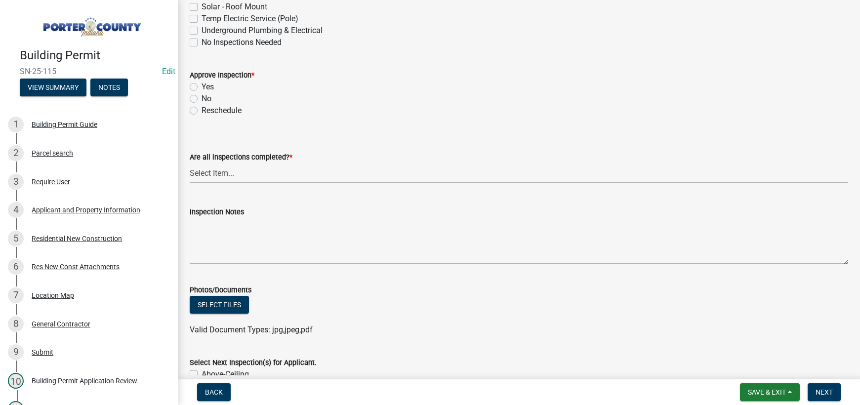
scroll to position [444, 0]
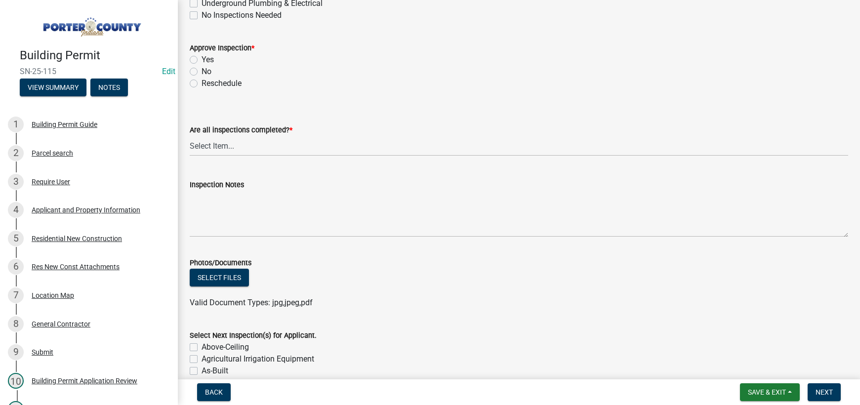
drag, startPoint x: 195, startPoint y: 59, endPoint x: 210, endPoint y: 88, distance: 32.9
click at [201, 60] on label "Yes" at bounding box center [207, 60] width 12 height 12
click at [201, 60] on input "Yes" at bounding box center [204, 57] width 6 height 6
radio input "true"
drag, startPoint x: 233, startPoint y: 148, endPoint x: 237, endPoint y: 155, distance: 8.6
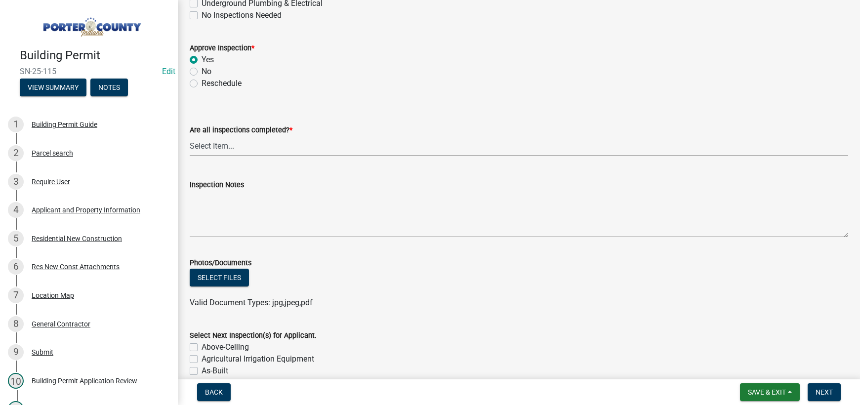
click at [233, 148] on select "Select Item... Yes - All Inspections Have Been Completed No - More Inspections …" at bounding box center [519, 146] width 658 height 20
click at [190, 136] on select "Select Item... Yes - All Inspections Have Been Completed No - More Inspections …" at bounding box center [519, 146] width 658 height 20
select select "9a8ccc90-dcd1-4d2c-ac64-5460e8d85408"
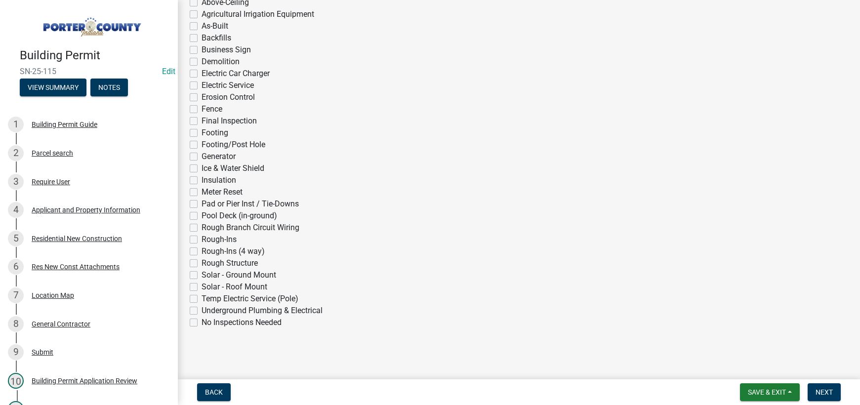
scroll to position [790, 0]
click at [201, 319] on label "No Inspections Needed" at bounding box center [241, 322] width 80 height 12
click at [201, 319] on input "No Inspections Needed" at bounding box center [204, 319] width 6 height 6
checkbox input "true"
checkbox input "false"
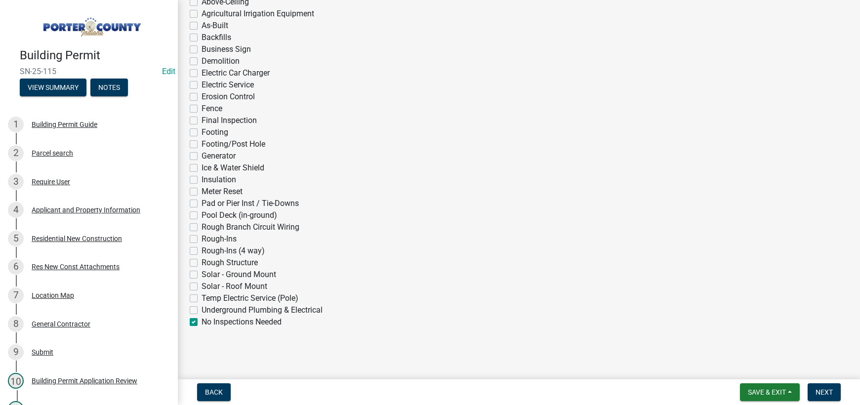
checkbox input "false"
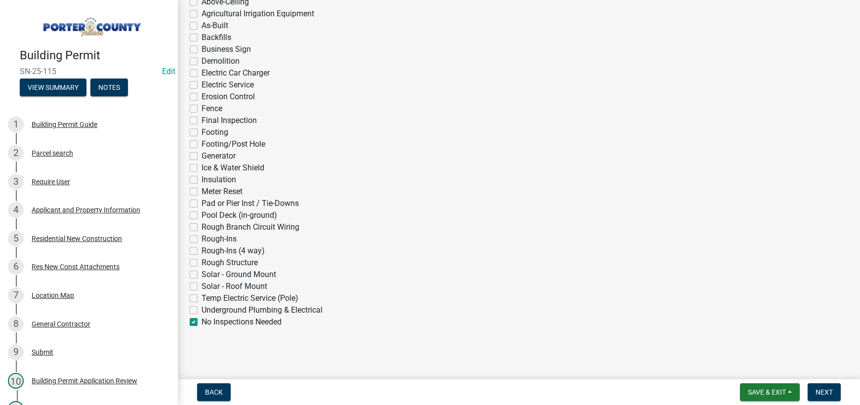
checkbox input "false"
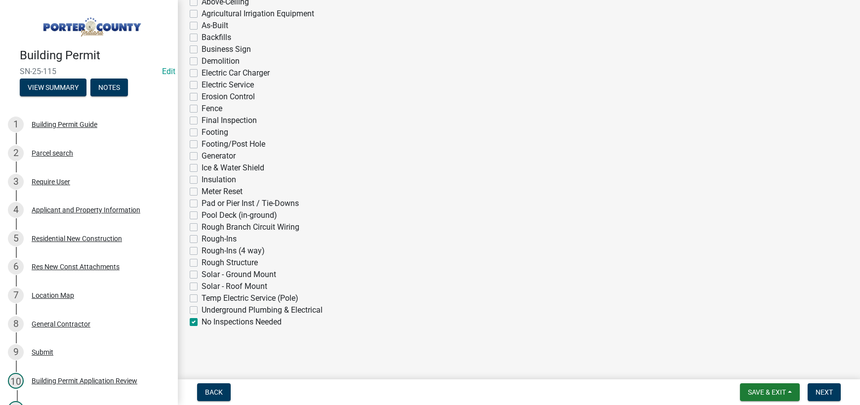
checkbox input "false"
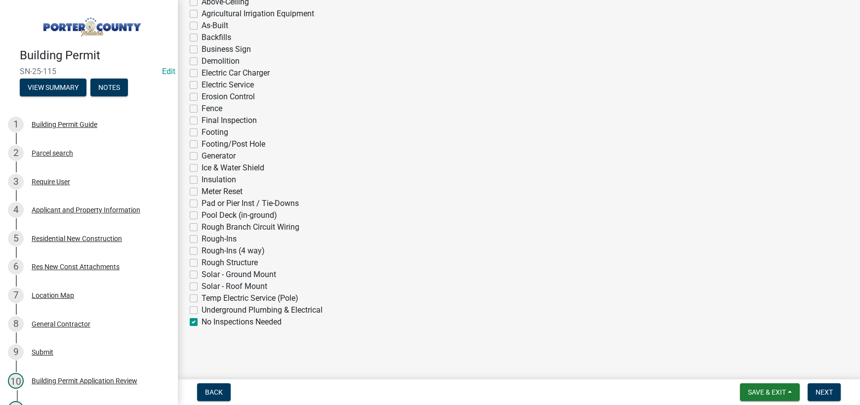
checkbox input "false"
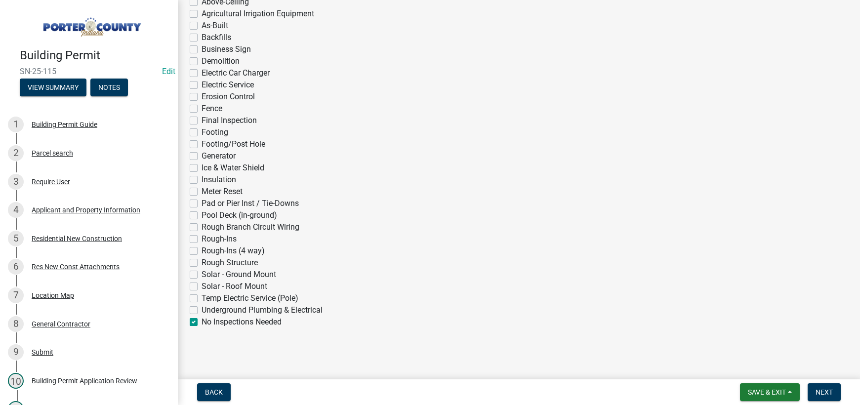
checkbox input "false"
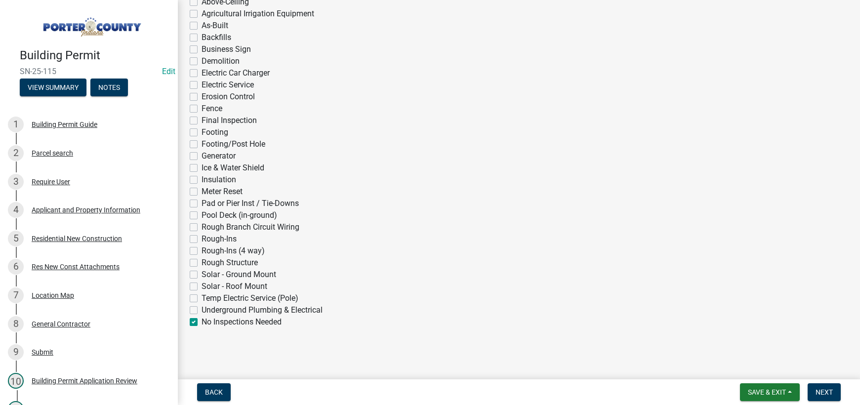
checkbox input "false"
checkbox input "true"
click at [828, 387] on button "Next" at bounding box center [823, 392] width 33 height 18
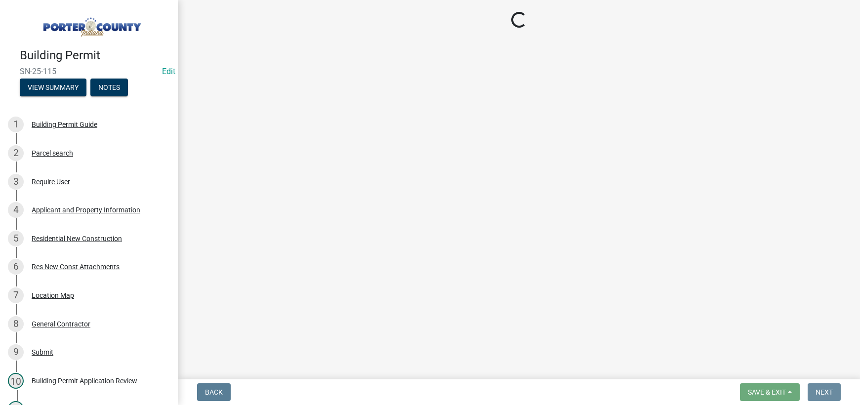
scroll to position [0, 0]
